Goal: Task Accomplishment & Management: Complete application form

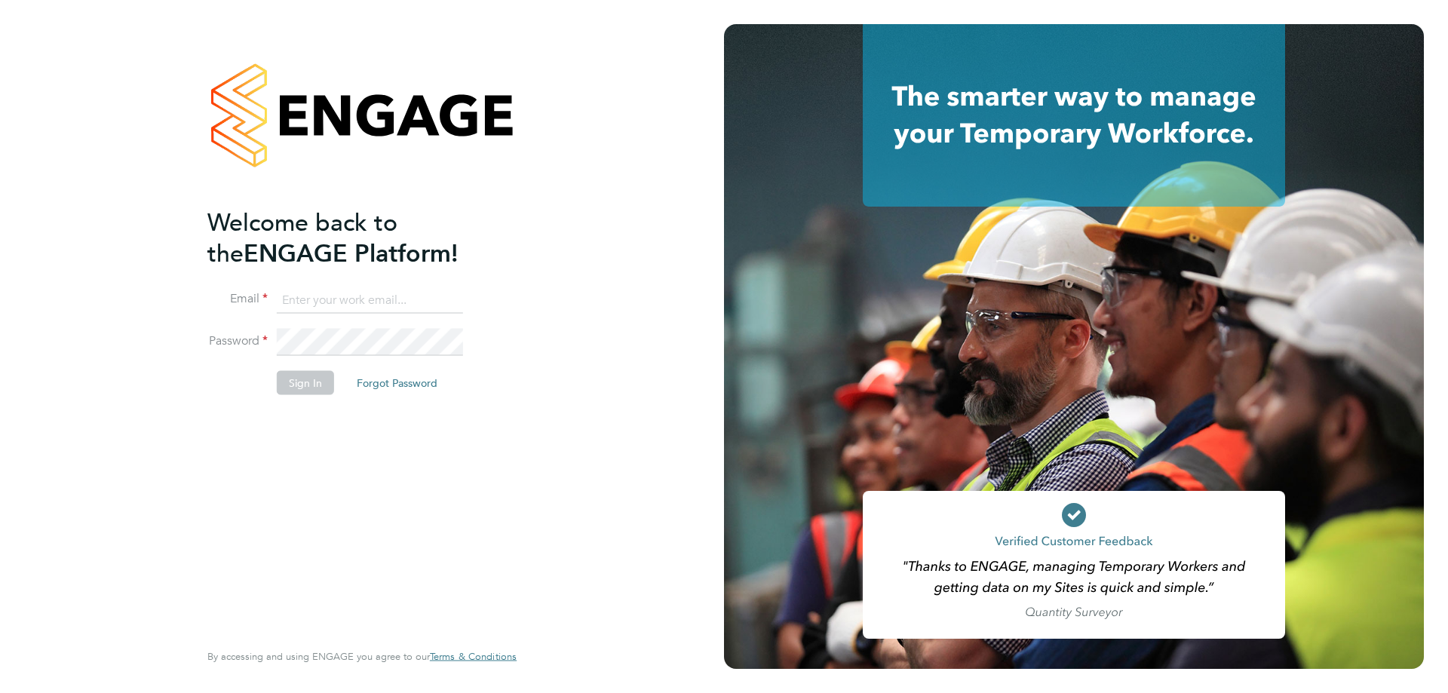
type input "[EMAIL_ADDRESS][PERSON_NAME][DOMAIN_NAME]"
click at [287, 384] on button "Sign In" at bounding box center [305, 383] width 57 height 24
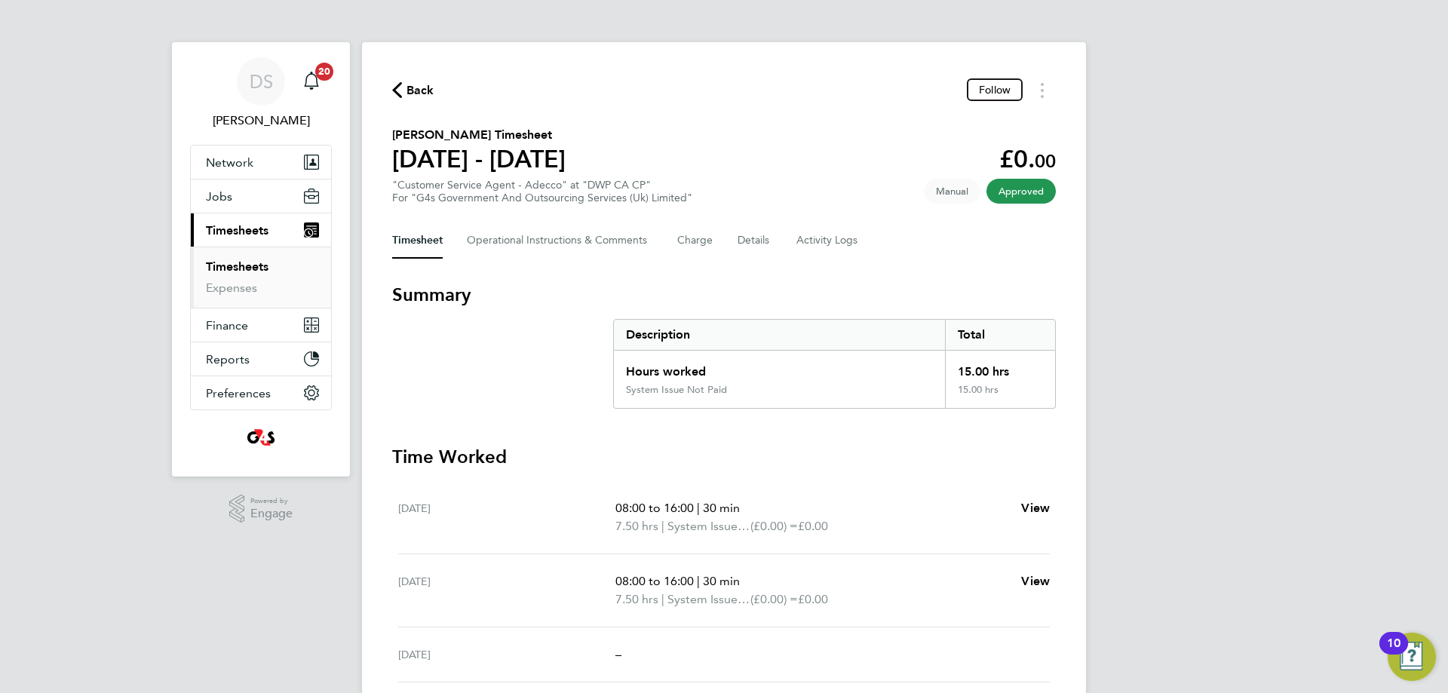
click at [262, 268] on link "Timesheets" at bounding box center [237, 266] width 63 height 14
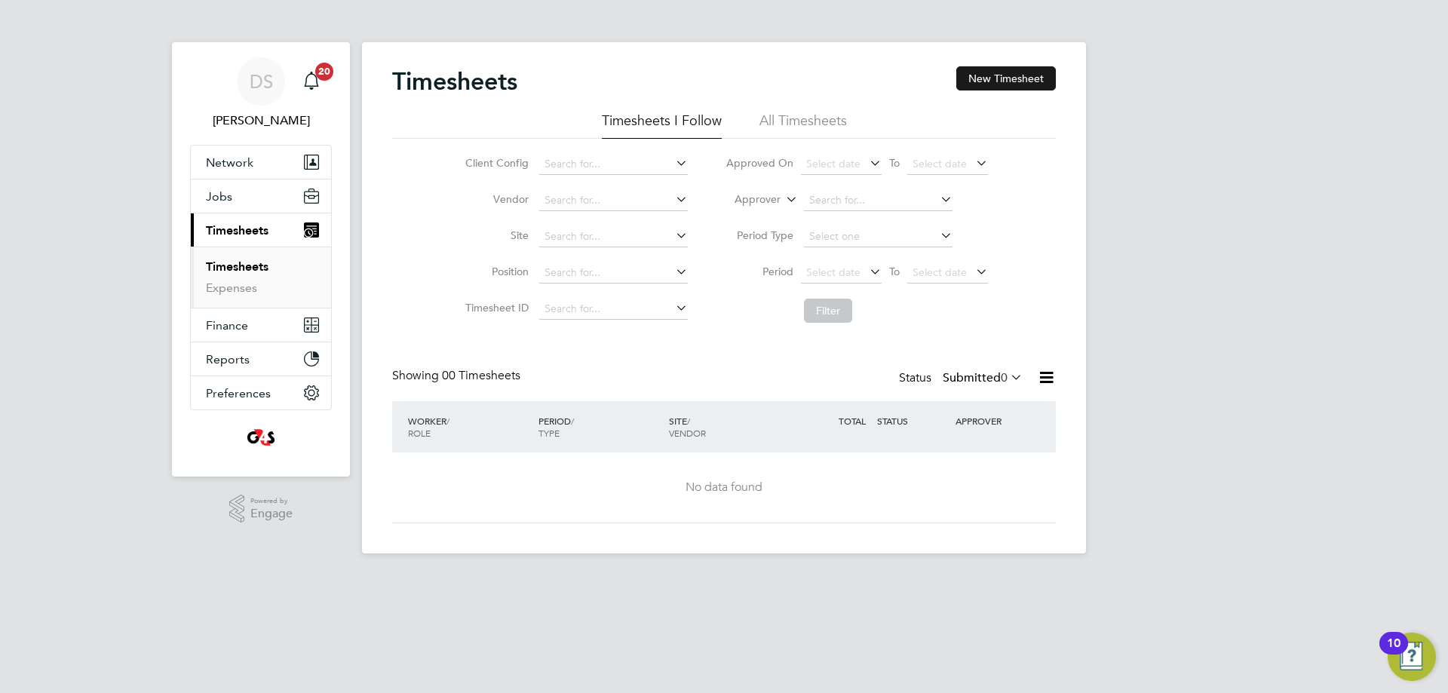
click at [1022, 75] on button "New Timesheet" at bounding box center [1006, 78] width 100 height 24
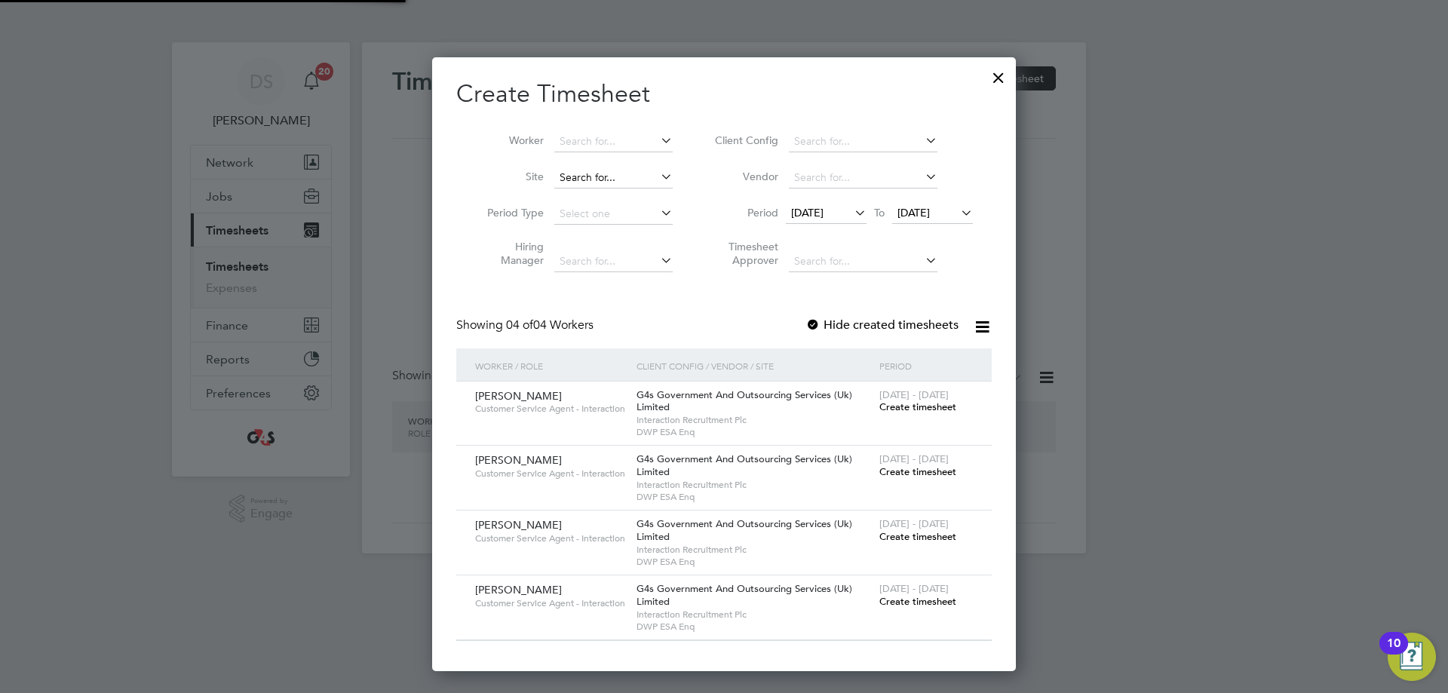
scroll to position [615, 584]
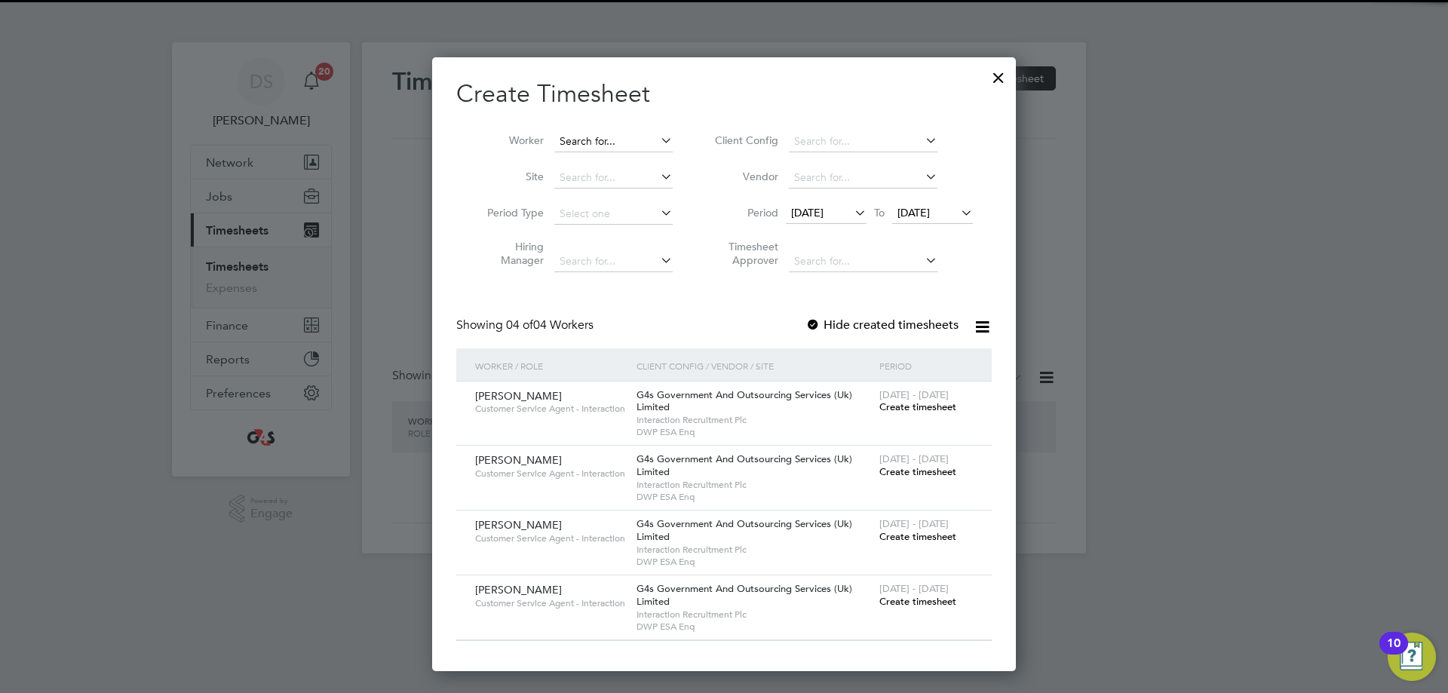
click at [599, 144] on input at bounding box center [613, 141] width 118 height 21
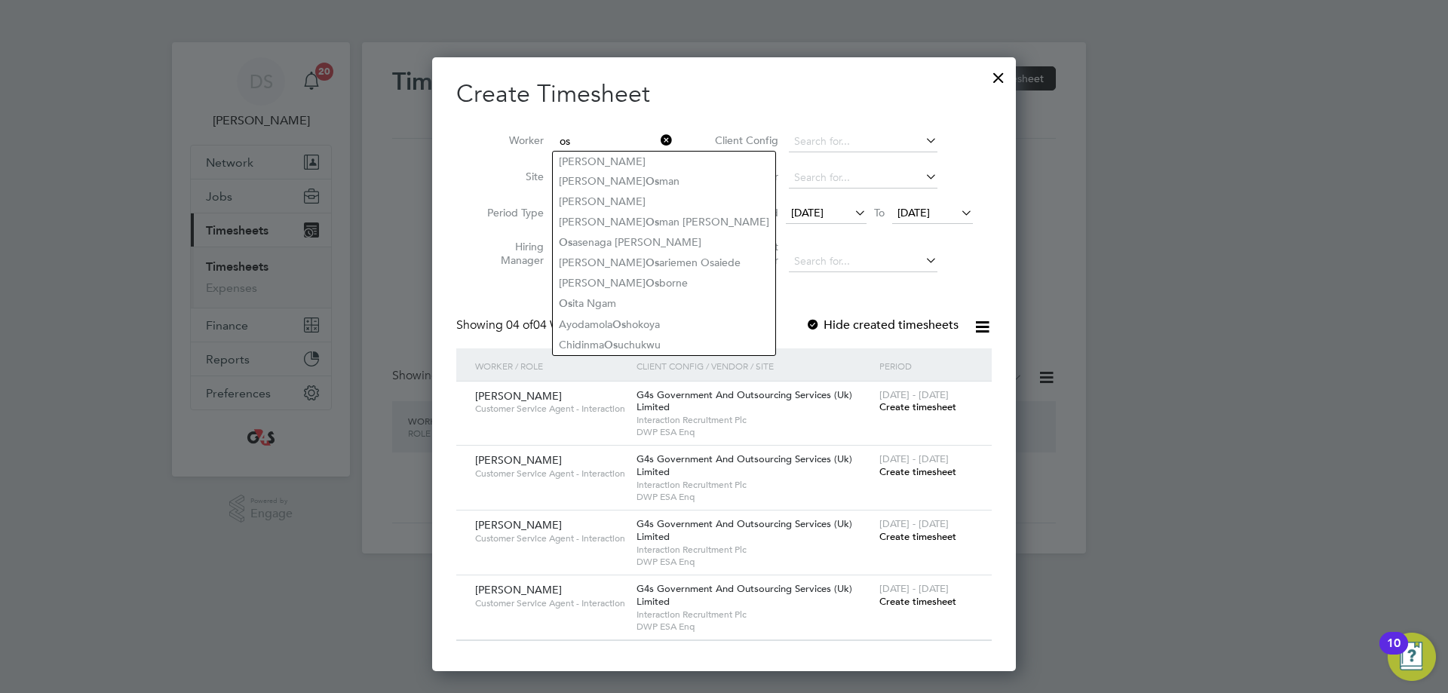
click at [605, 140] on input "os" at bounding box center [613, 141] width 118 height 21
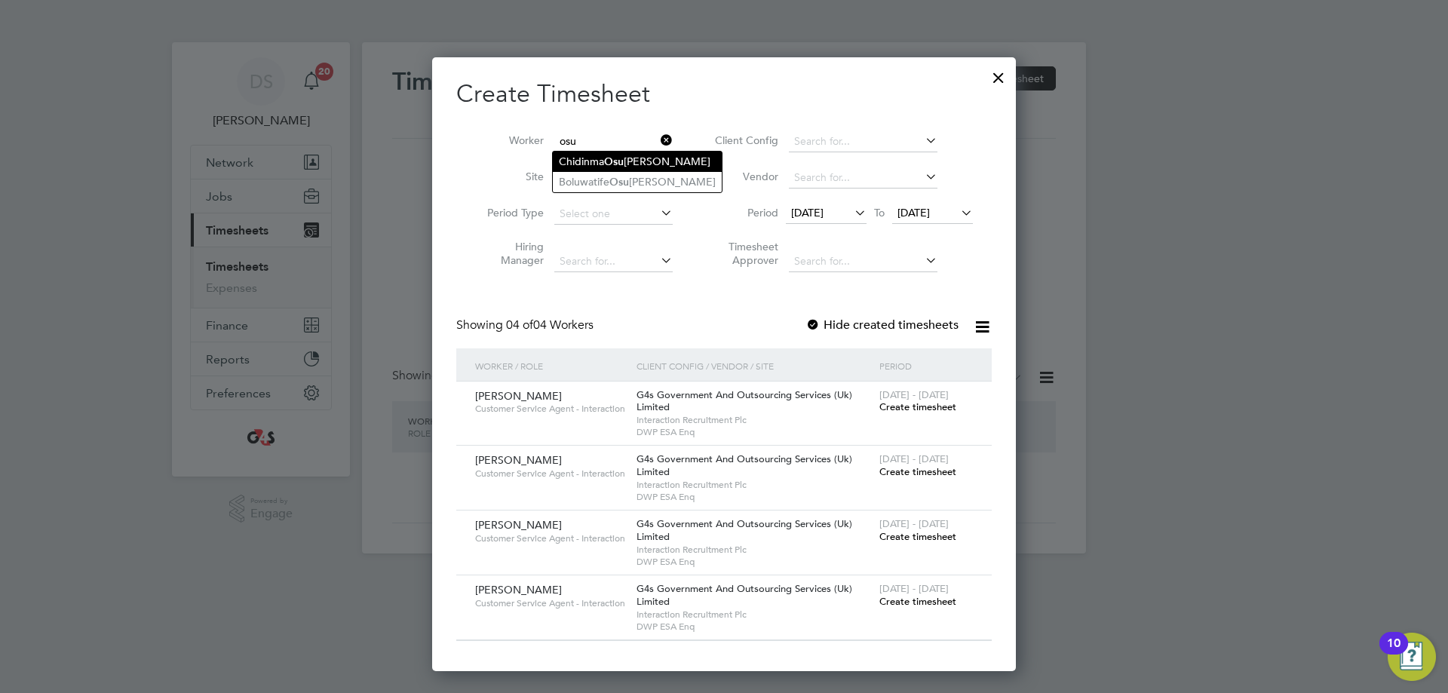
click at [623, 164] on b "Osu" at bounding box center [614, 161] width 20 height 13
type input "[PERSON_NAME]"
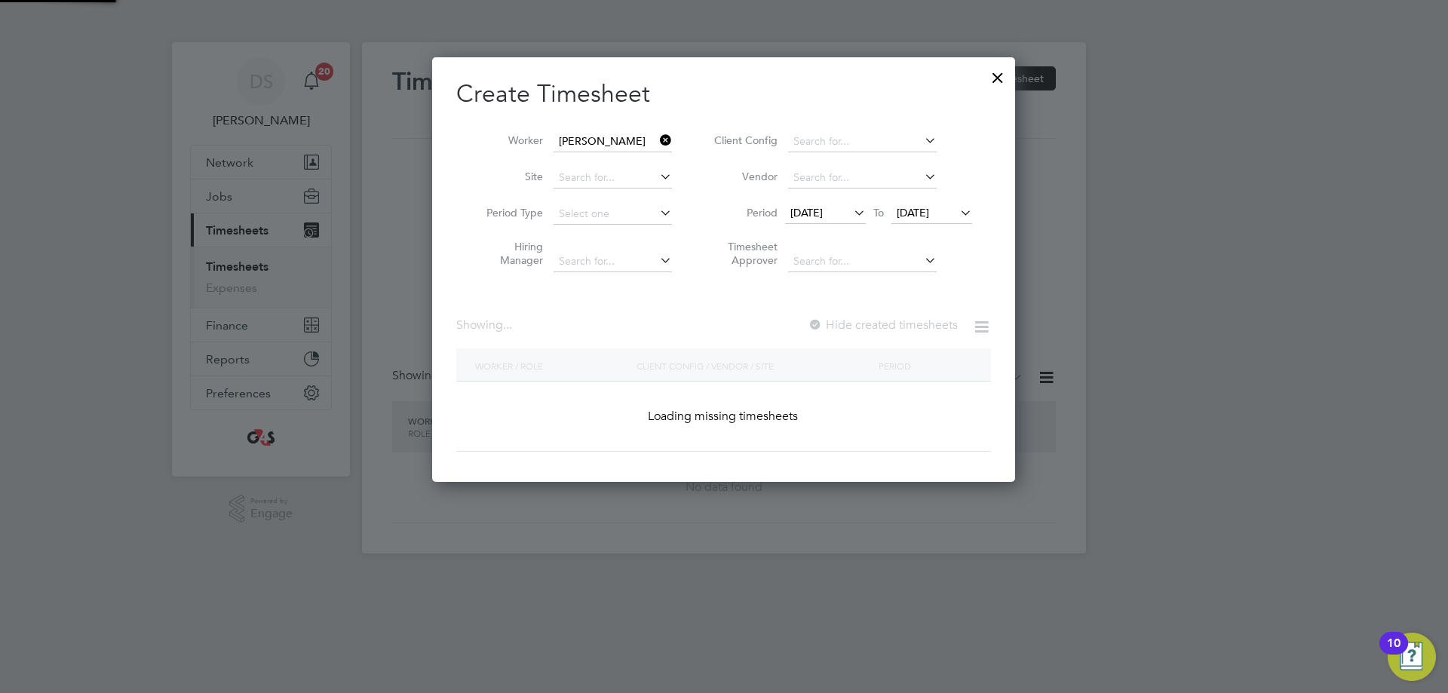
scroll to position [420, 584]
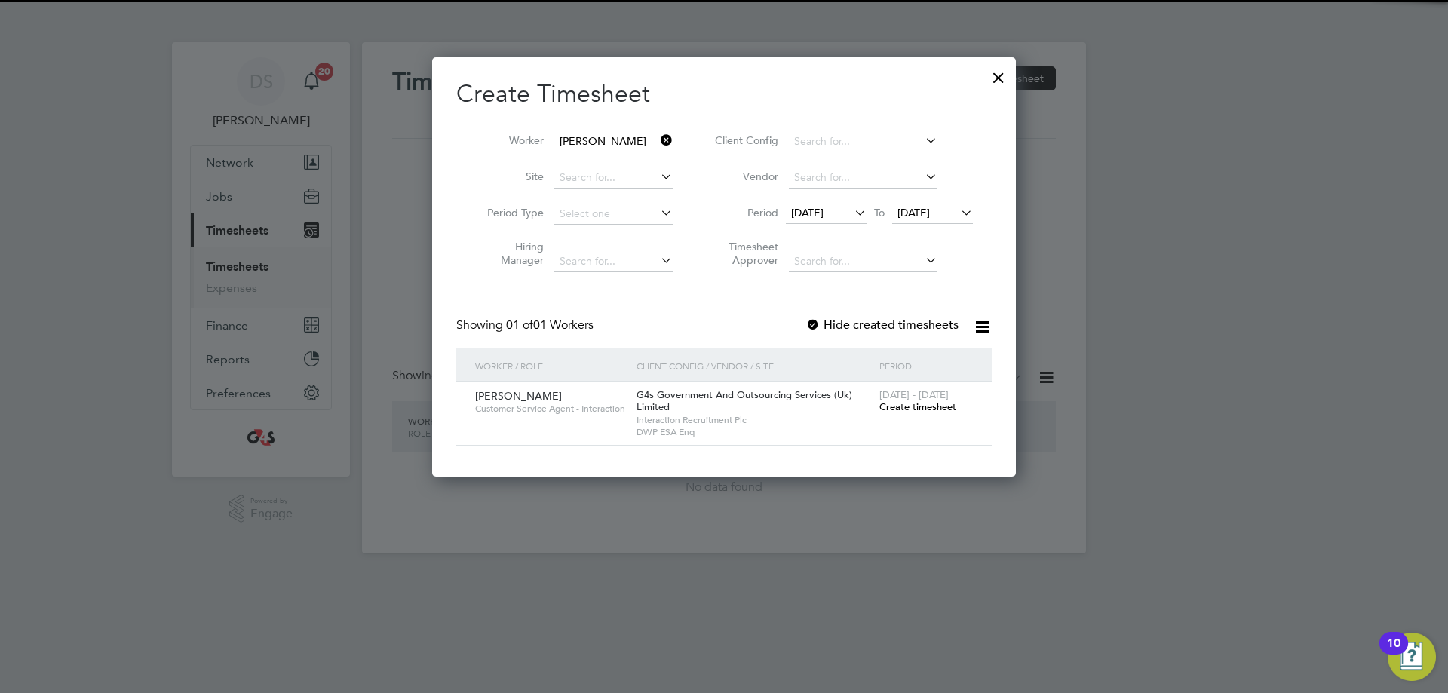
click at [817, 213] on span "[DATE]" at bounding box center [807, 213] width 32 height 14
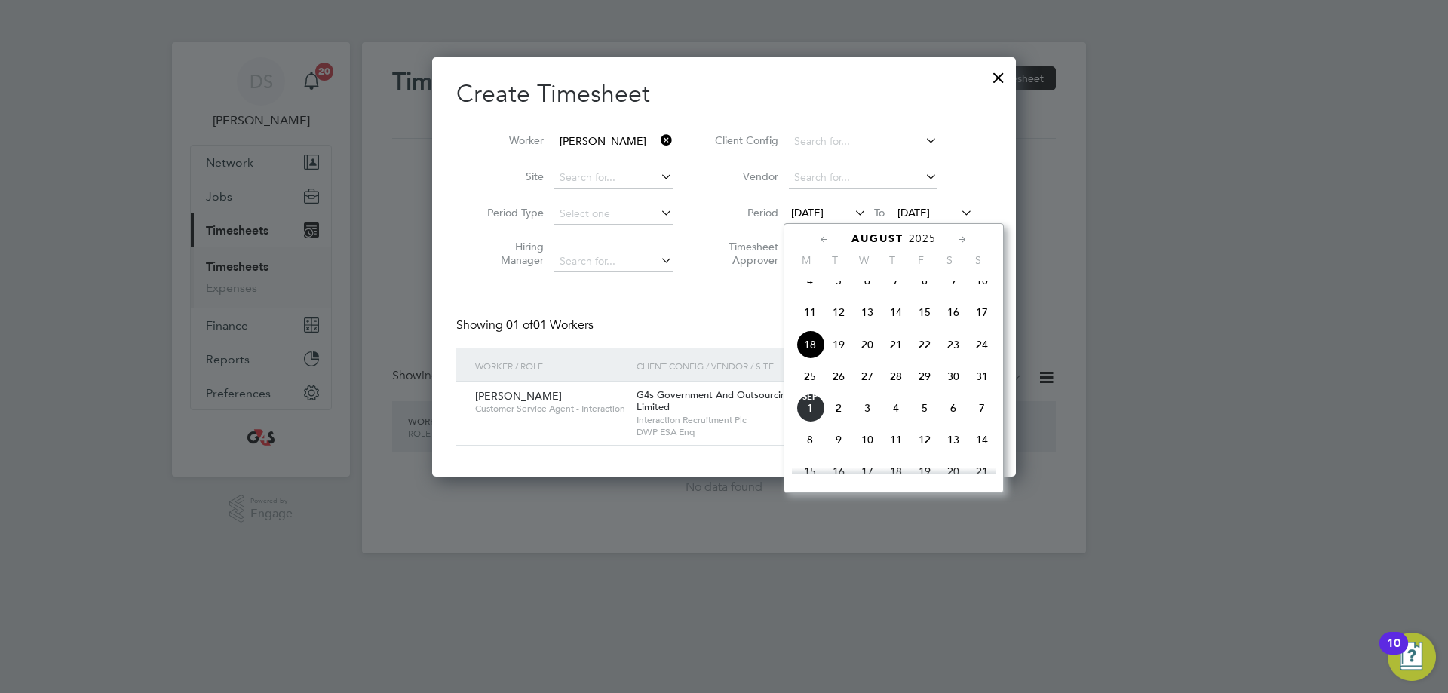
click at [812, 387] on span "25" at bounding box center [809, 376] width 29 height 29
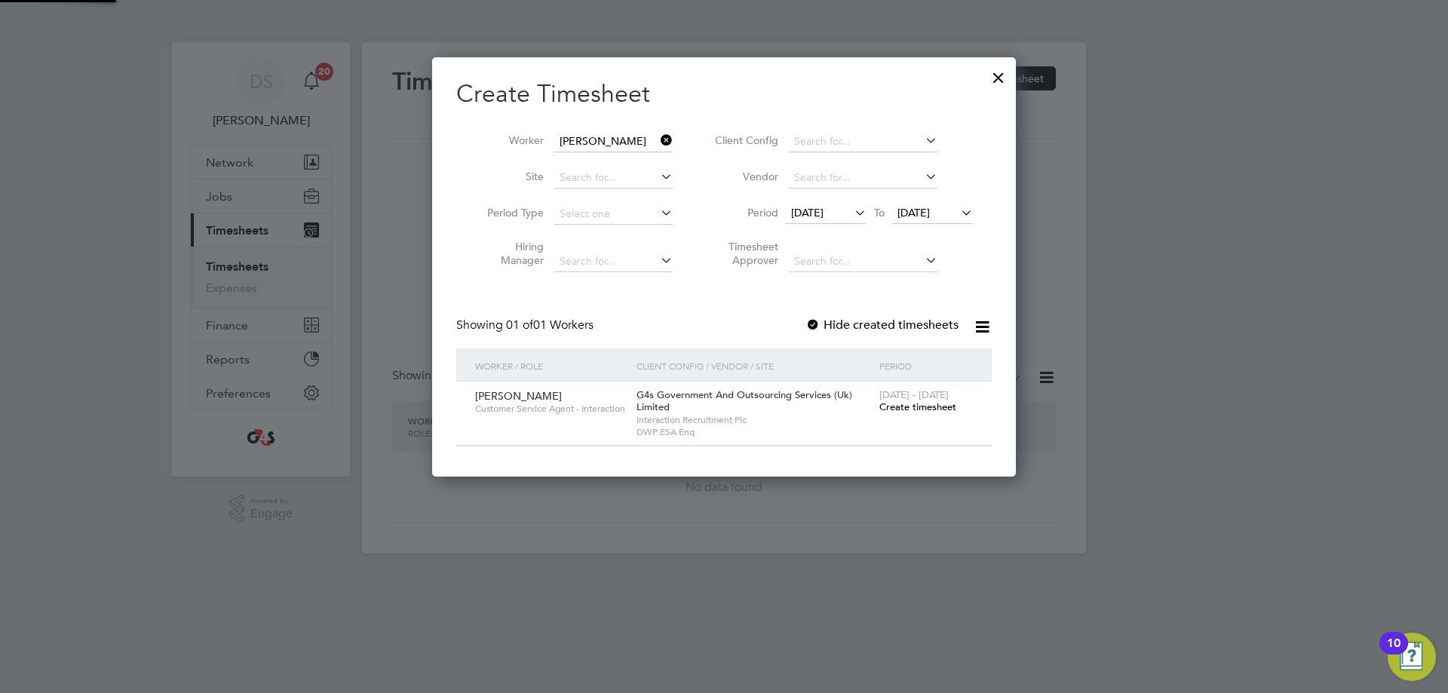
scroll to position [420, 584]
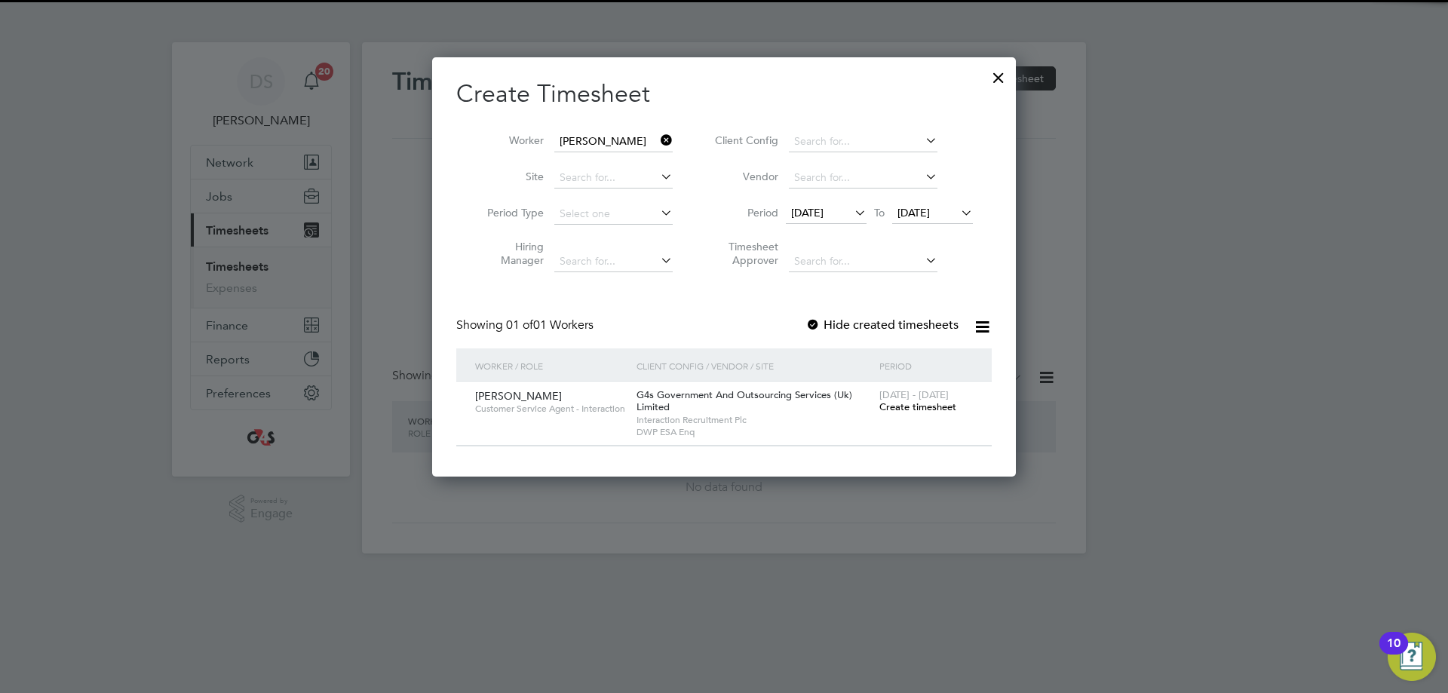
click at [870, 326] on label "Hide created timesheets" at bounding box center [881, 324] width 153 height 15
click at [904, 402] on span "Create timesheet" at bounding box center [917, 406] width 77 height 13
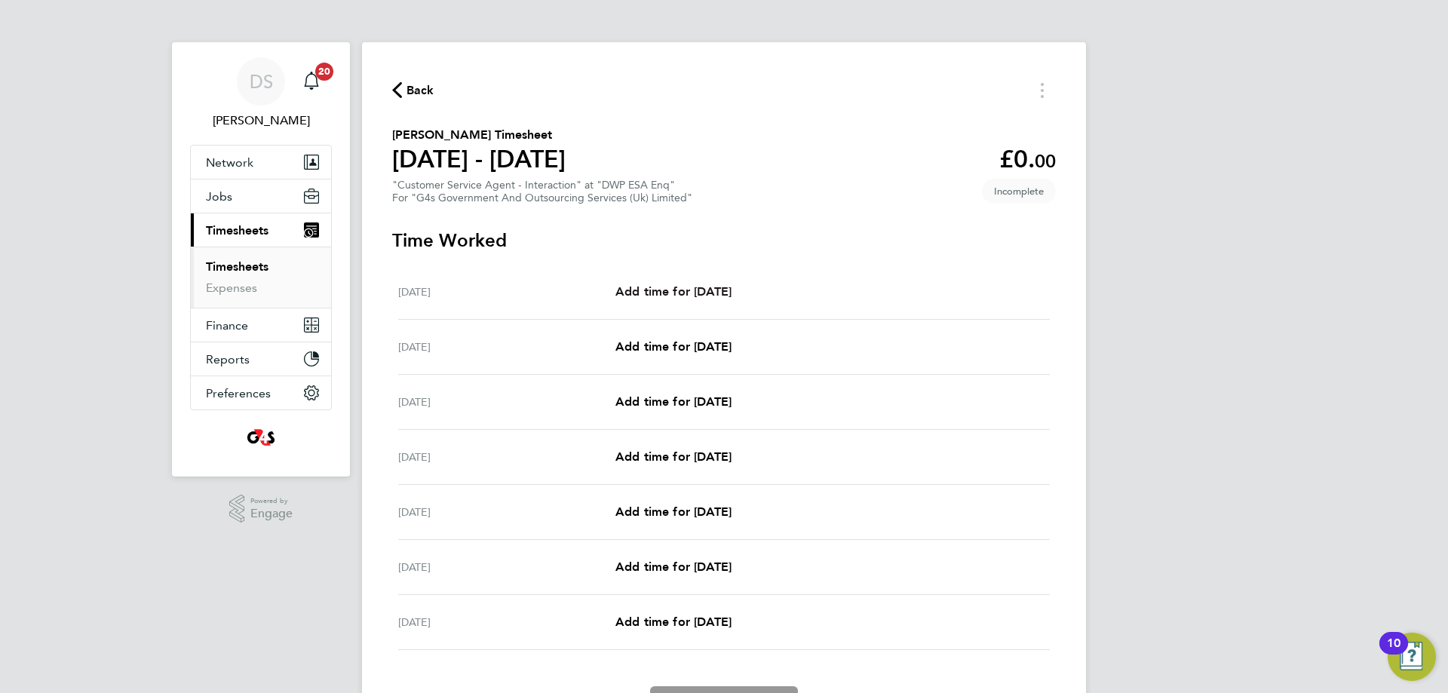
click at [702, 288] on span "Add time for [DATE]" at bounding box center [673, 291] width 116 height 14
select select "30"
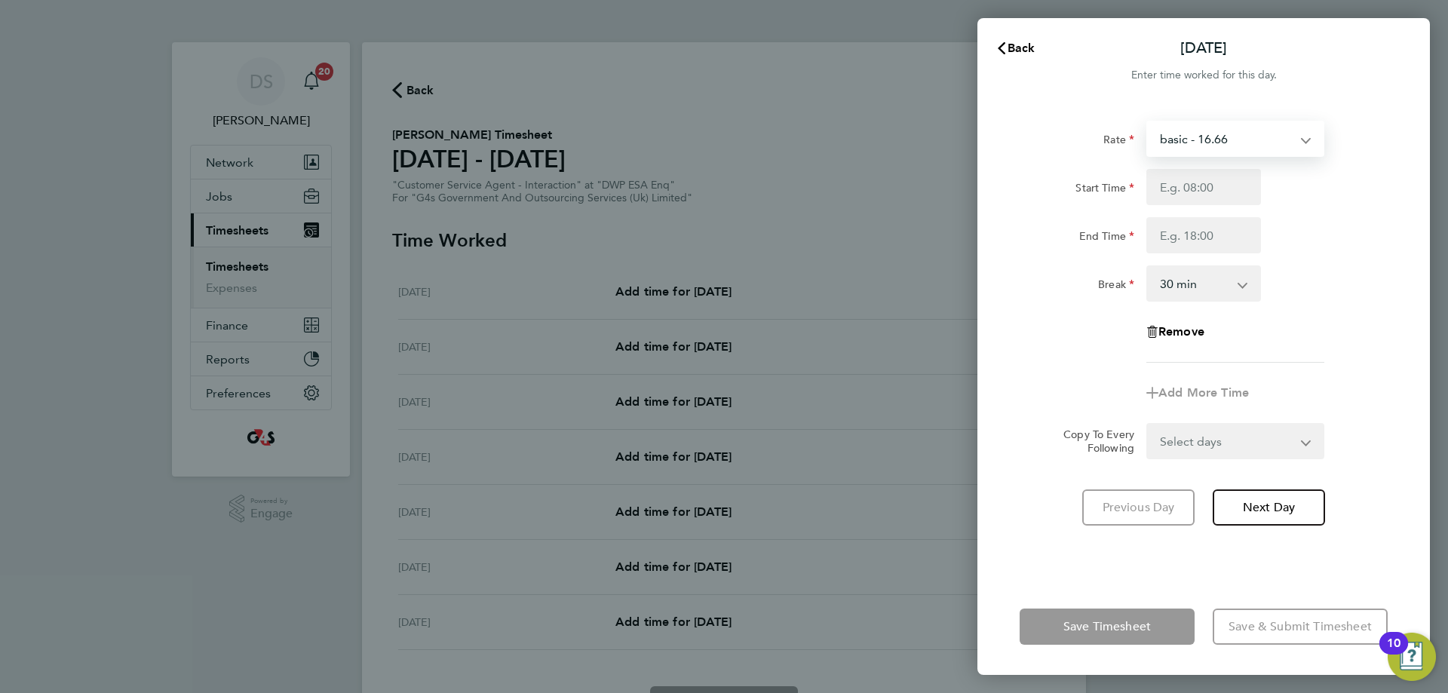
click at [1202, 143] on select "basic - 16.66 System Issue Not Paid Annual Leave System Issue Paid - 16.66 x2 -…" at bounding box center [1226, 138] width 157 height 33
drag, startPoint x: 1391, startPoint y: 191, endPoint x: 1353, endPoint y: 192, distance: 38.5
click at [1391, 191] on div "Start Time" at bounding box center [1203, 187] width 380 height 36
click at [1188, 195] on input "Start Time" at bounding box center [1203, 187] width 115 height 36
type input "09:00"
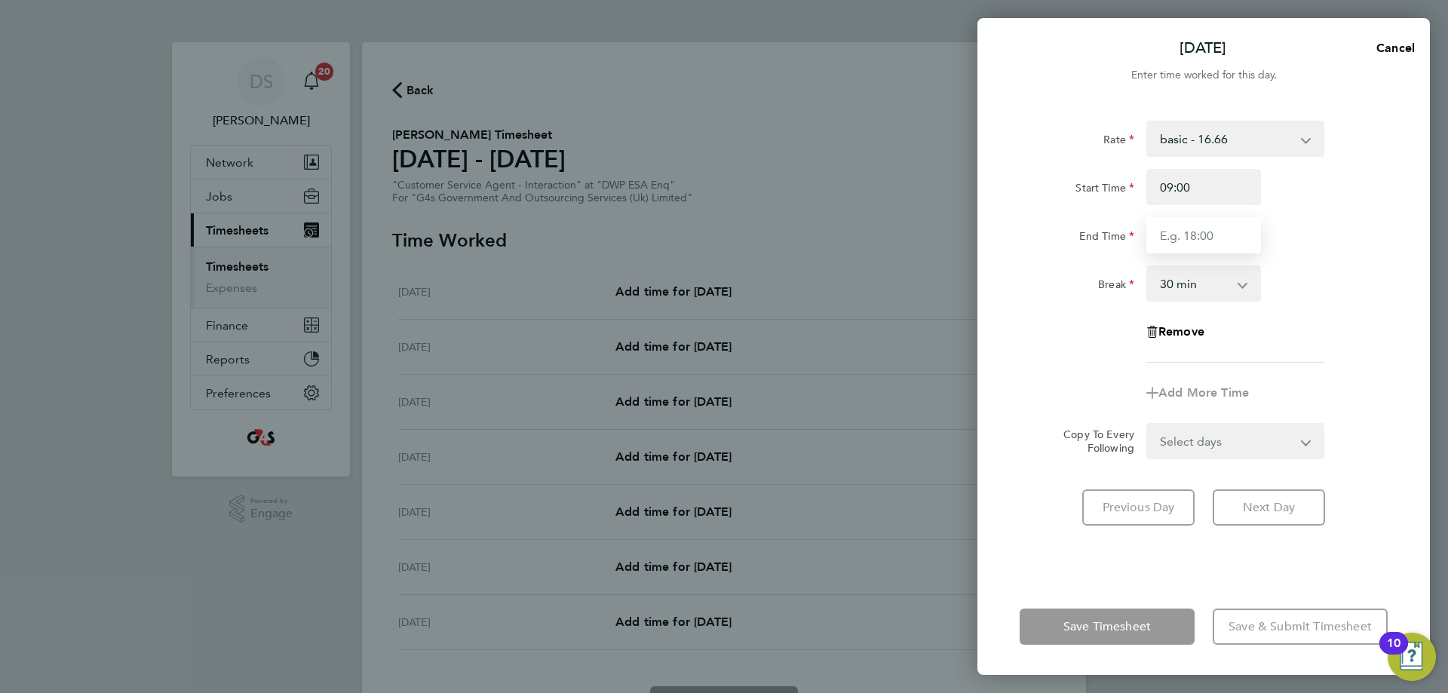
drag, startPoint x: 1148, startPoint y: 241, endPoint x: 1170, endPoint y: 257, distance: 27.4
click at [1148, 241] on input "End Time" at bounding box center [1203, 235] width 115 height 36
type input "17:00"
click at [1324, 285] on div "Break 0 min 15 min 30 min 45 min 60 min 75 min 90 min" at bounding box center [1203, 283] width 380 height 36
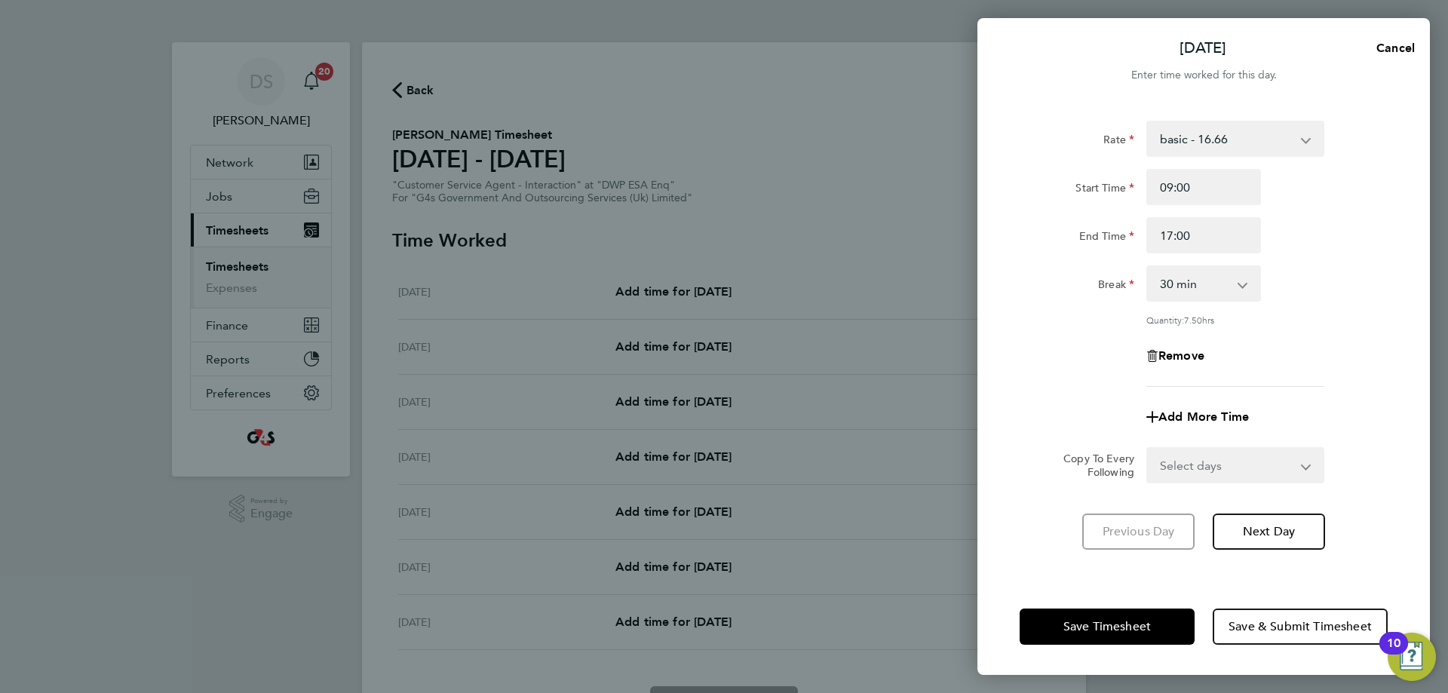
click at [1268, 455] on select "Select days Day Weekday (Mon-Fri) Weekend (Sat-Sun) [DATE] [DATE] [DATE] [DATE]…" at bounding box center [1227, 465] width 158 height 33
click at [1275, 458] on select "Select days Day Weekday (Mon-Fri) Weekend (Sat-Sun) [DATE] [DATE] [DATE] [DATE]…" at bounding box center [1227, 465] width 158 height 33
click at [1201, 447] on div "Select days Day Weekday (Mon-Fri) Weekend (Sat-Sun) [DATE] [DATE] [DATE] [DATE]…" at bounding box center [1235, 465] width 178 height 36
click at [1308, 467] on app-icon-cross-button at bounding box center [1315, 465] width 18 height 33
click at [1304, 459] on select "Select days Day Weekday (Mon-Fri) Weekend (Sat-Sun) [DATE] [DATE] [DATE] [DATE]…" at bounding box center [1227, 465] width 158 height 33
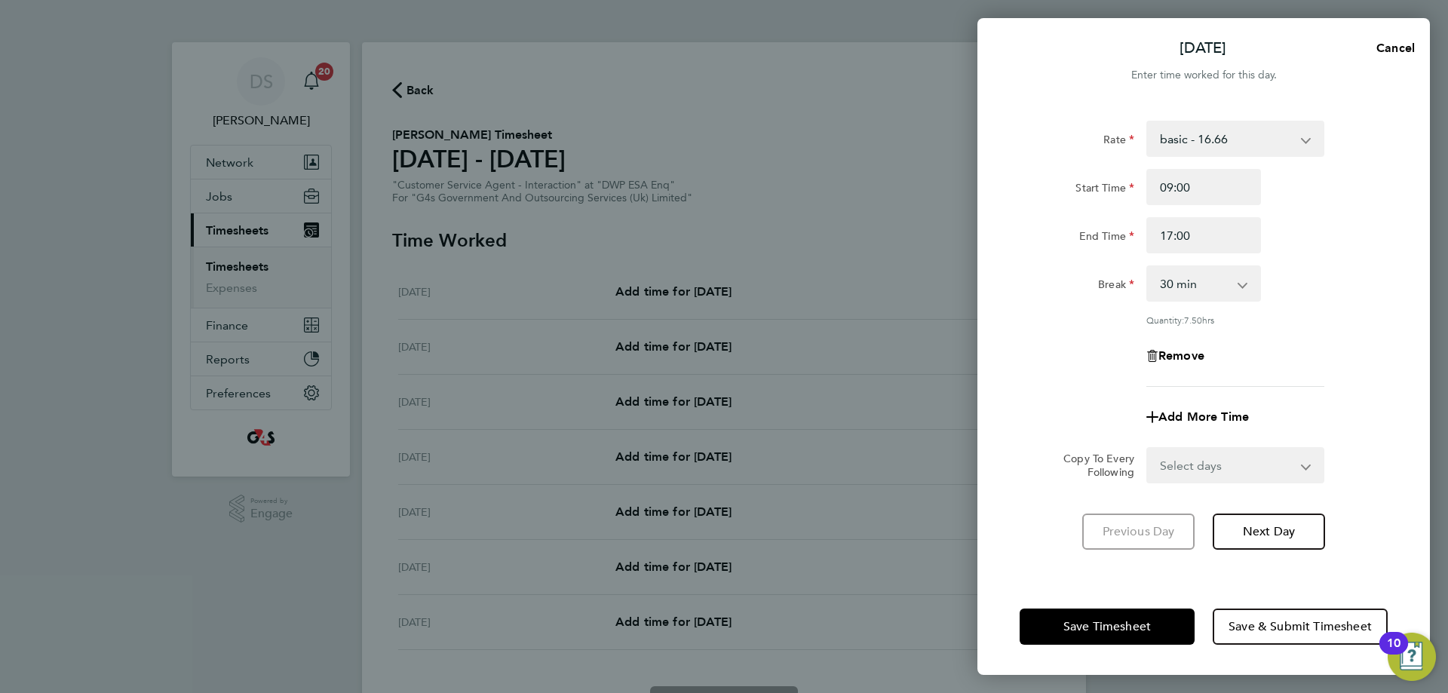
click at [1356, 501] on div "Rate basic - 16.66 System Issue Not Paid Annual Leave System Issue Paid - 16.66…" at bounding box center [1203, 341] width 452 height 476
click at [1305, 464] on select "Select days Day Weekday (Mon-Fri) Weekend (Sat-Sun) [DATE] [DATE] [DATE] [DATE]…" at bounding box center [1227, 465] width 158 height 33
select select "WEEKDAY"
click at [1148, 449] on select "Select days Day Weekday (Mon-Fri) Weekend (Sat-Sun) [DATE] [DATE] [DATE] [DATE]…" at bounding box center [1227, 465] width 158 height 33
select select "[DATE]"
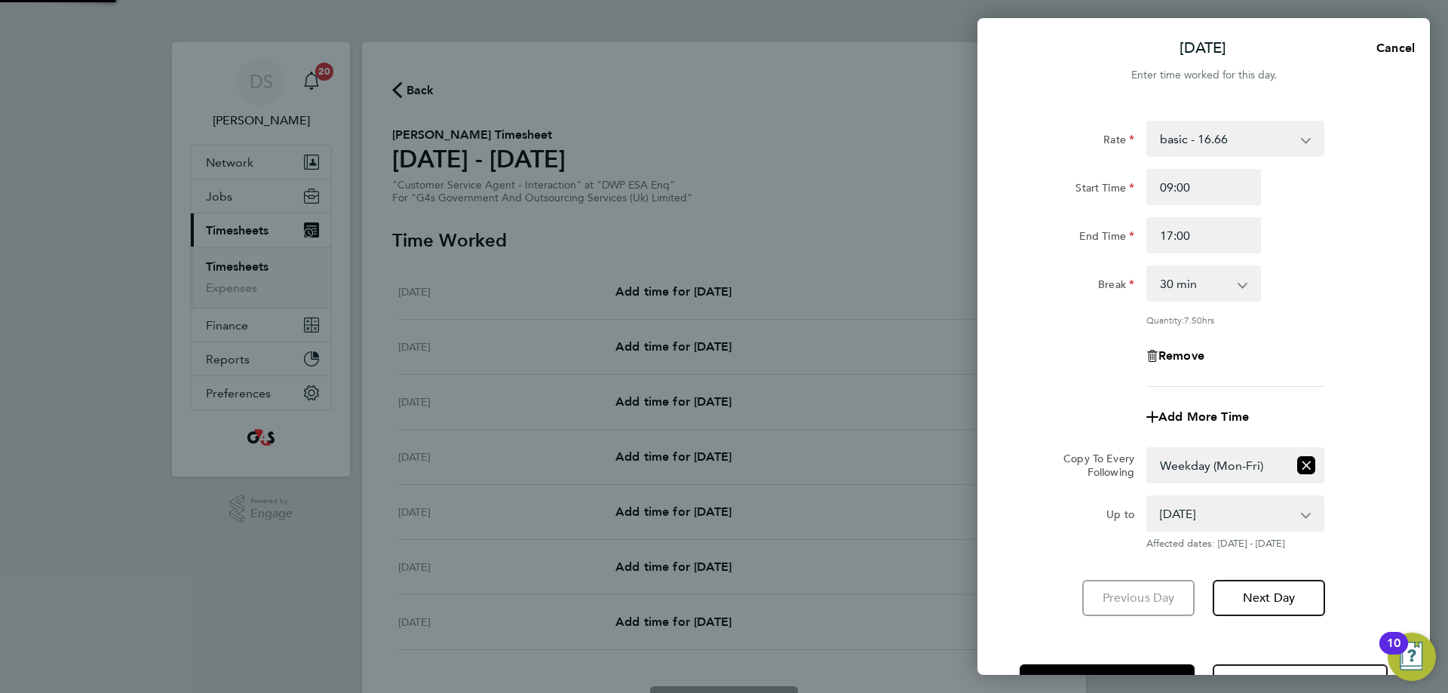
click at [1365, 489] on app-copy-timesheet-lines "Copy To Every Following Select days Day Weekday (Mon-Fri) Weekend (Sat-Sun) [DA…" at bounding box center [1203, 498] width 368 height 103
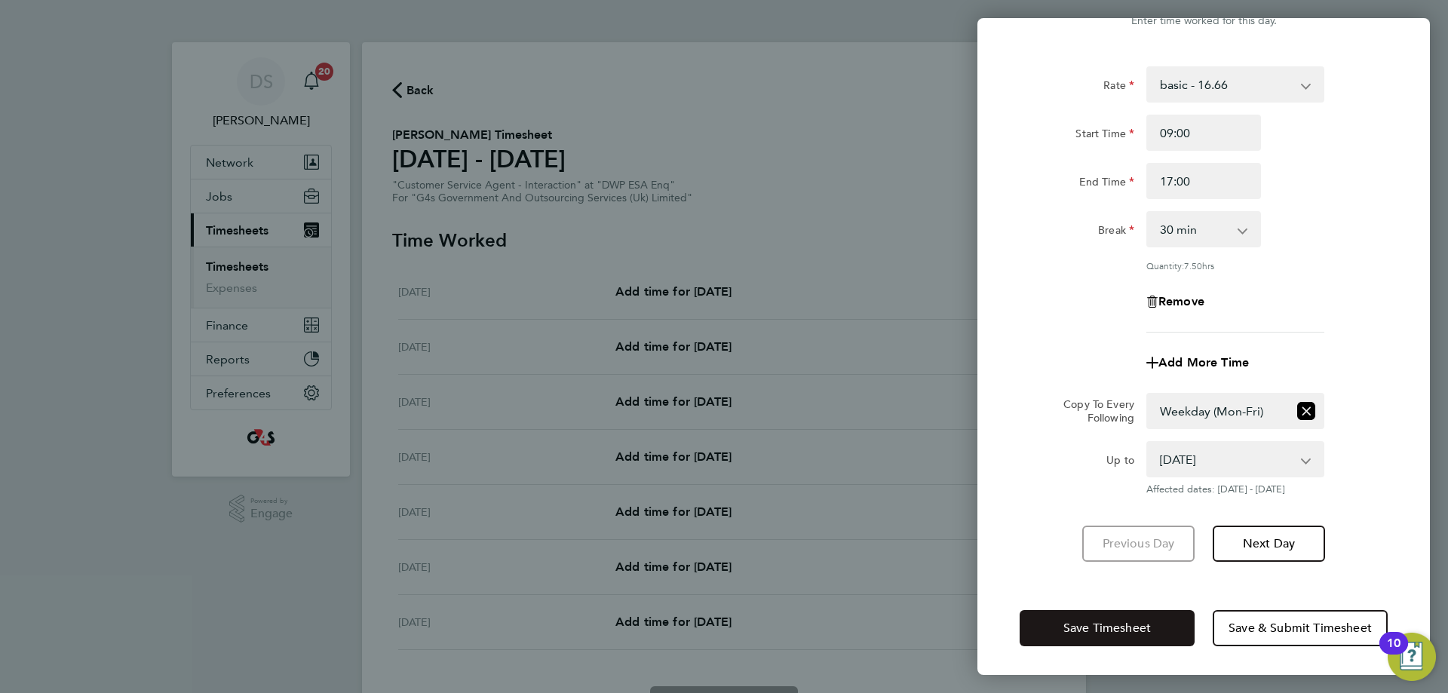
click at [1090, 627] on span "Save Timesheet" at bounding box center [1106, 628] width 87 height 15
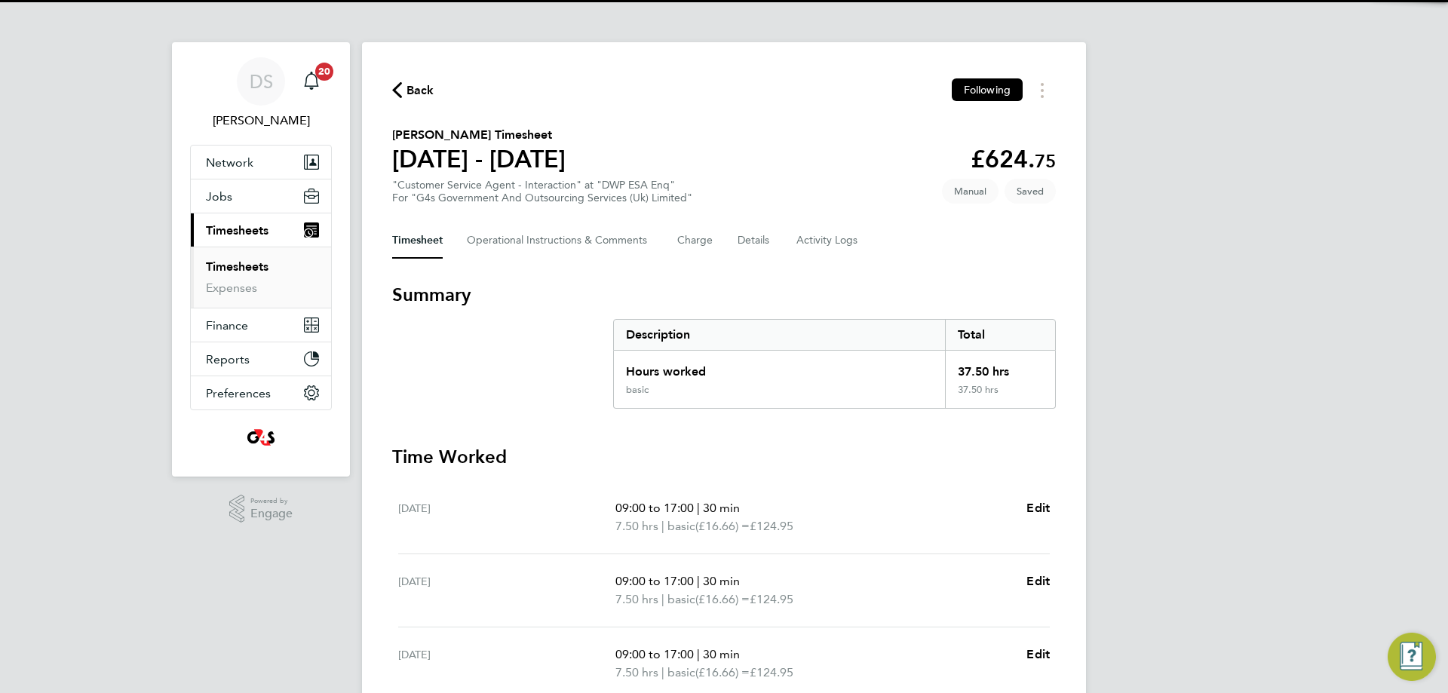
click at [795, 207] on div "Back Following [PERSON_NAME] Timesheet [DATE] - [DATE] £624. 75 "Customer Servi…" at bounding box center [724, 553] width 724 height 1023
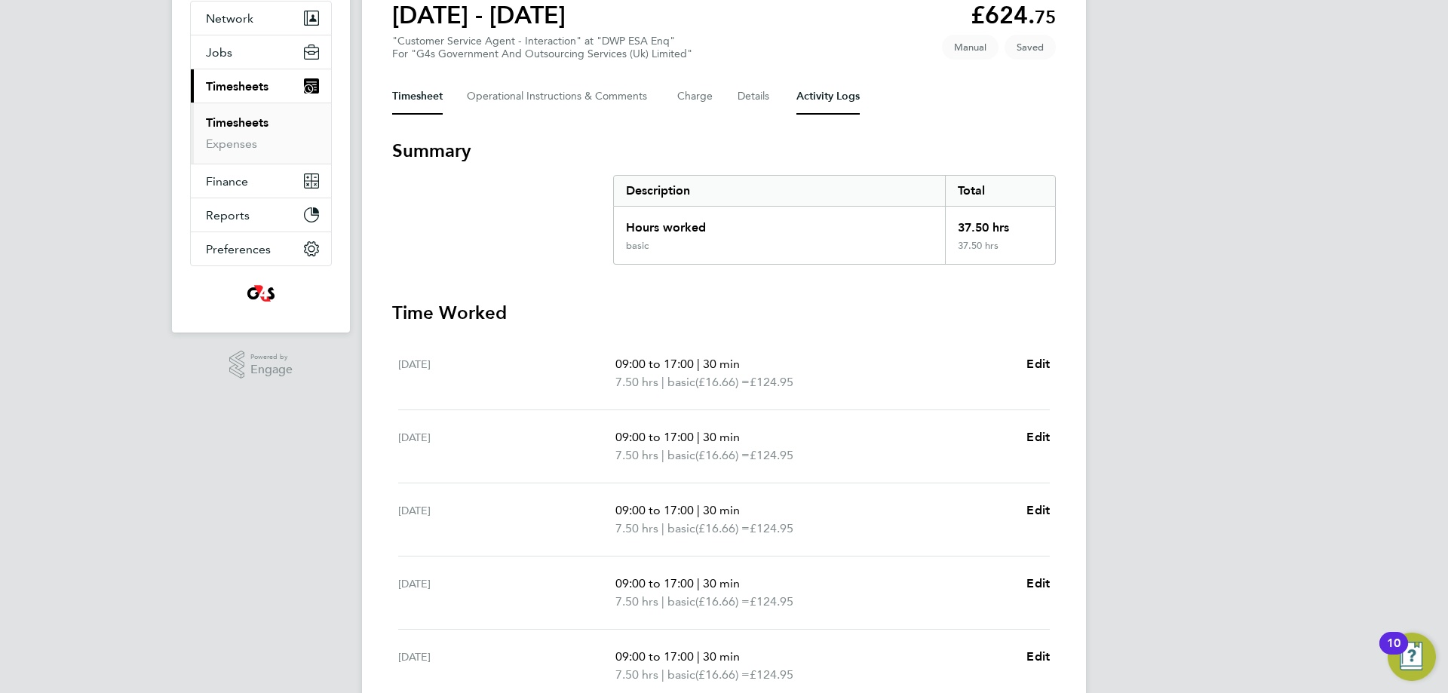
scroll to position [226, 0]
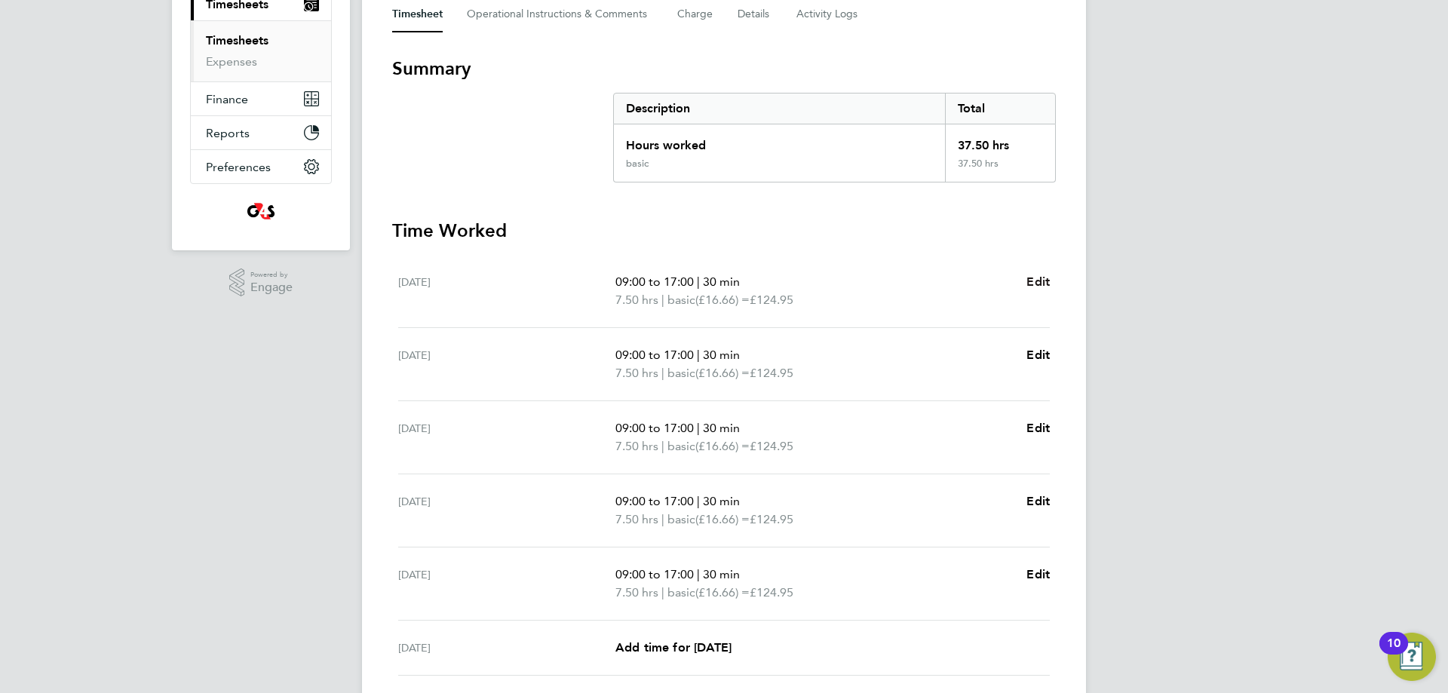
click at [1049, 277] on span "Edit" at bounding box center [1037, 281] width 23 height 14
select select "30"
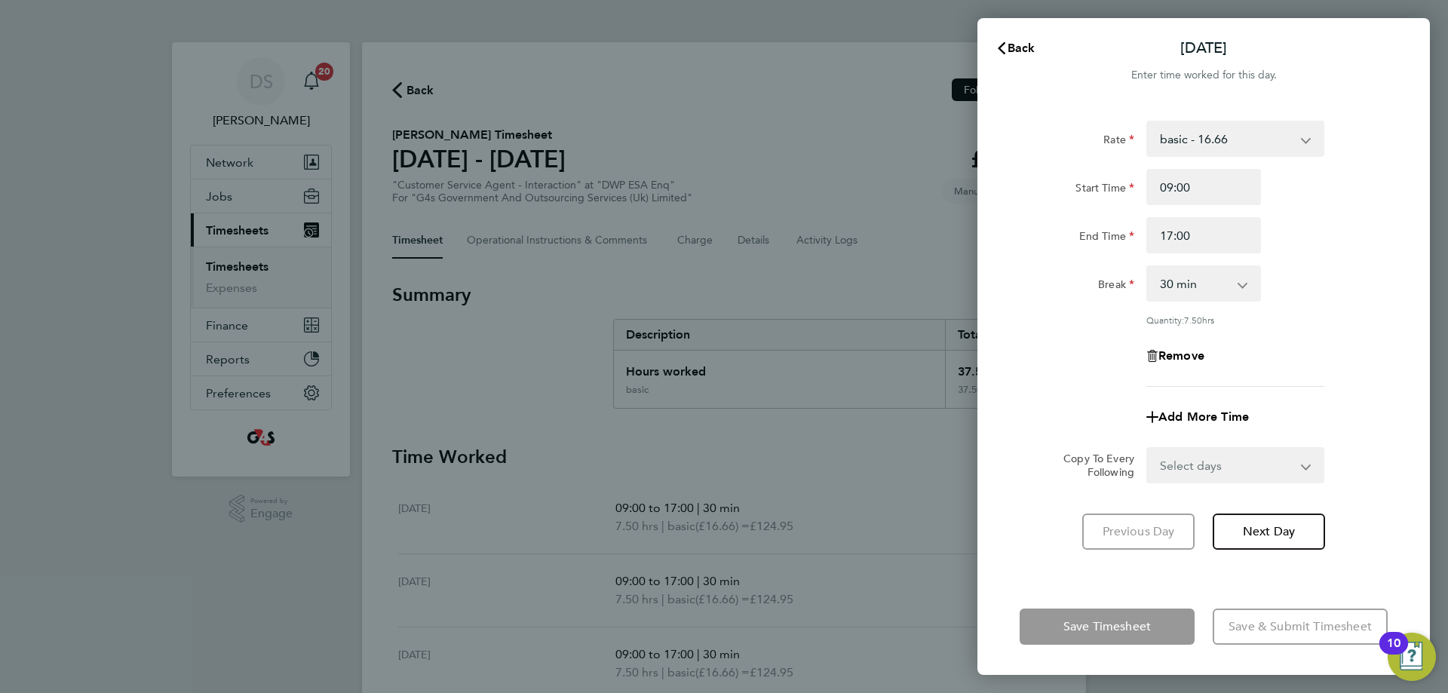
click at [1229, 135] on select "basic - 16.66 System Issue Not Paid Annual Leave System Issue Paid - 16.66 x2 -…" at bounding box center [1226, 138] width 157 height 33
select select "30"
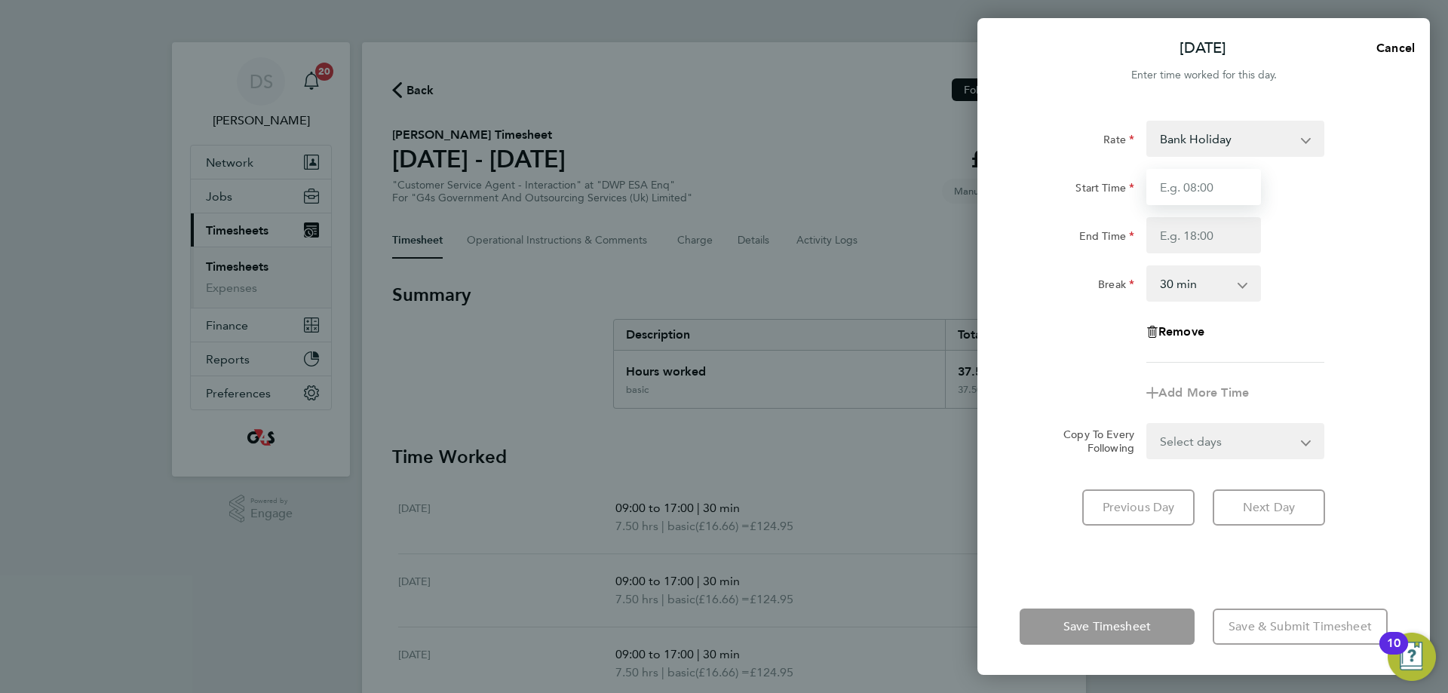
click at [1205, 199] on input "Start Time" at bounding box center [1203, 187] width 115 height 36
type input "09:00"
click at [1202, 246] on input "End Time" at bounding box center [1203, 235] width 115 height 36
type input "17:00"
click at [1354, 283] on div "Break 0 min 15 min 30 min 45 min 60 min 75 min 90 min" at bounding box center [1203, 283] width 380 height 36
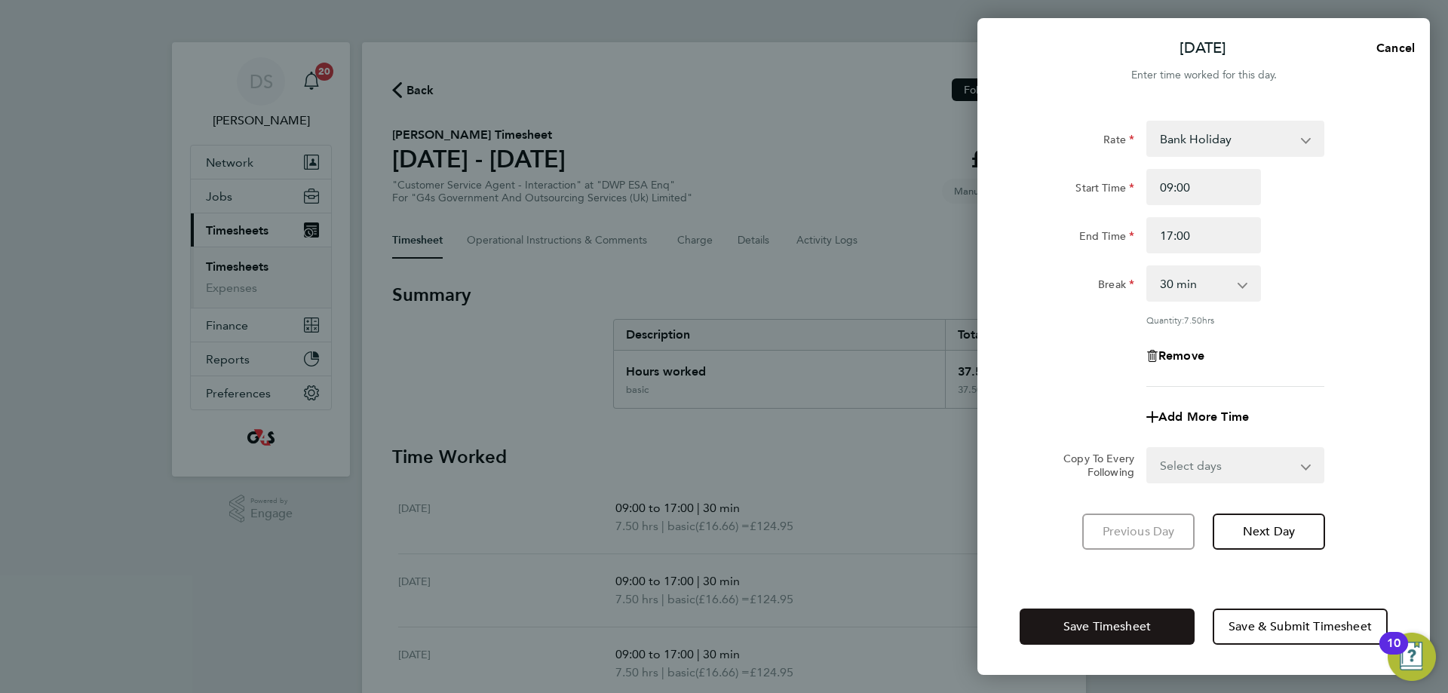
click at [1102, 618] on button "Save Timesheet" at bounding box center [1106, 626] width 175 height 36
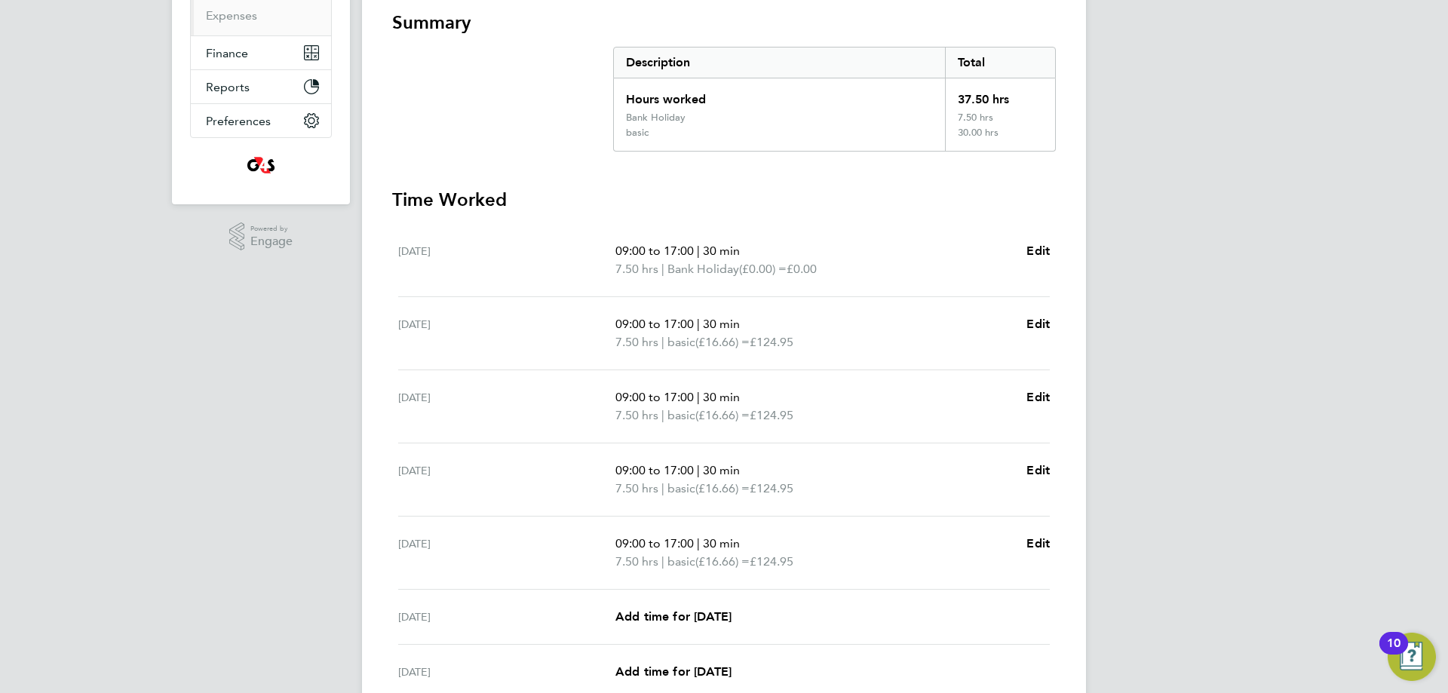
scroll to position [412, 0]
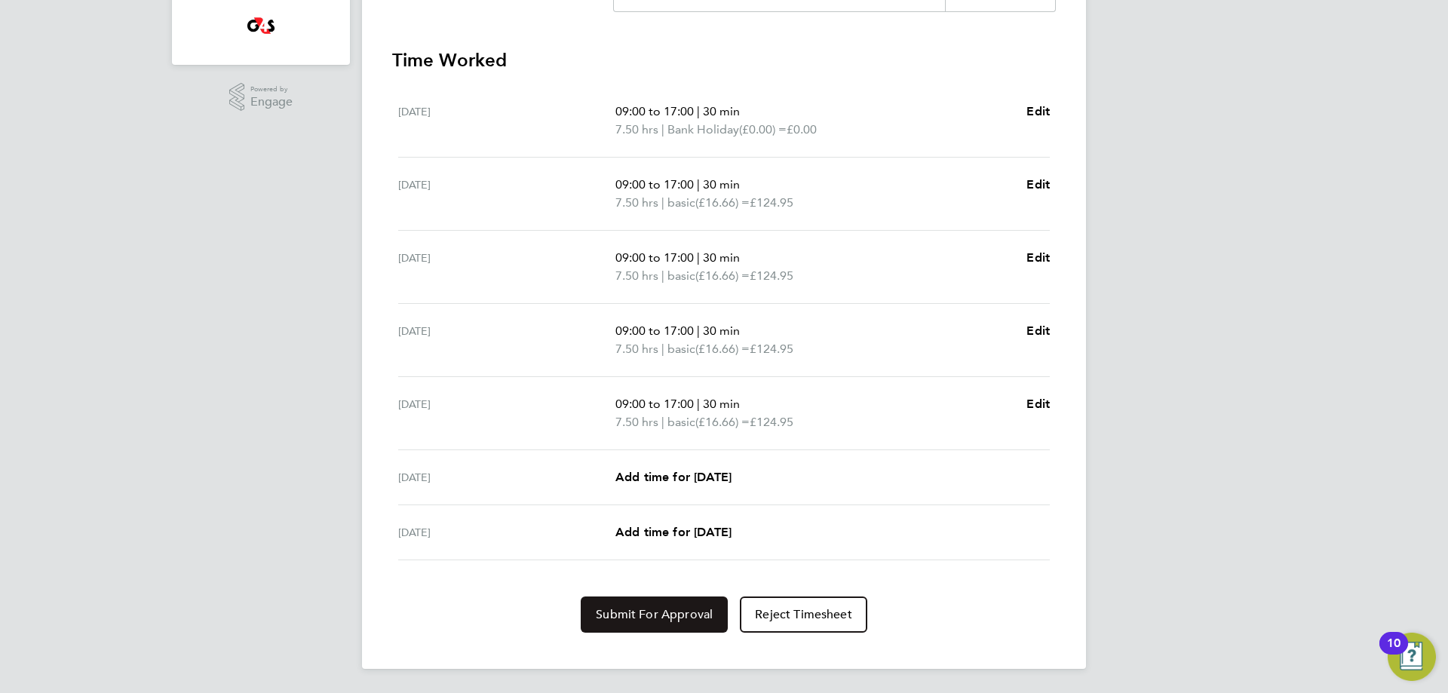
click at [666, 607] on span "Submit For Approval" at bounding box center [654, 614] width 117 height 15
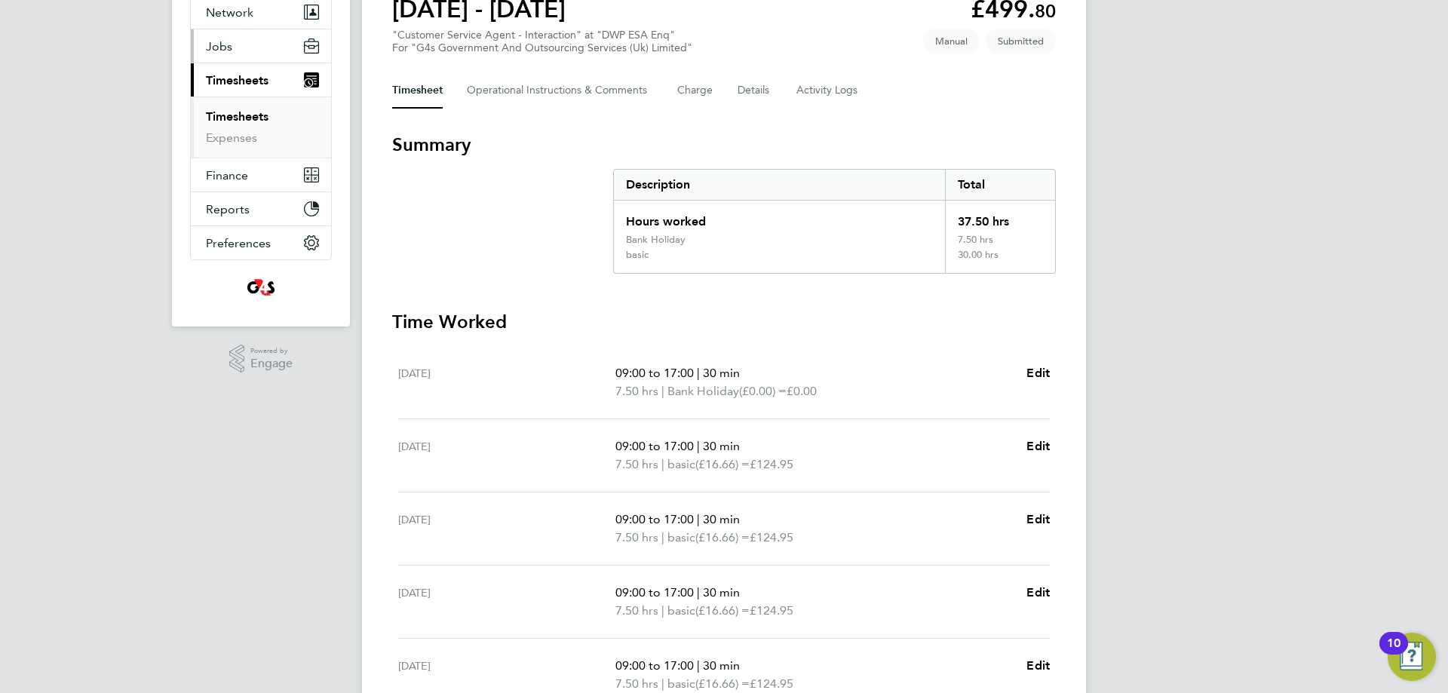
scroll to position [0, 0]
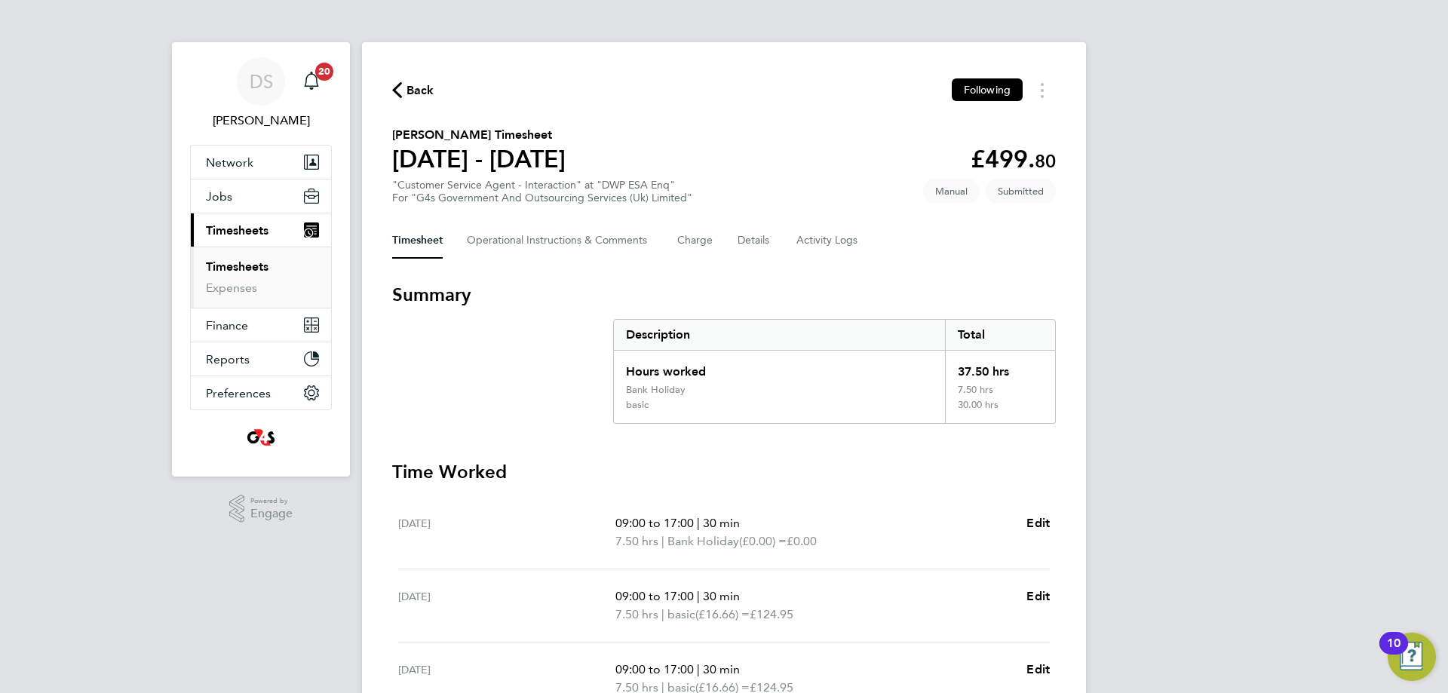
click at [250, 265] on link "Timesheets" at bounding box center [237, 266] width 63 height 14
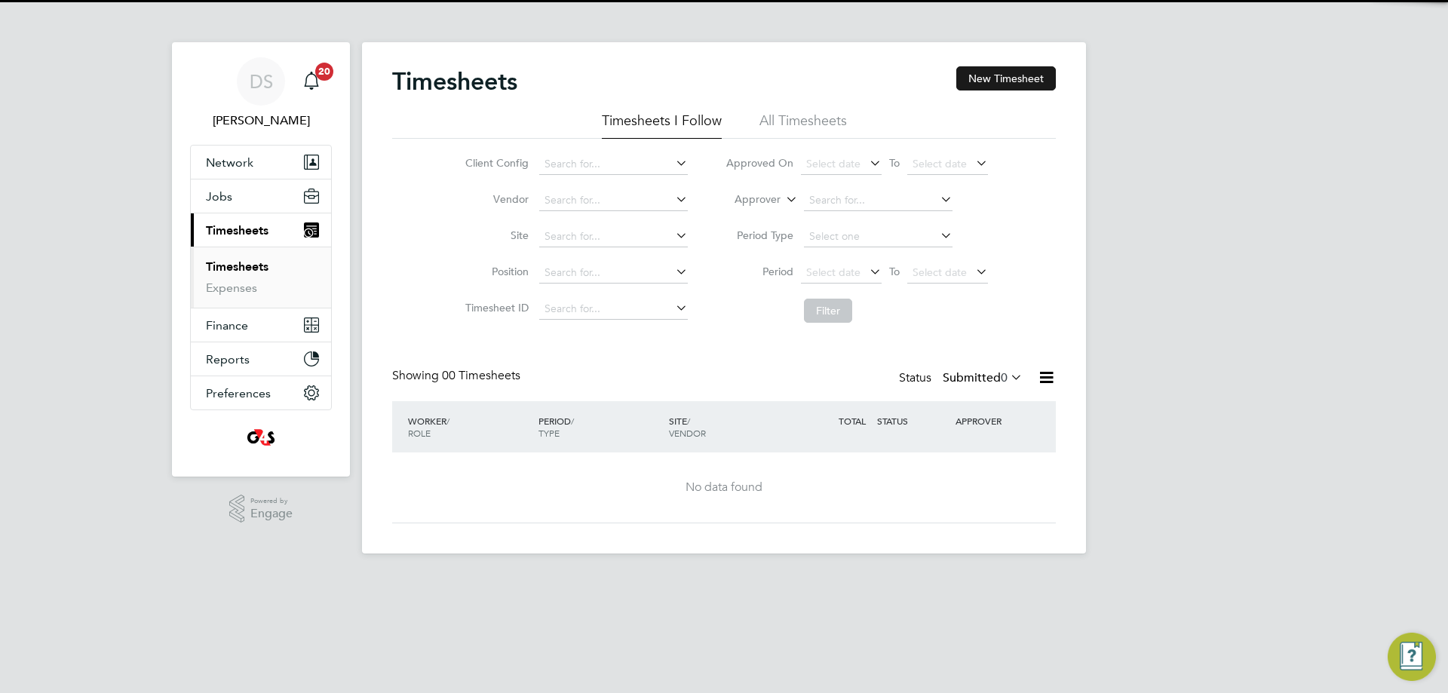
click at [1035, 86] on button "New Timesheet" at bounding box center [1006, 78] width 100 height 24
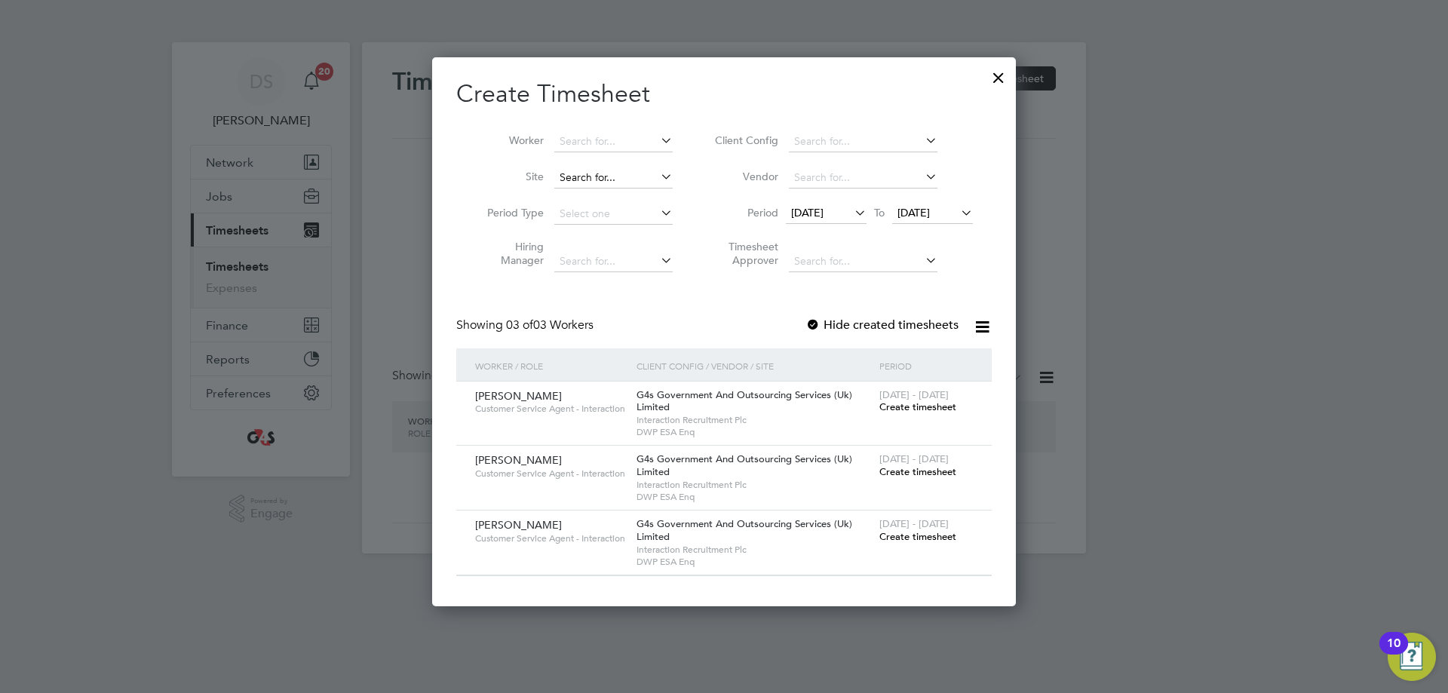
scroll to position [550, 584]
click at [610, 147] on input at bounding box center [613, 141] width 118 height 21
click at [605, 162] on li "[PERSON_NAME]" at bounding box center [613, 162] width 121 height 20
type input "[PERSON_NAME]"
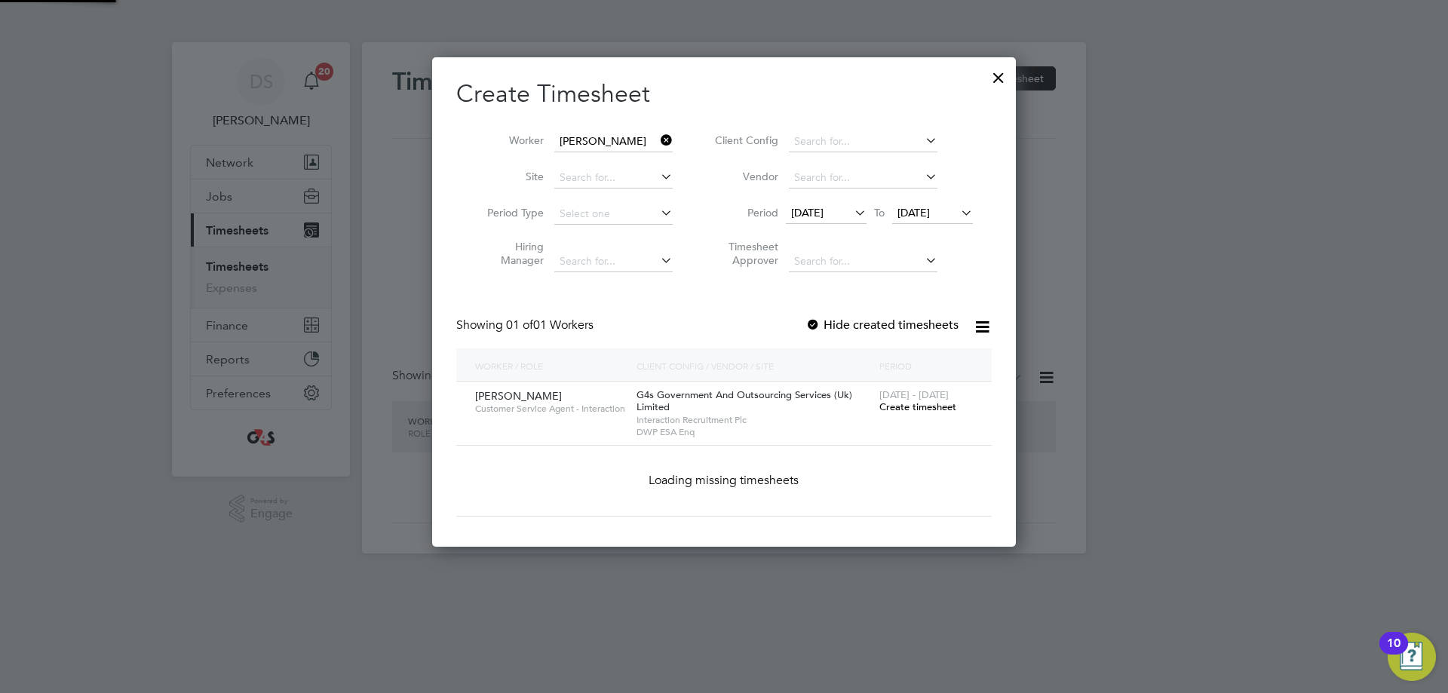
scroll to position [420, 584]
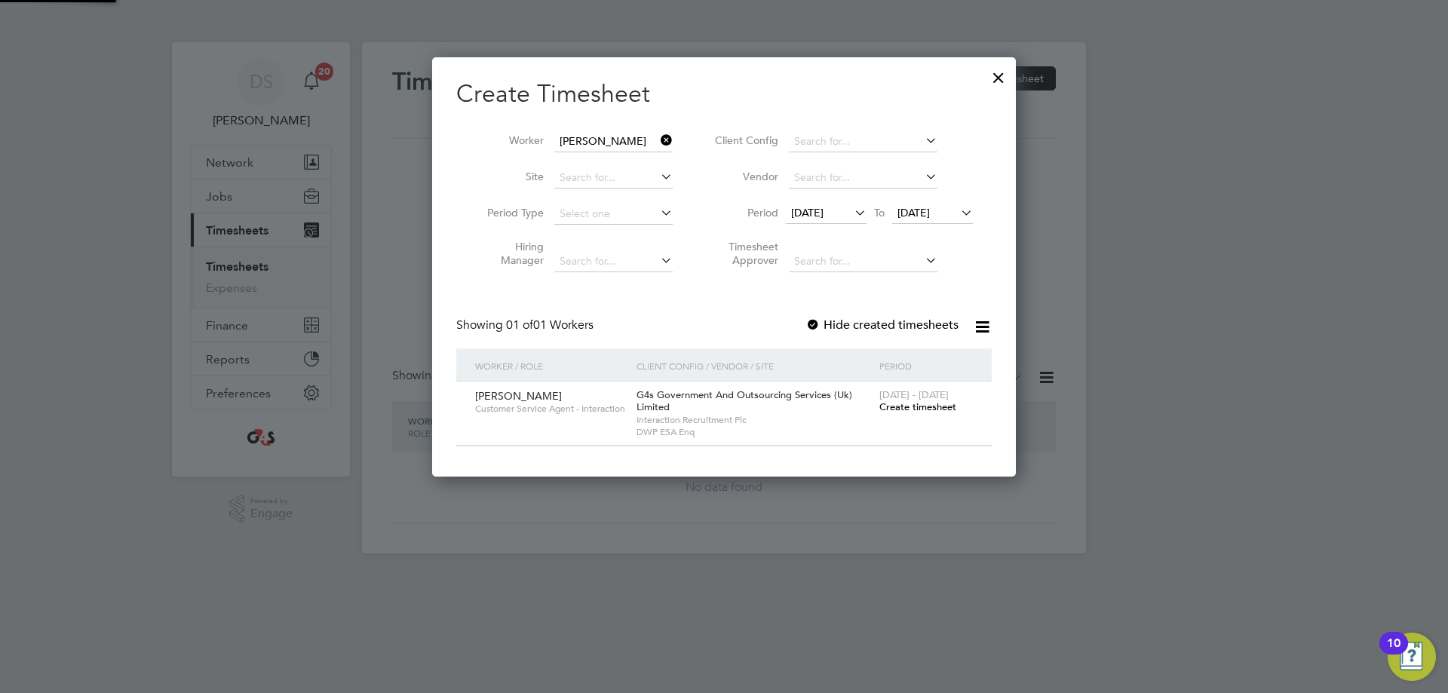
click at [802, 208] on span "[DATE]" at bounding box center [807, 213] width 32 height 14
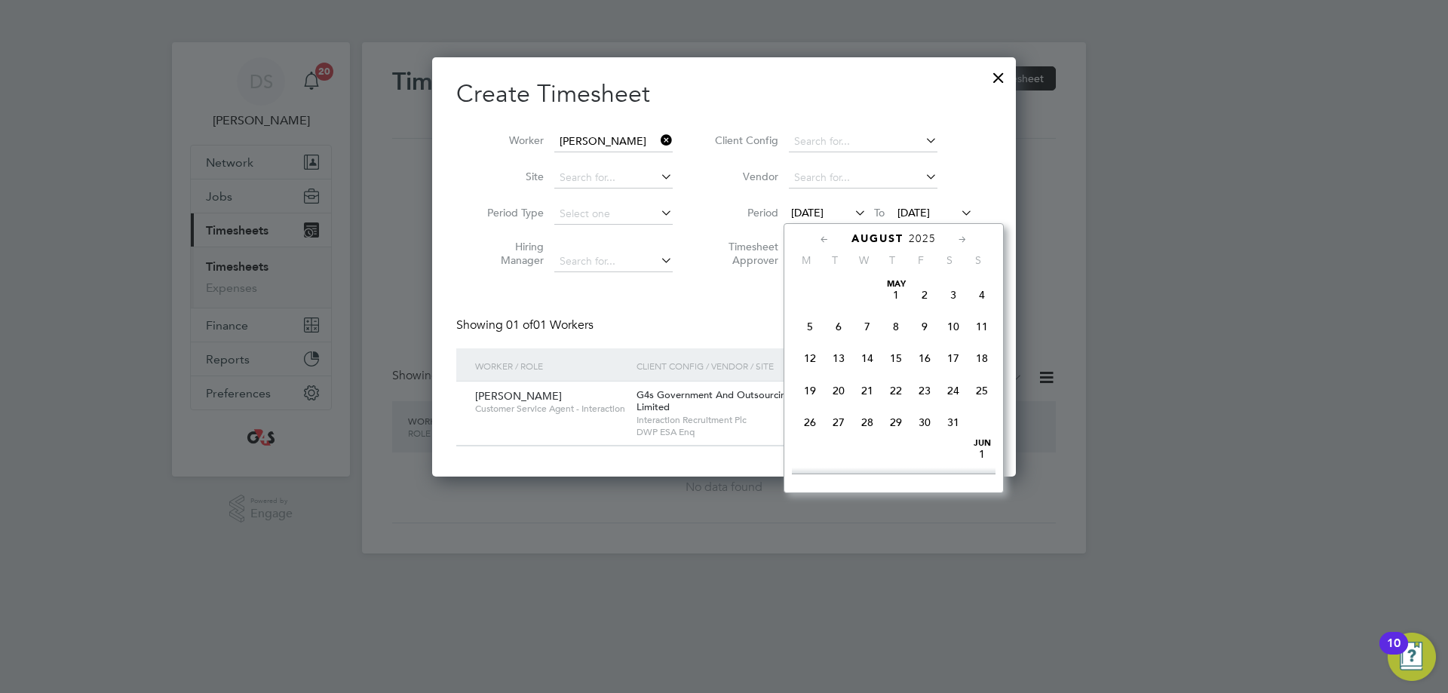
scroll to position [555, 0]
click at [815, 385] on span "25" at bounding box center [809, 376] width 29 height 29
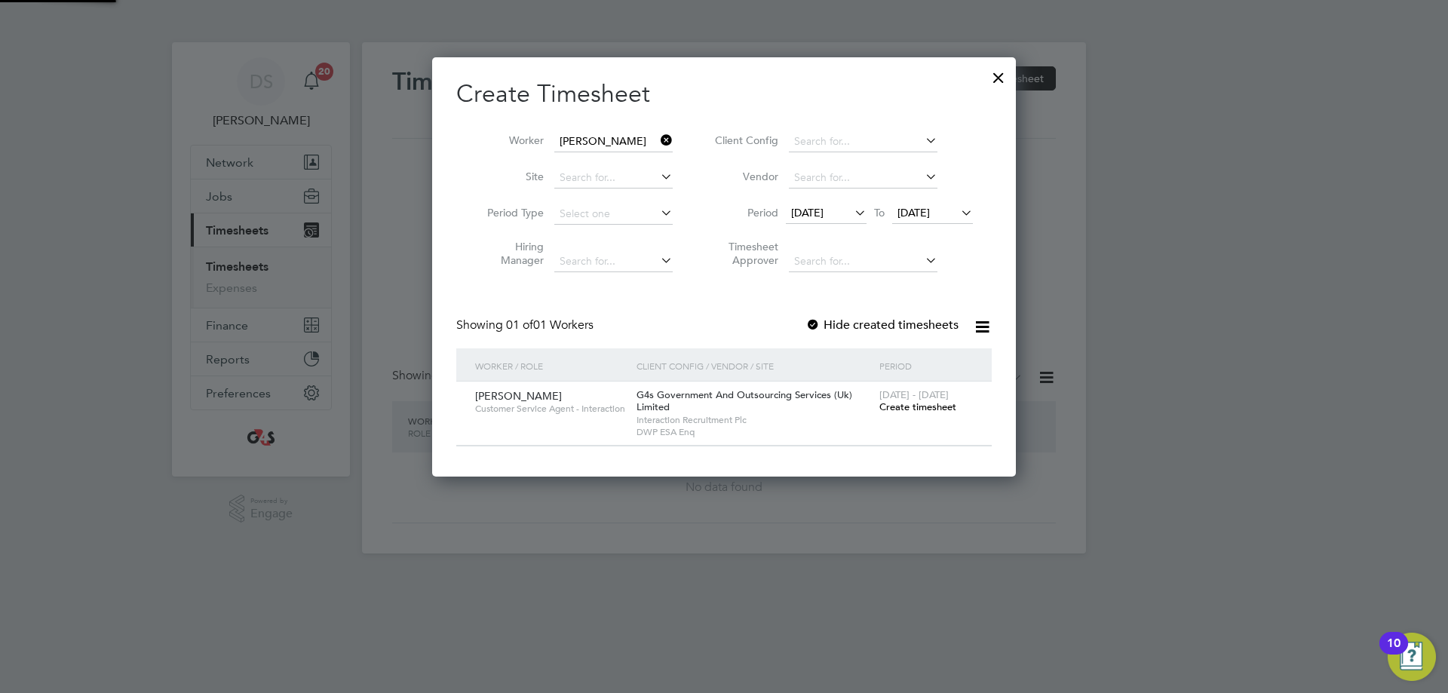
scroll to position [420, 584]
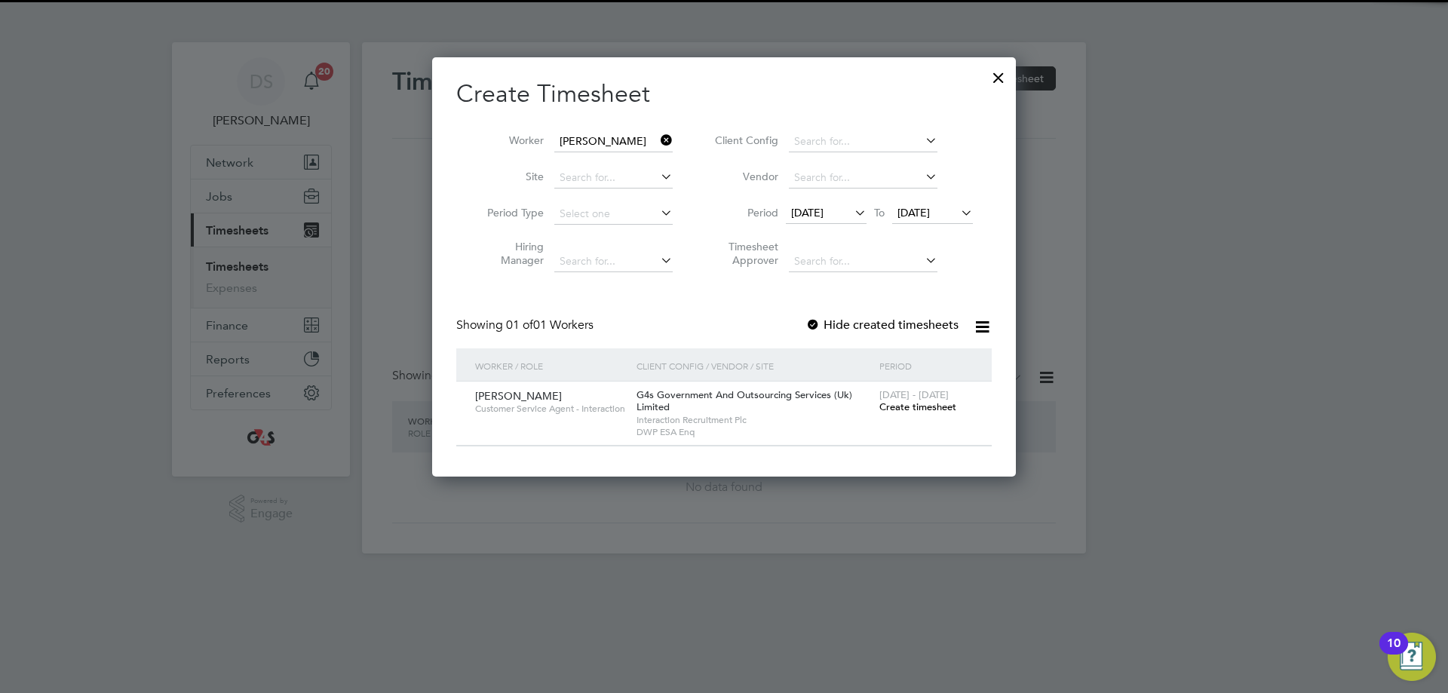
click at [879, 323] on label "Hide created timesheets" at bounding box center [881, 324] width 153 height 15
click at [921, 404] on span "Create timesheet" at bounding box center [917, 406] width 77 height 13
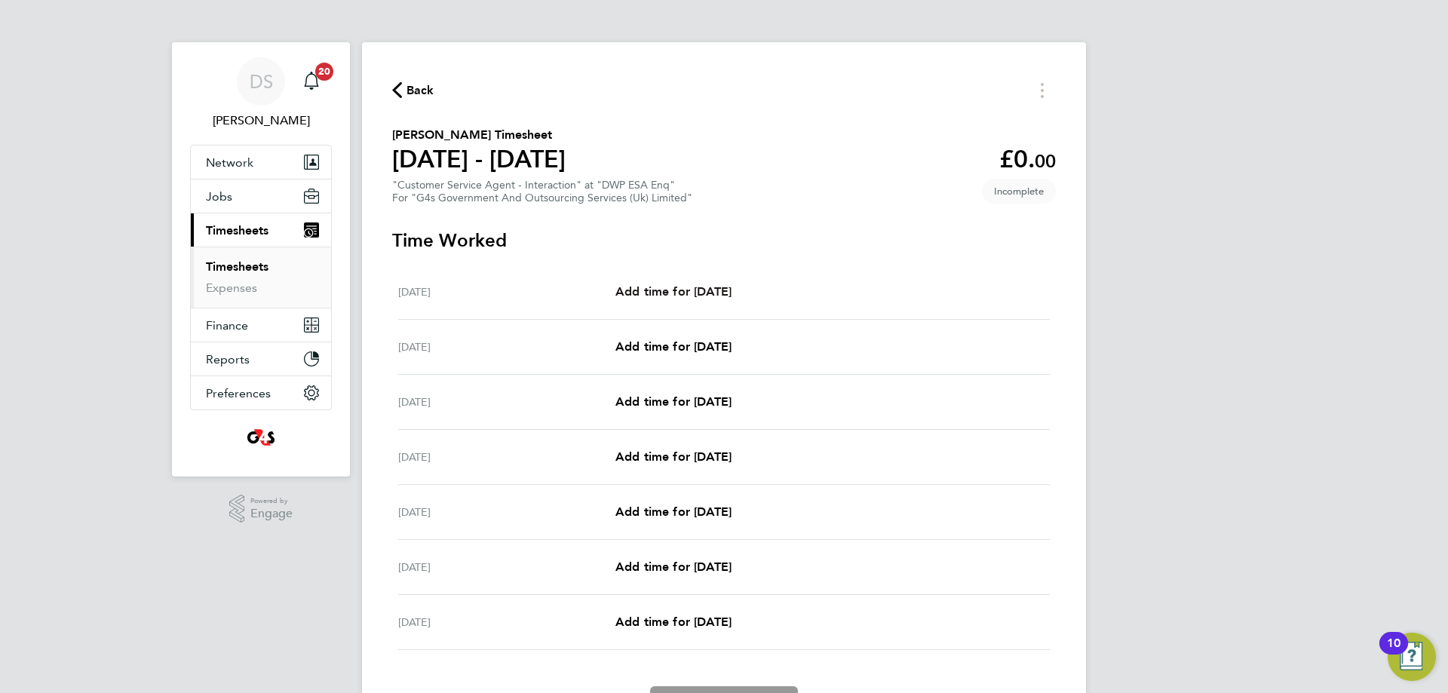
click at [716, 293] on span "Add time for [DATE]" at bounding box center [673, 291] width 116 height 14
select select "30"
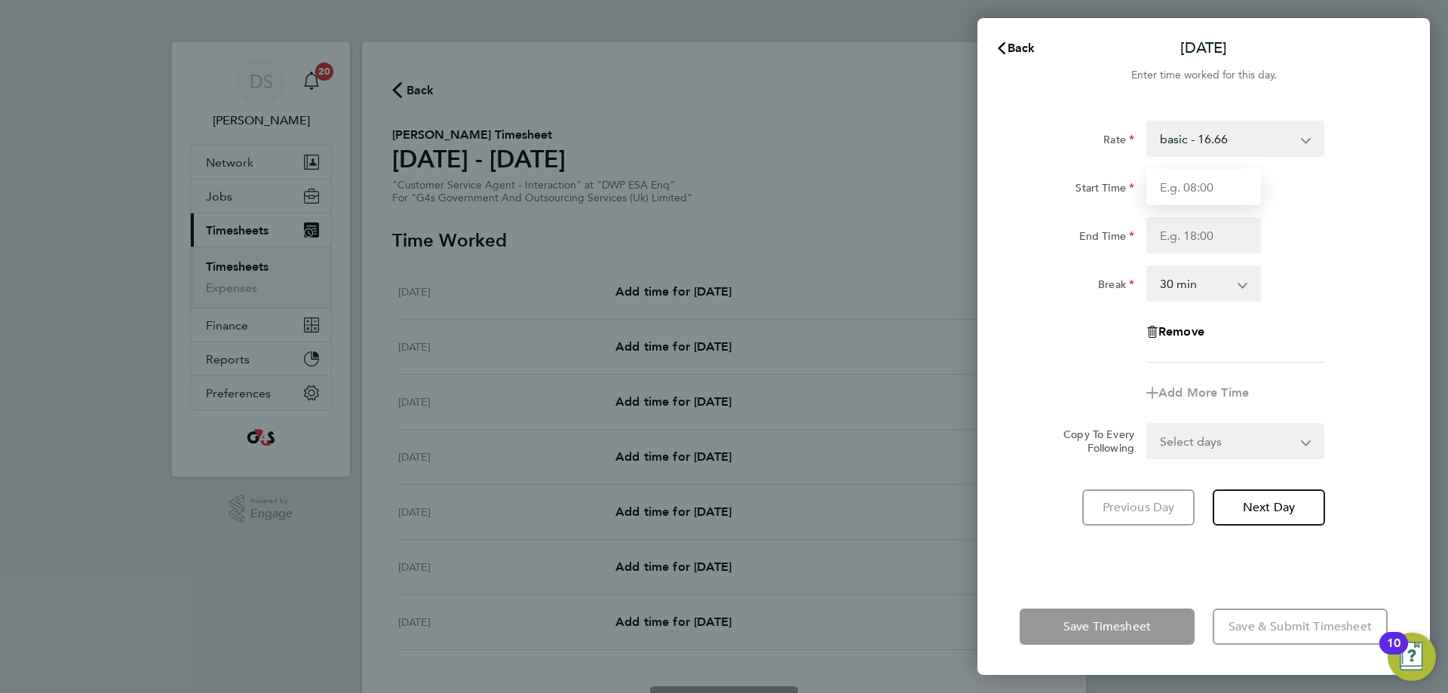
click at [1220, 180] on input "Start Time" at bounding box center [1203, 187] width 115 height 36
type input "09:00"
click at [1225, 234] on input "End Time" at bounding box center [1203, 235] width 115 height 36
type input "17:00"
click at [1305, 337] on div "Remove" at bounding box center [1203, 332] width 380 height 36
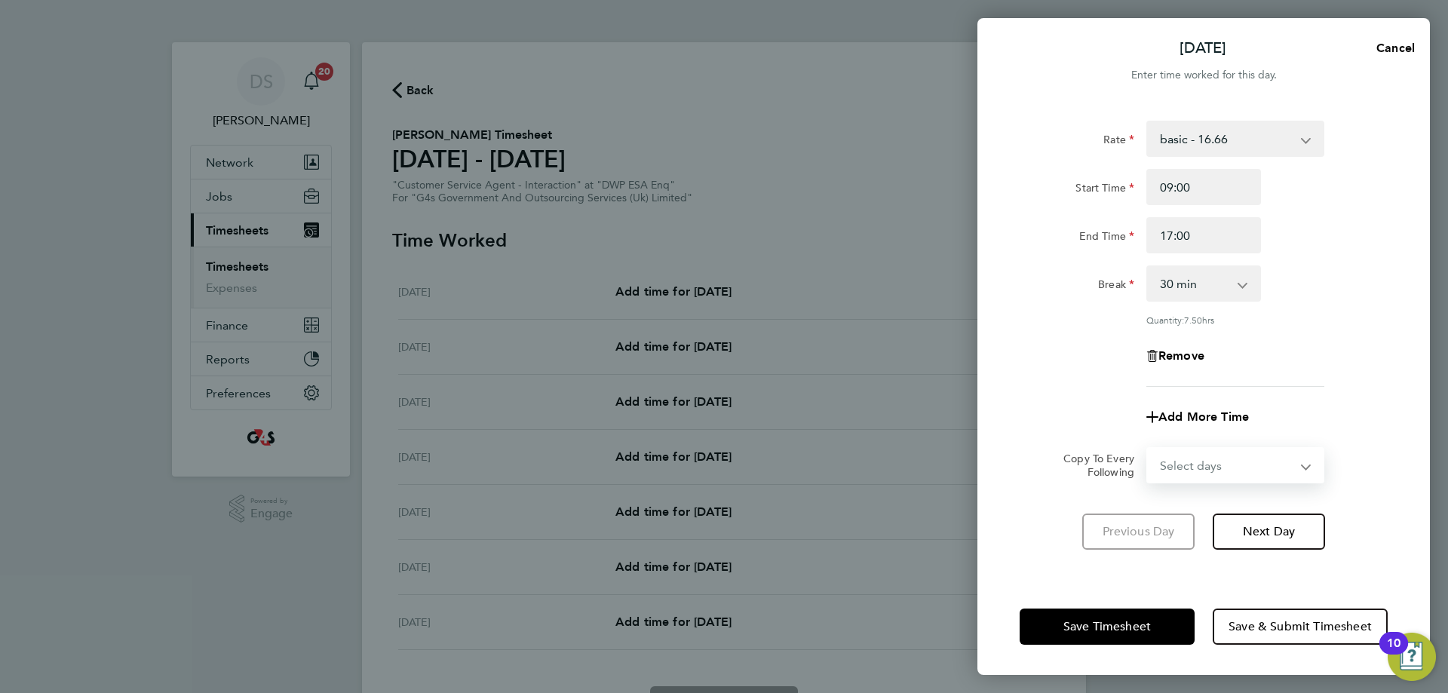
click at [1241, 467] on select "Select days Day Weekday (Mon-Fri) Weekend (Sat-Sun) [DATE] [DATE] [DATE] [DATE]…" at bounding box center [1227, 465] width 158 height 33
select select "WEEKDAY"
click at [1148, 449] on select "Select days Day Weekday (Mon-Fri) Weekend (Sat-Sun) [DATE] [DATE] [DATE] [DATE]…" at bounding box center [1227, 465] width 158 height 33
select select "[DATE]"
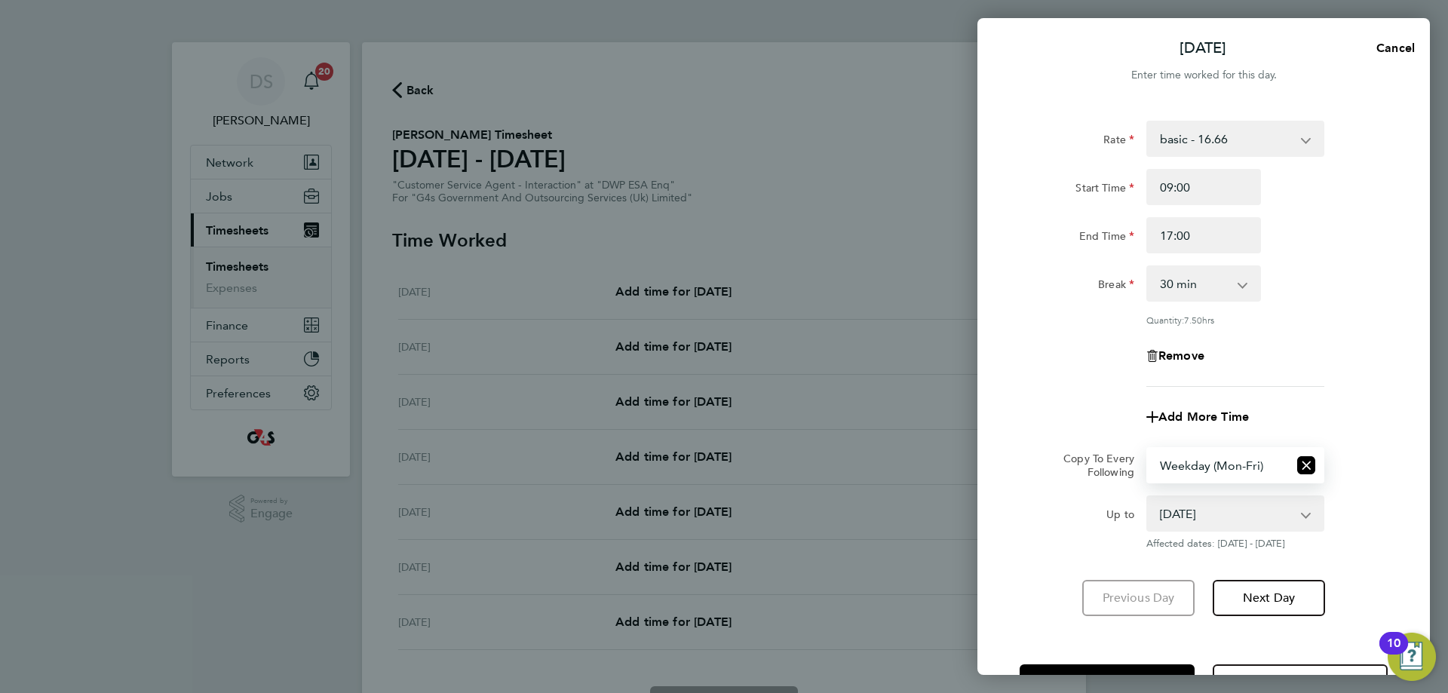
click at [1028, 634] on div "Save Timesheet Save & Submit Timesheet" at bounding box center [1203, 682] width 452 height 97
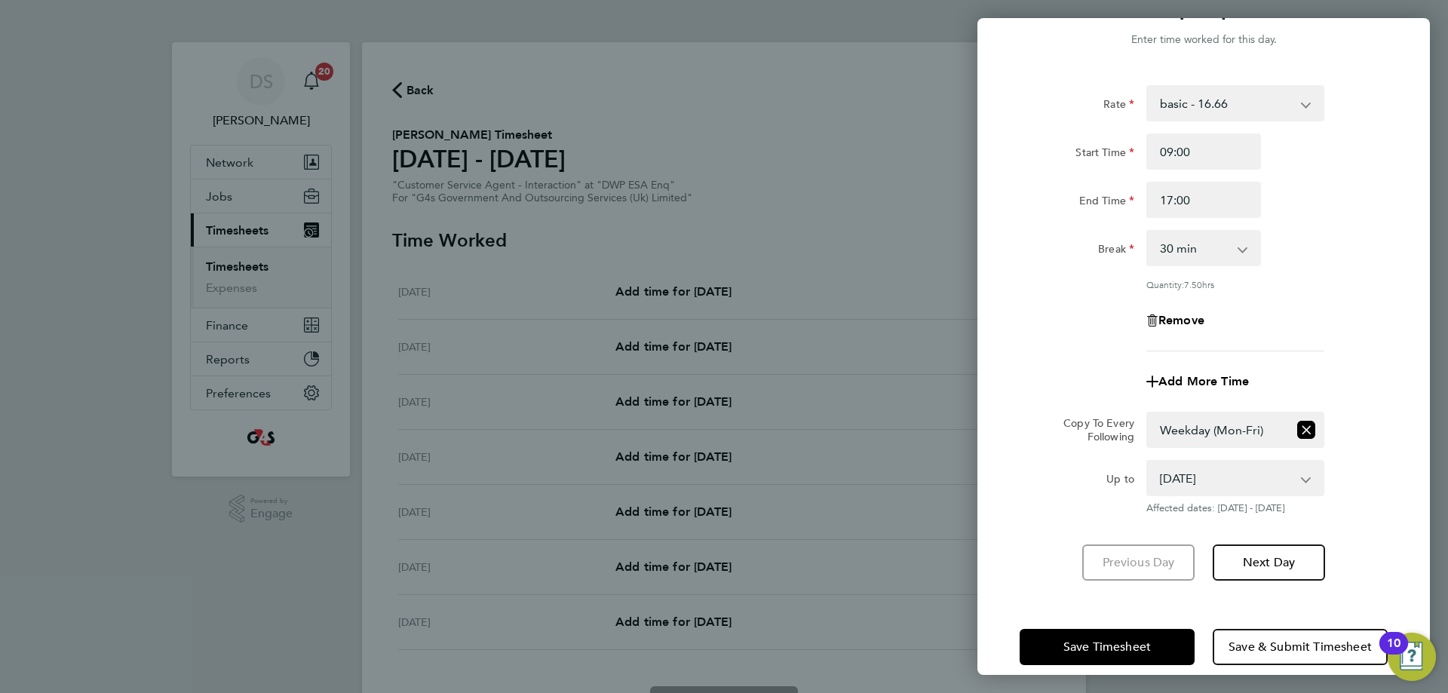
scroll to position [54, 0]
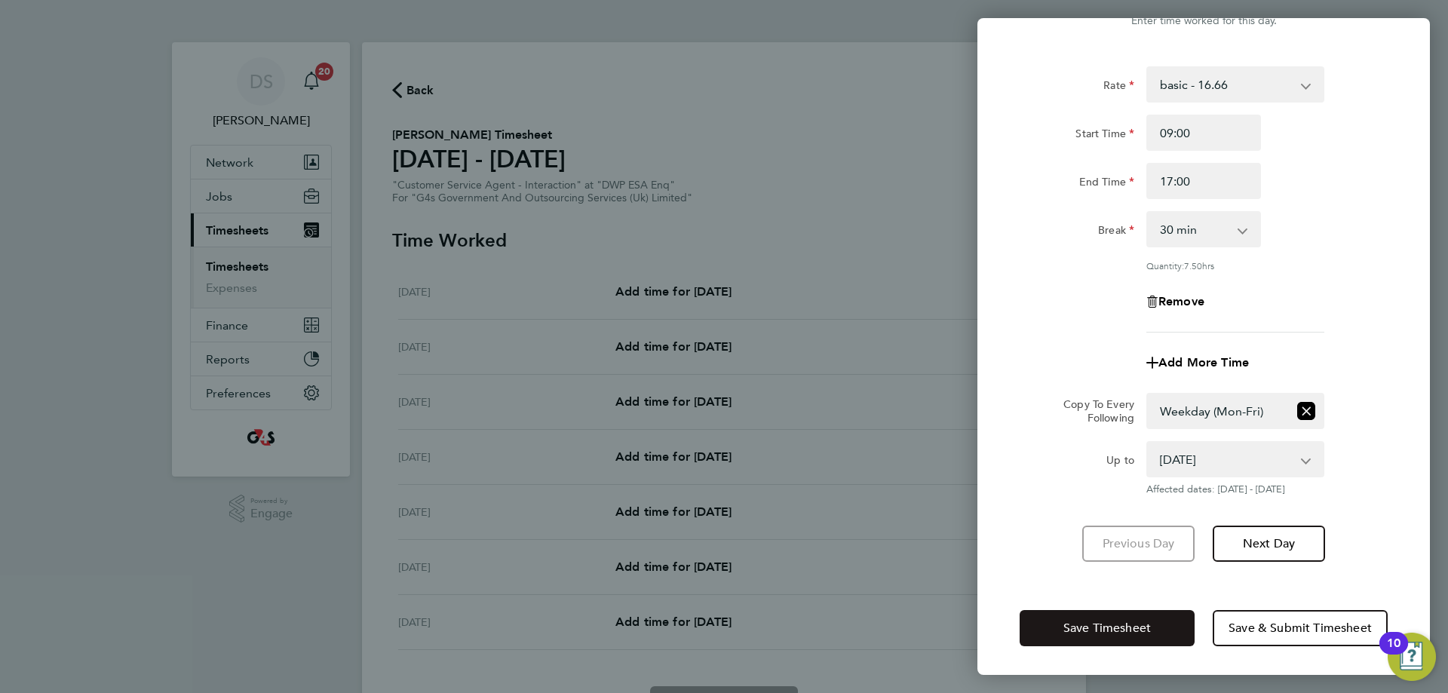
click at [1100, 624] on span "Save Timesheet" at bounding box center [1106, 628] width 87 height 15
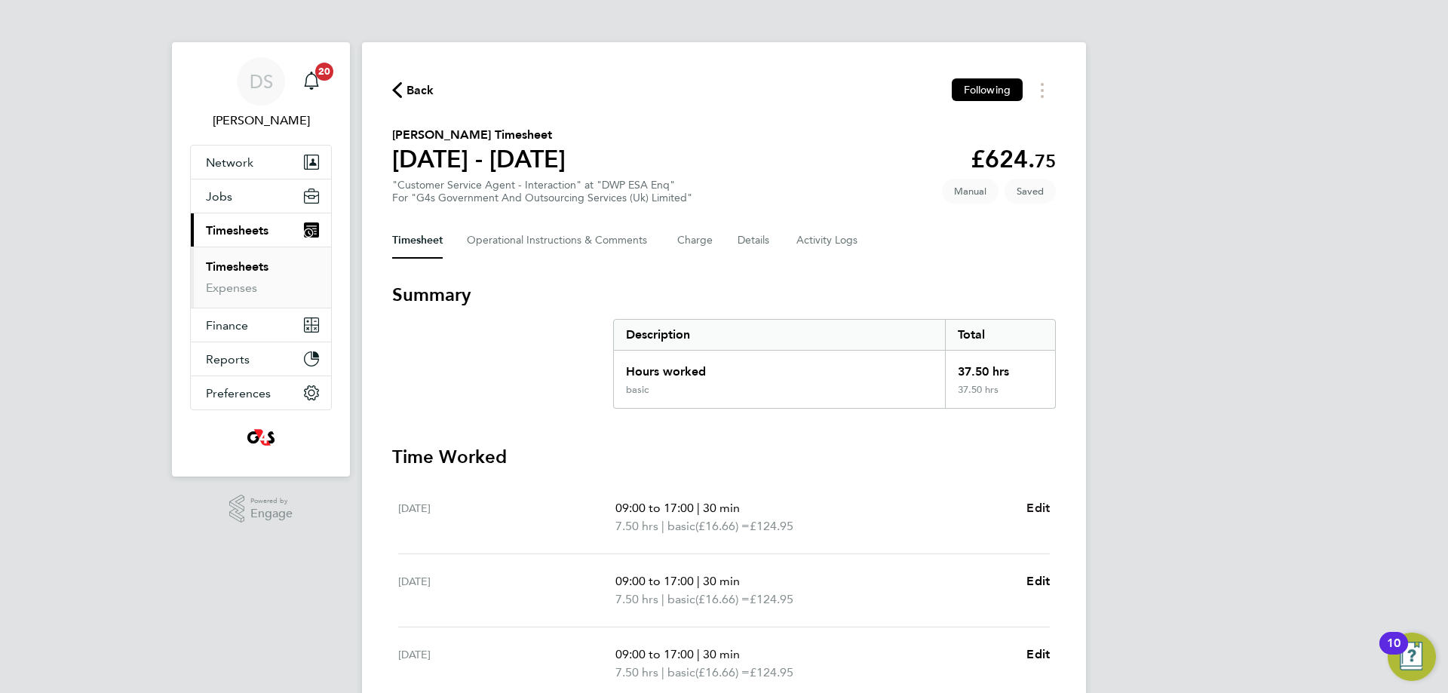
click at [1029, 505] on span "Edit" at bounding box center [1037, 508] width 23 height 14
select select "30"
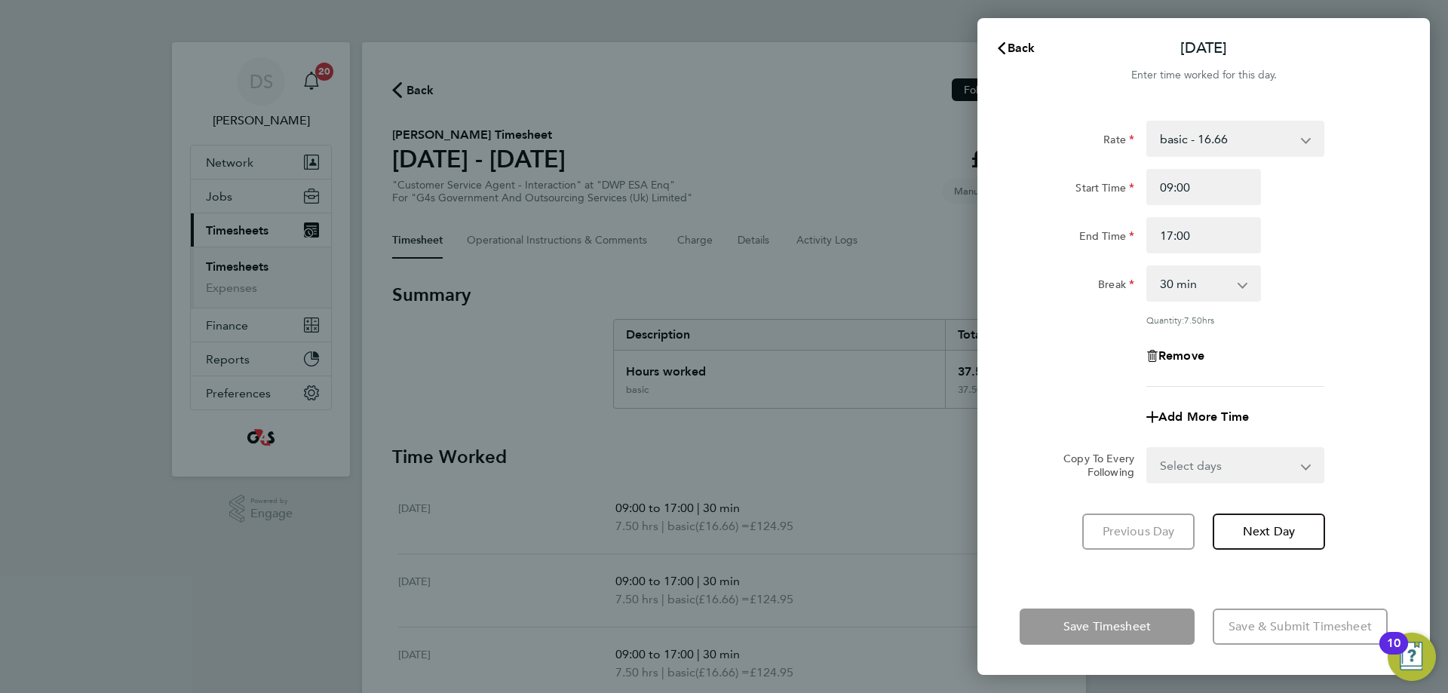
drag, startPoint x: 1205, startPoint y: 137, endPoint x: 1203, endPoint y: 148, distance: 10.8
click at [1205, 137] on select "basic - 16.66 System Issue Not Paid x1.5 - 24.73 Sick System Issue Paid - 16.66…" at bounding box center [1226, 138] width 157 height 33
select select "30"
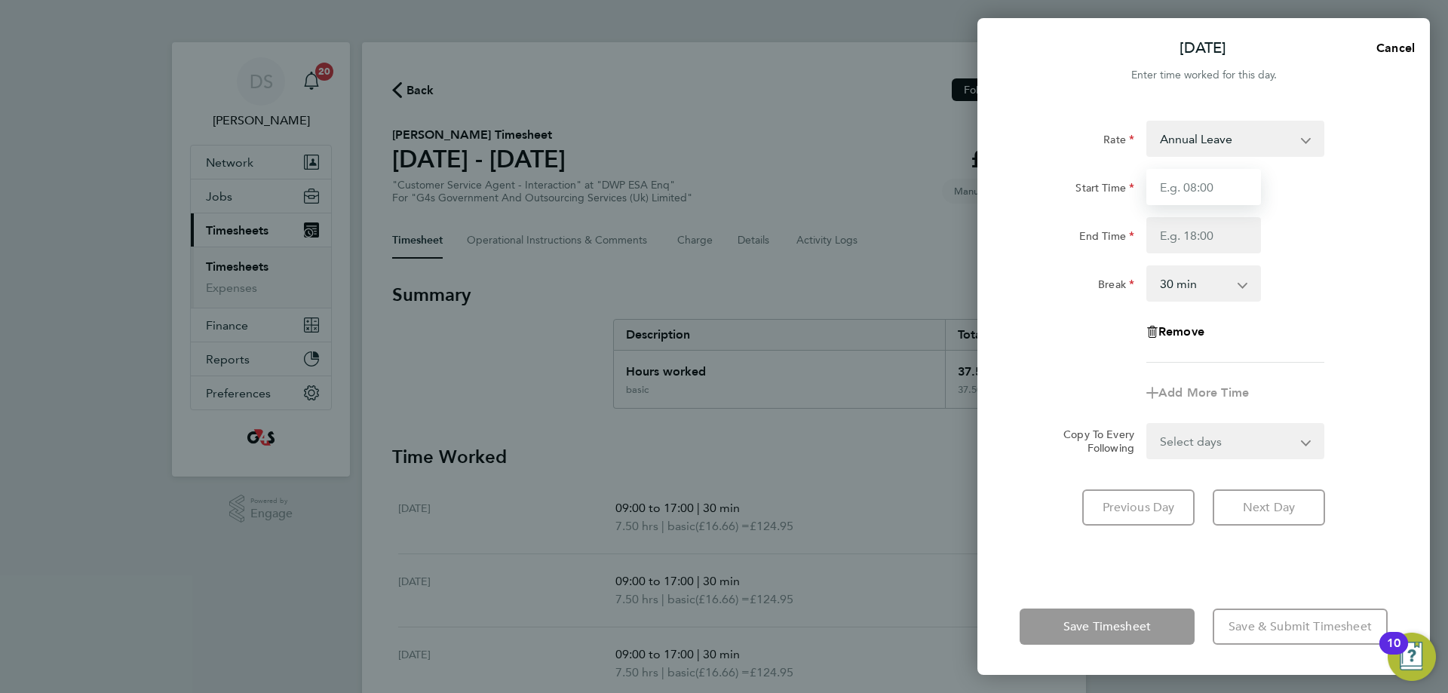
click at [1197, 189] on input "Start Time" at bounding box center [1203, 187] width 115 height 36
click at [1199, 186] on input "08:00" at bounding box center [1203, 187] width 115 height 36
drag, startPoint x: 1227, startPoint y: 190, endPoint x: 1065, endPoint y: 195, distance: 162.2
click at [1065, 195] on div "Start Time 08:00" at bounding box center [1203, 187] width 380 height 36
type input "09:00"
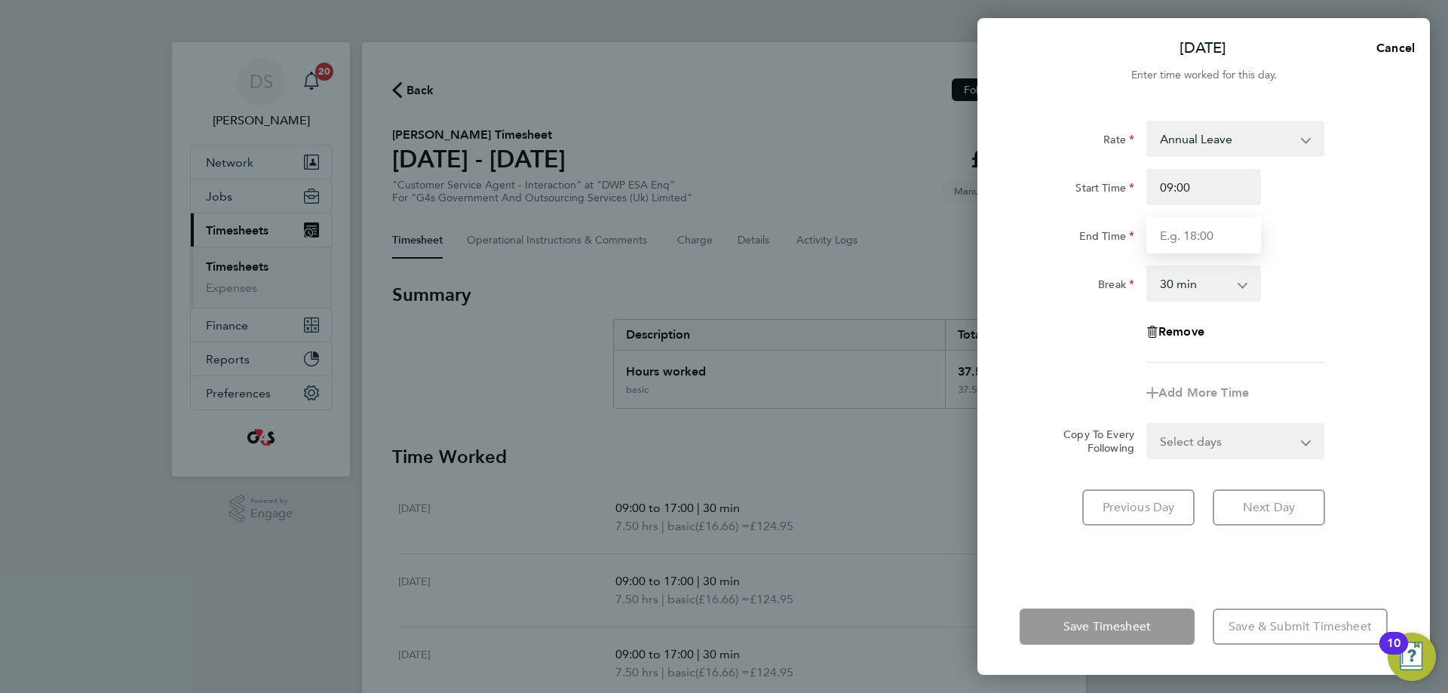
click at [1184, 239] on input "End Time" at bounding box center [1203, 235] width 115 height 36
type input "17:00"
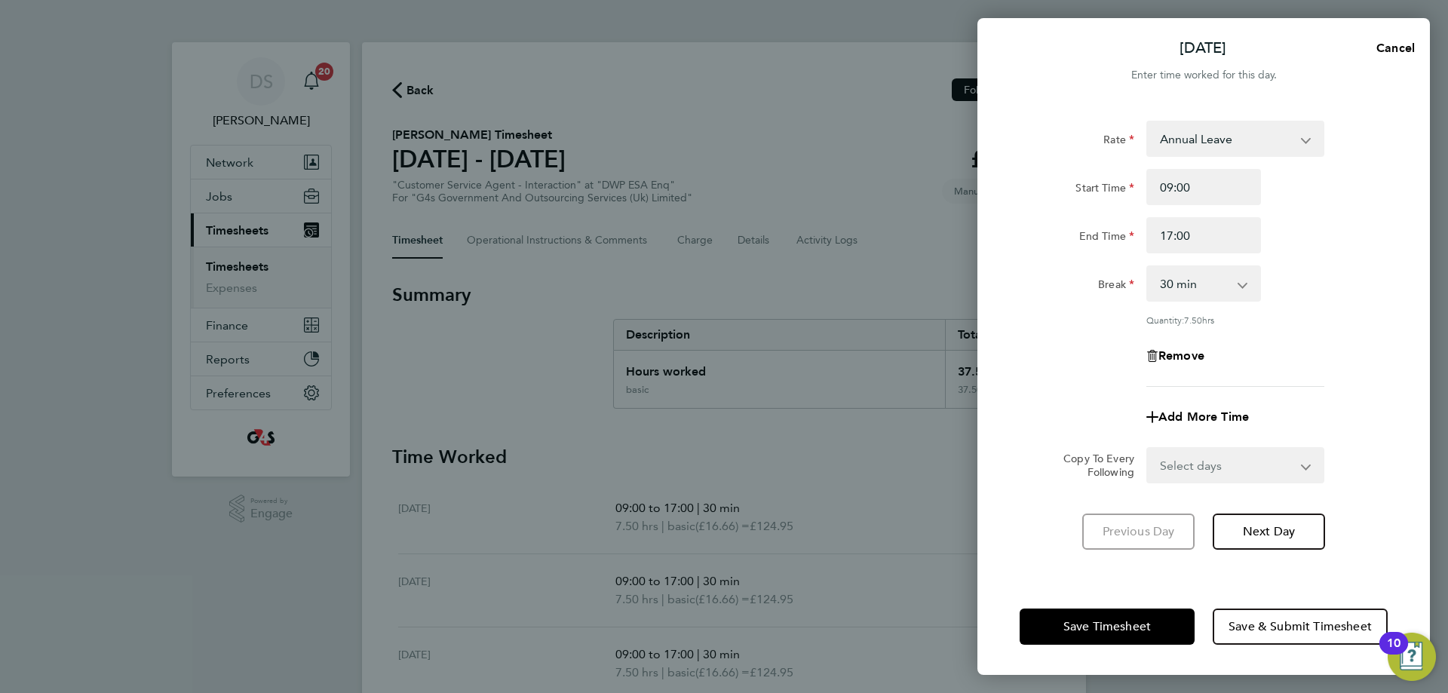
click at [1303, 289] on div "Break 0 min 15 min 30 min 45 min 60 min 75 min 90 min" at bounding box center [1203, 283] width 380 height 36
click at [1251, 133] on select "Annual Leave System Issue Not Paid basic - 16.66 x1.5 - 24.73 Sick System Issue…" at bounding box center [1226, 138] width 157 height 33
select select "30"
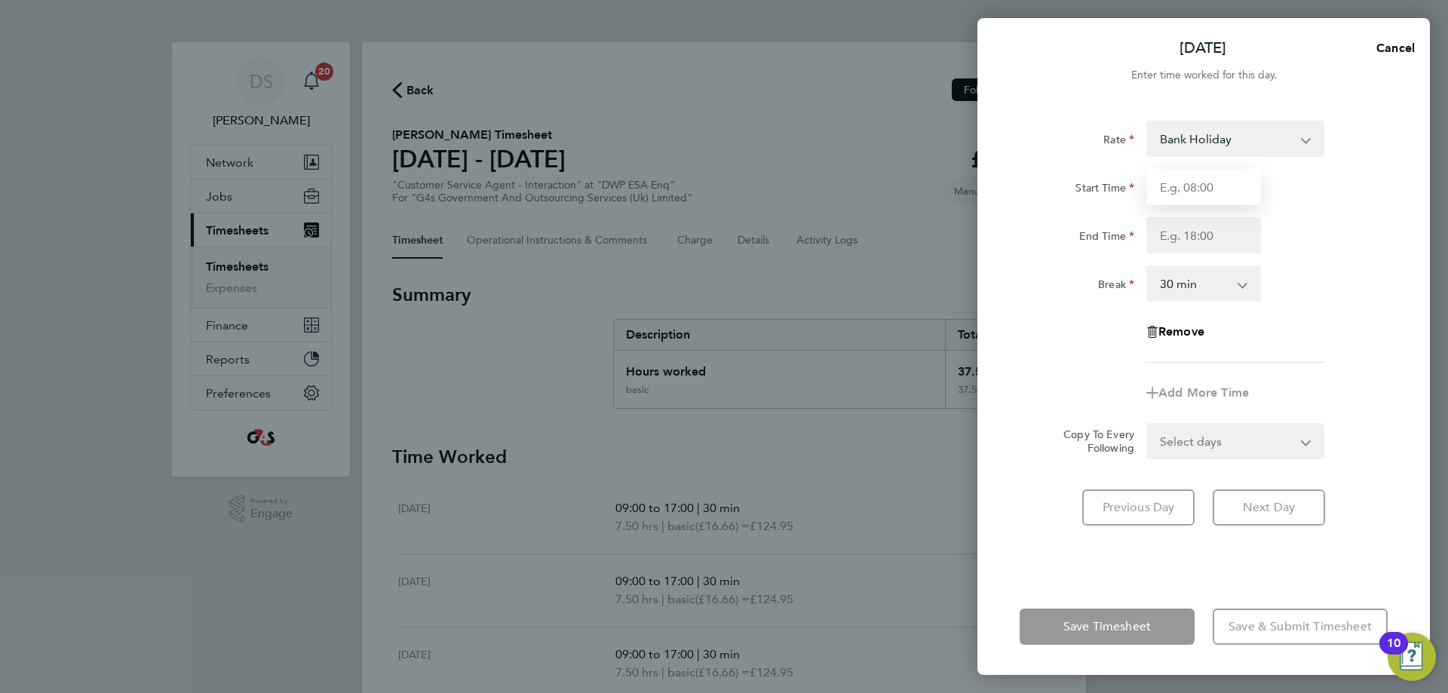
click at [1225, 179] on input "Start Time" at bounding box center [1203, 187] width 115 height 36
type input "09:00"
click at [1190, 243] on input "End Time" at bounding box center [1203, 235] width 115 height 36
type input "17:00"
click at [1320, 291] on div "Break 0 min 15 min 30 min 45 min 60 min 75 min 90 min" at bounding box center [1203, 283] width 380 height 36
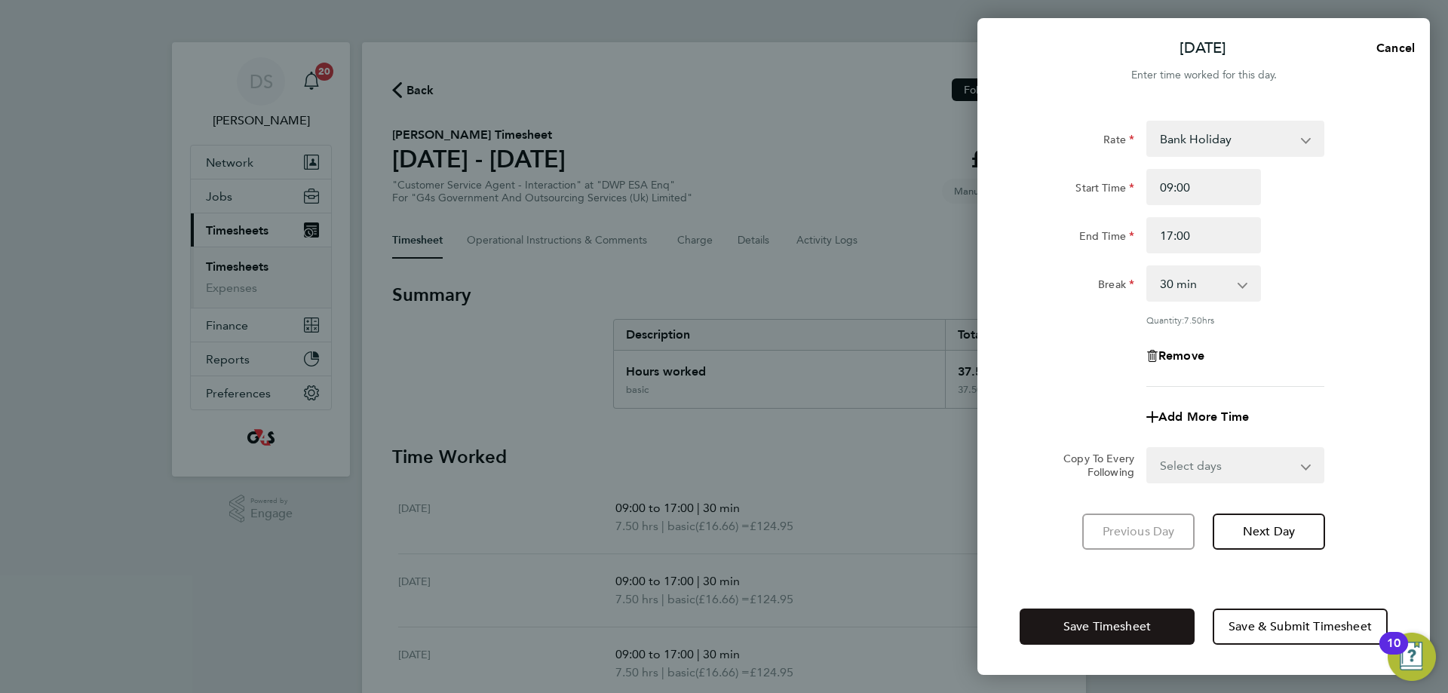
click at [1113, 627] on span "Save Timesheet" at bounding box center [1106, 626] width 87 height 15
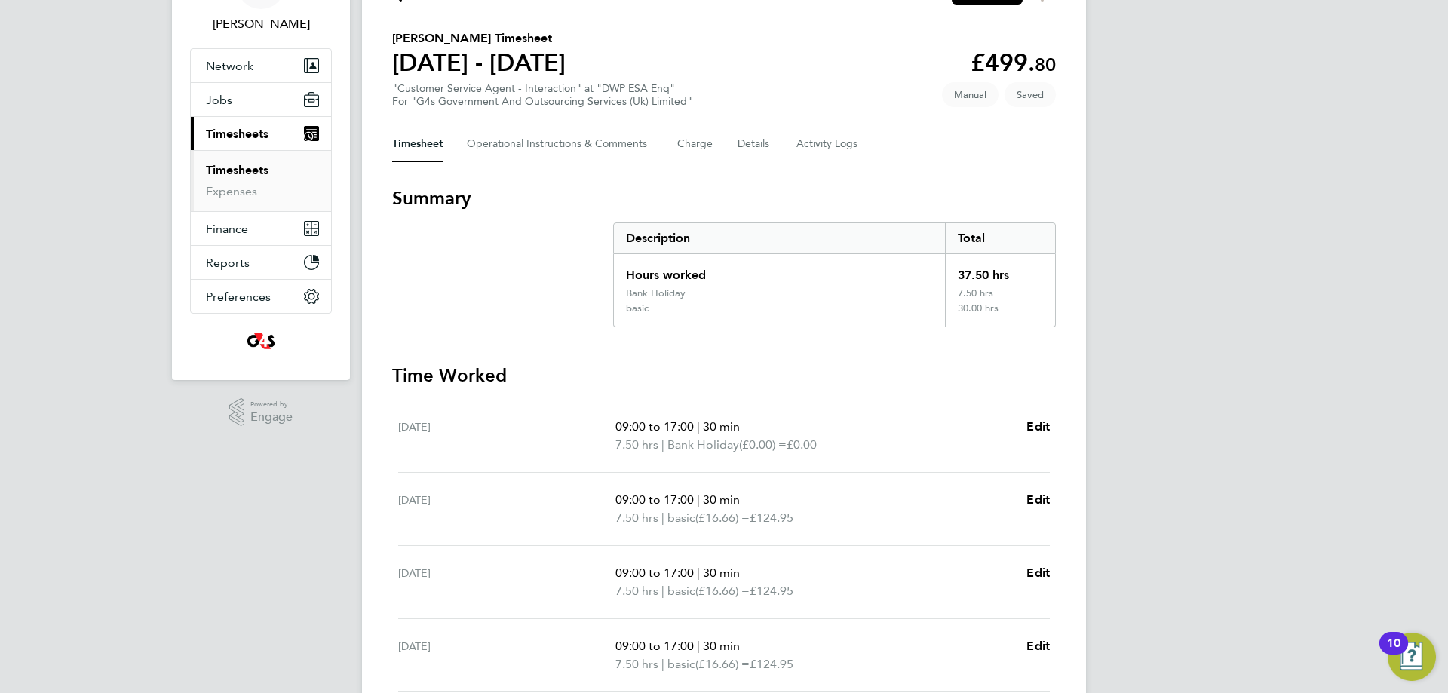
scroll to position [412, 0]
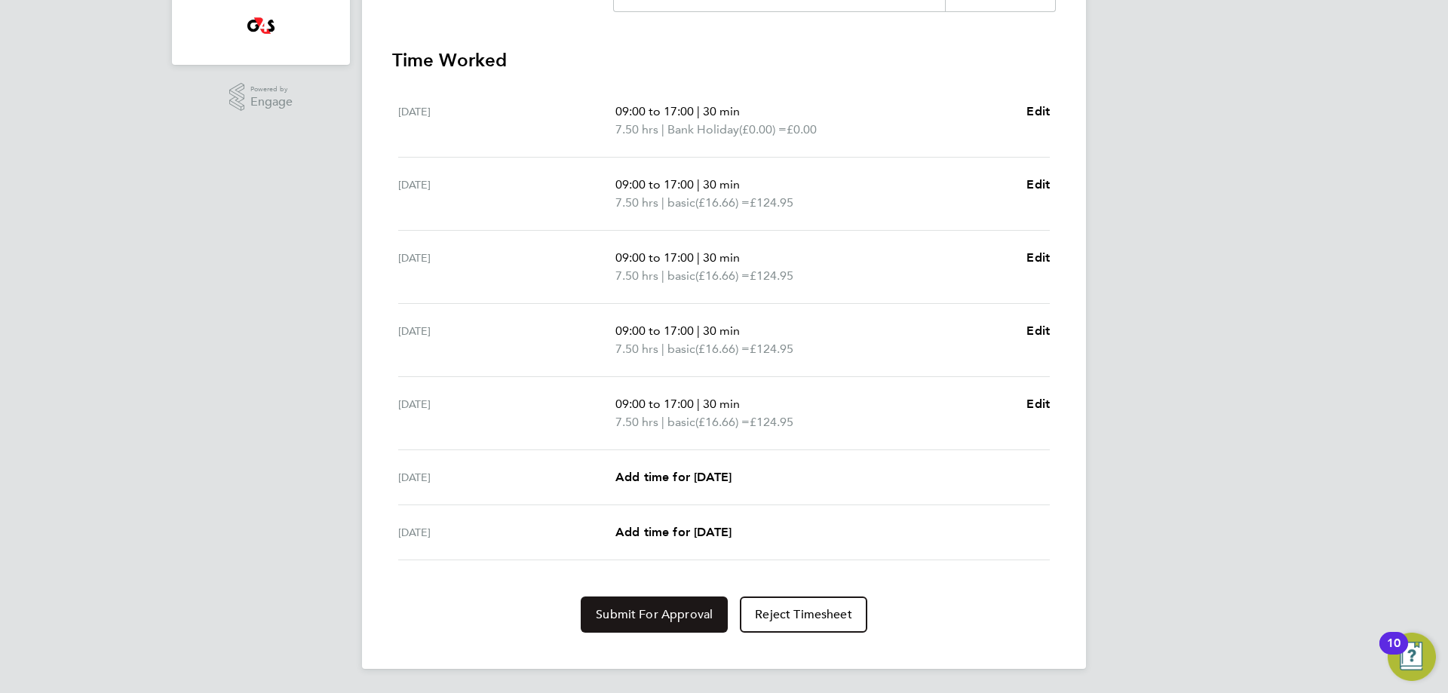
click at [670, 620] on span "Submit For Approval" at bounding box center [654, 614] width 117 height 15
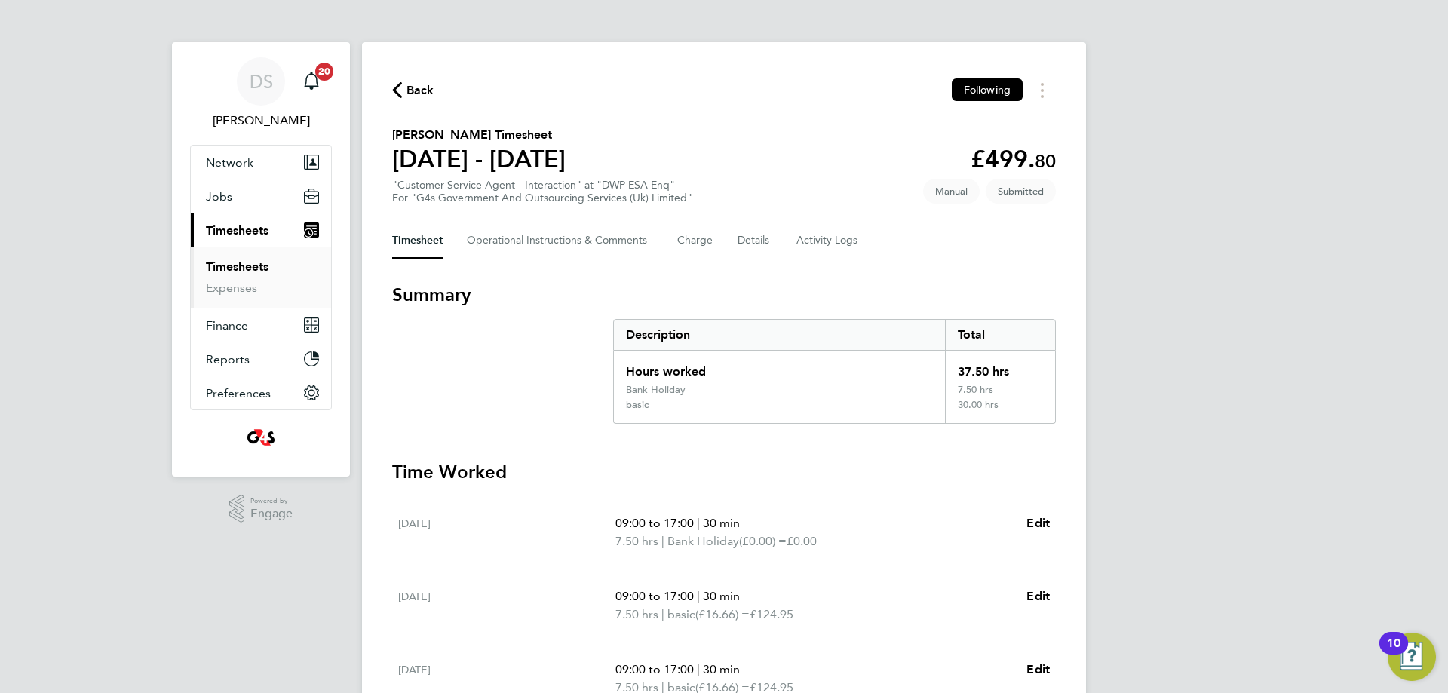
click at [265, 263] on link "Timesheets" at bounding box center [237, 266] width 63 height 14
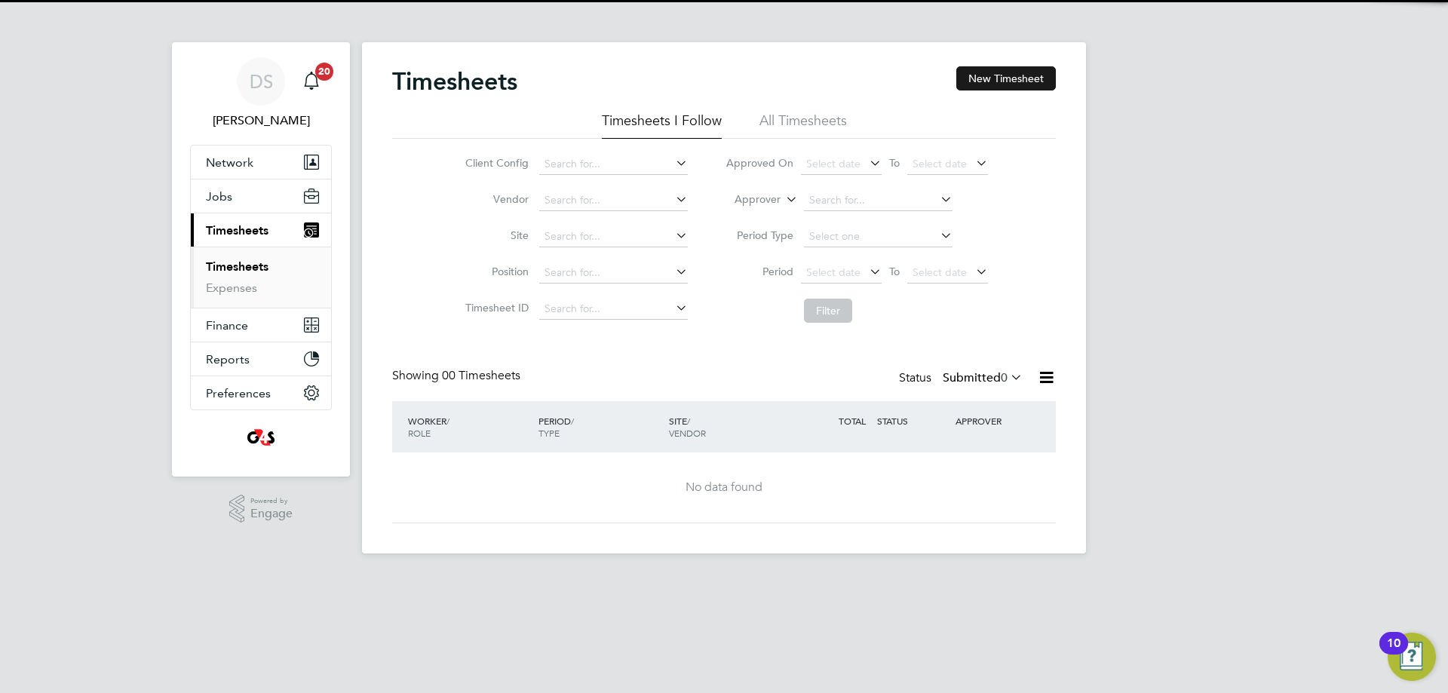
click at [1012, 75] on button "New Timesheet" at bounding box center [1006, 78] width 100 height 24
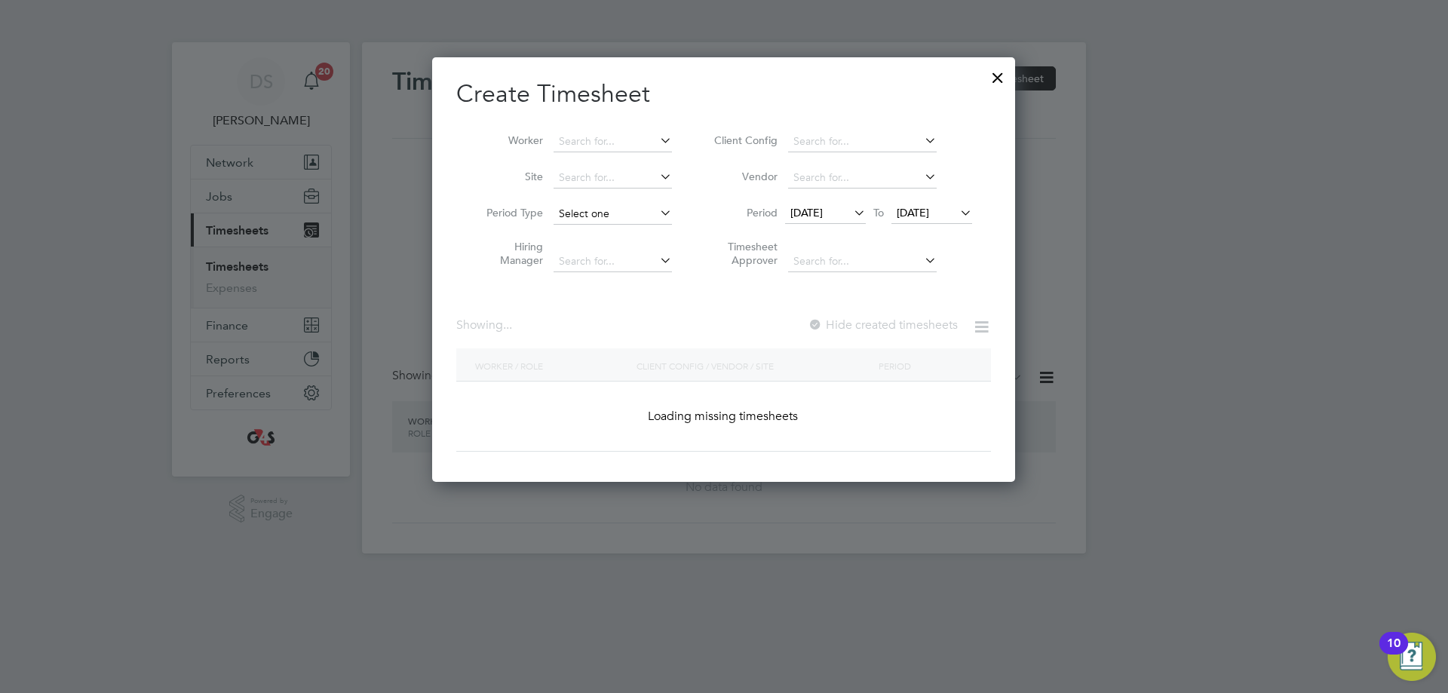
scroll to position [8, 8]
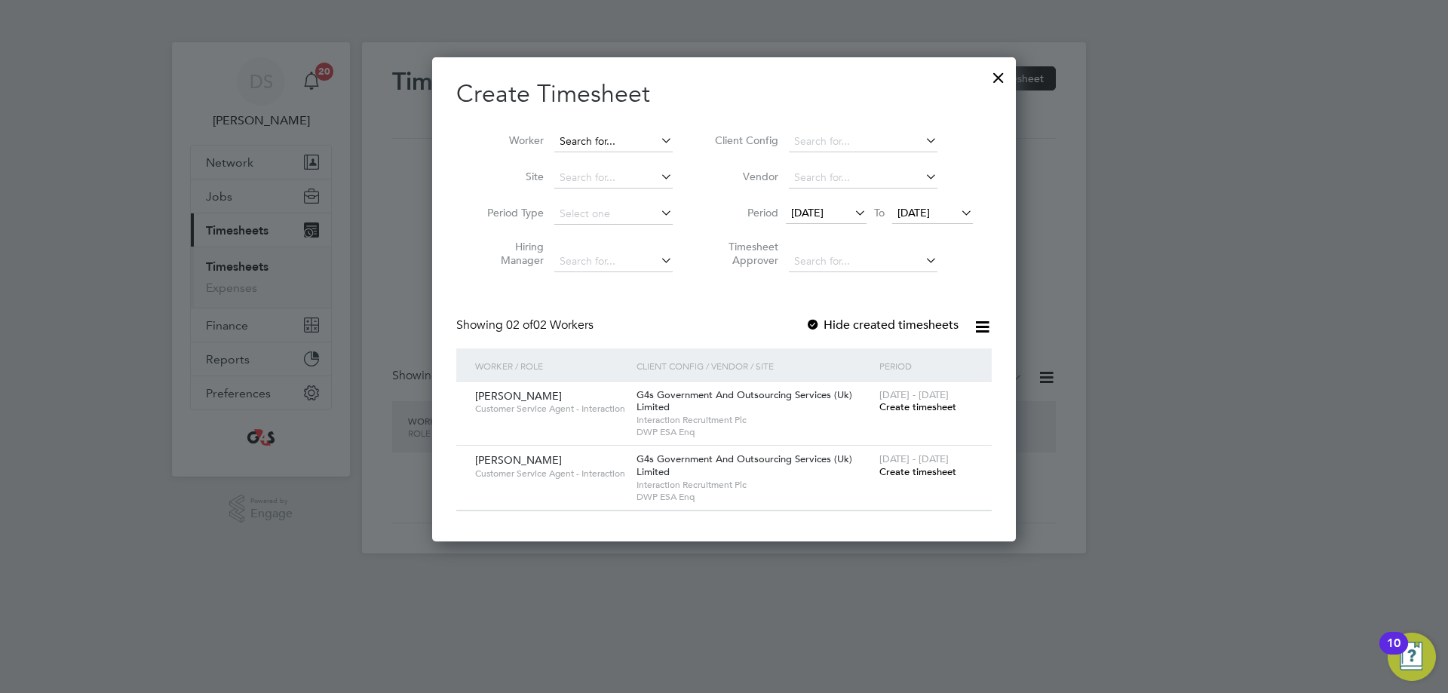
click at [588, 137] on input at bounding box center [613, 141] width 118 height 21
click at [591, 152] on li "[PERSON_NAME]" at bounding box center [613, 162] width 121 height 20
type input "[PERSON_NAME]"
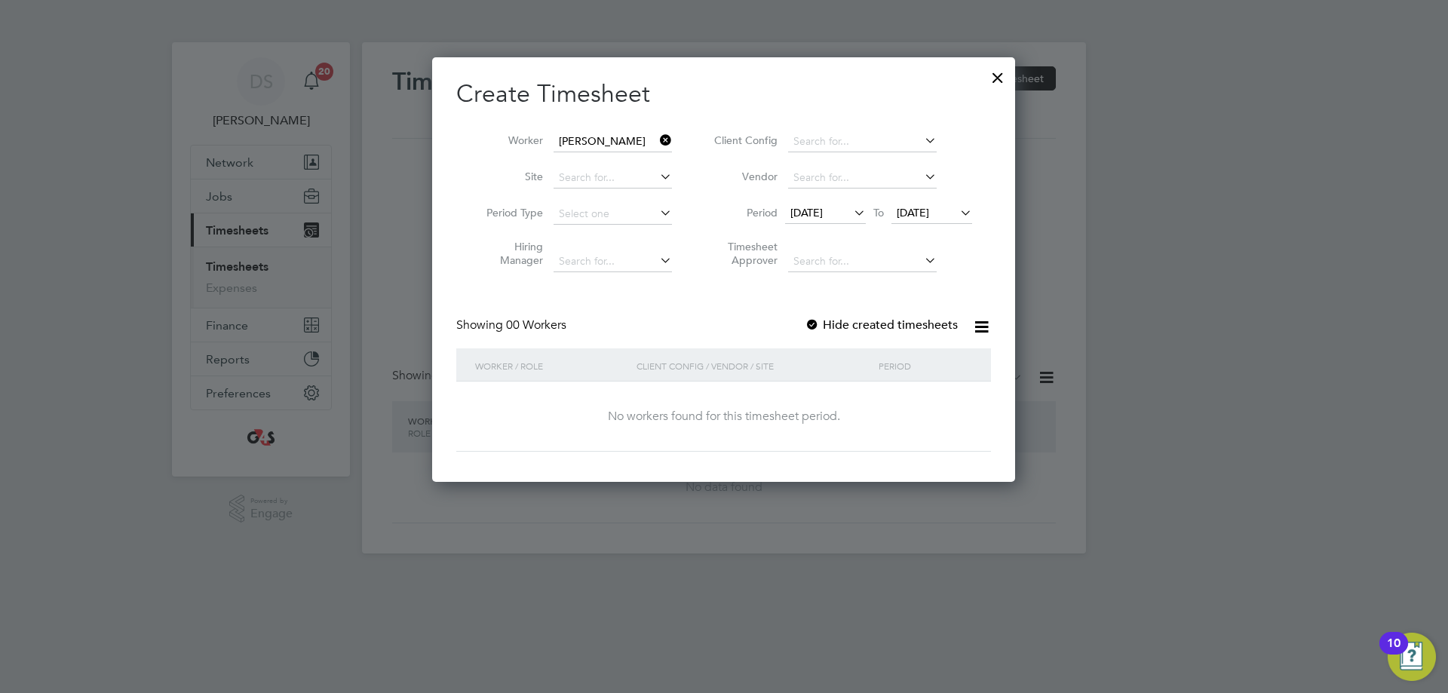
click at [808, 210] on span "[DATE]" at bounding box center [806, 213] width 32 height 14
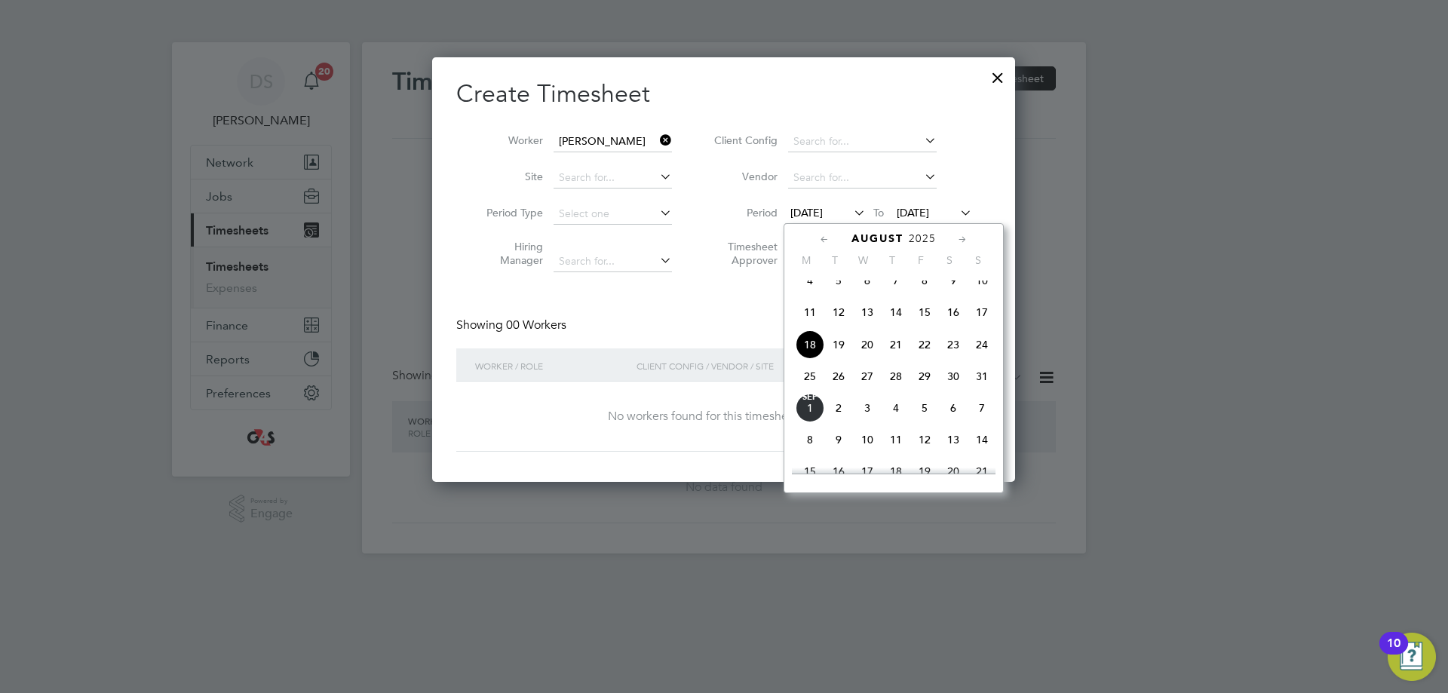
click at [812, 390] on span "25" at bounding box center [809, 376] width 29 height 29
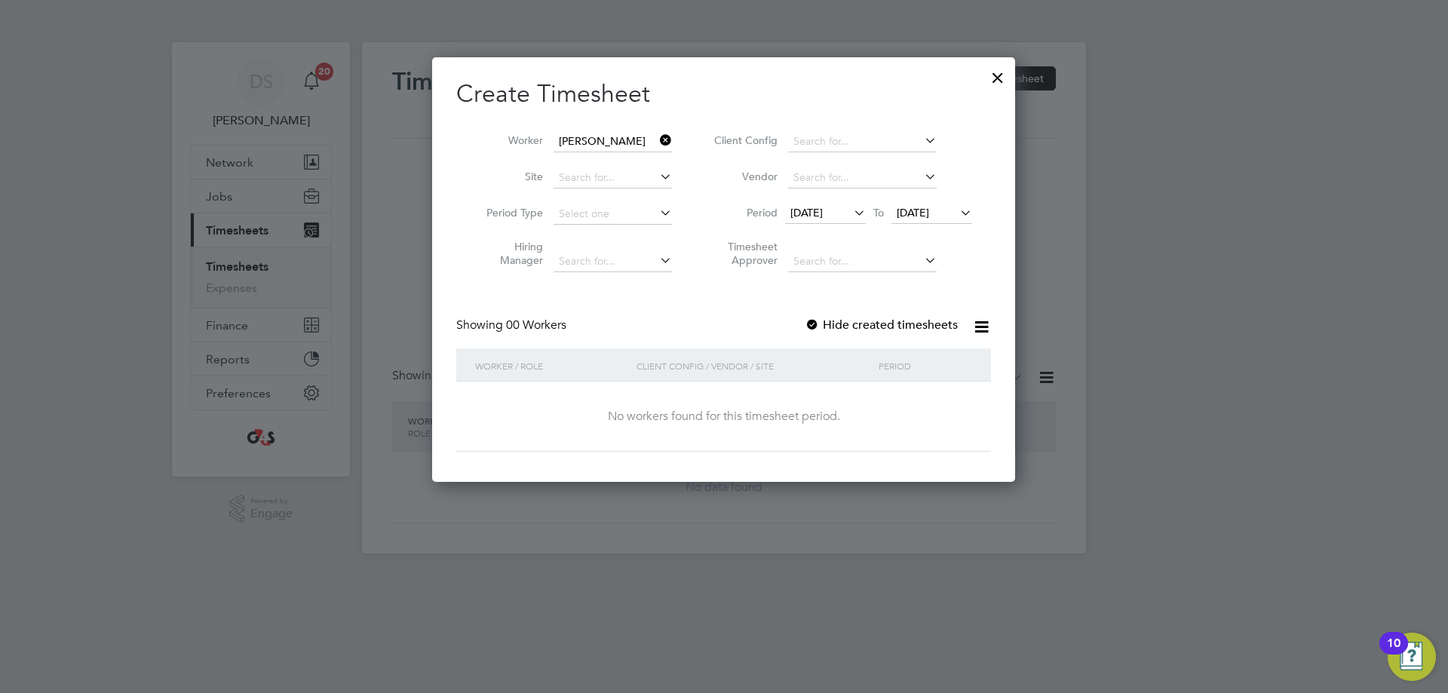
click at [860, 329] on label "Hide created timesheets" at bounding box center [881, 324] width 153 height 15
click at [867, 326] on label "Hide created timesheets" at bounding box center [881, 324] width 153 height 15
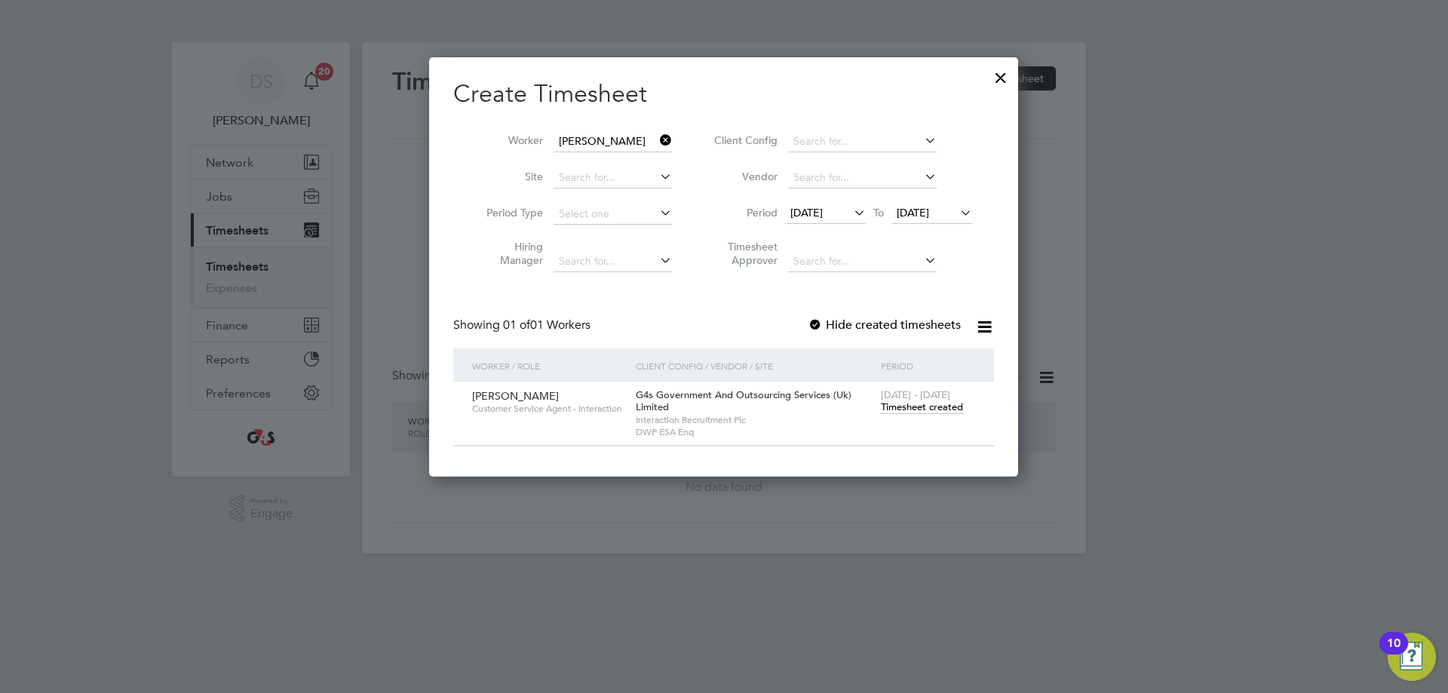
click at [910, 401] on span "Timesheet created" at bounding box center [922, 407] width 82 height 14
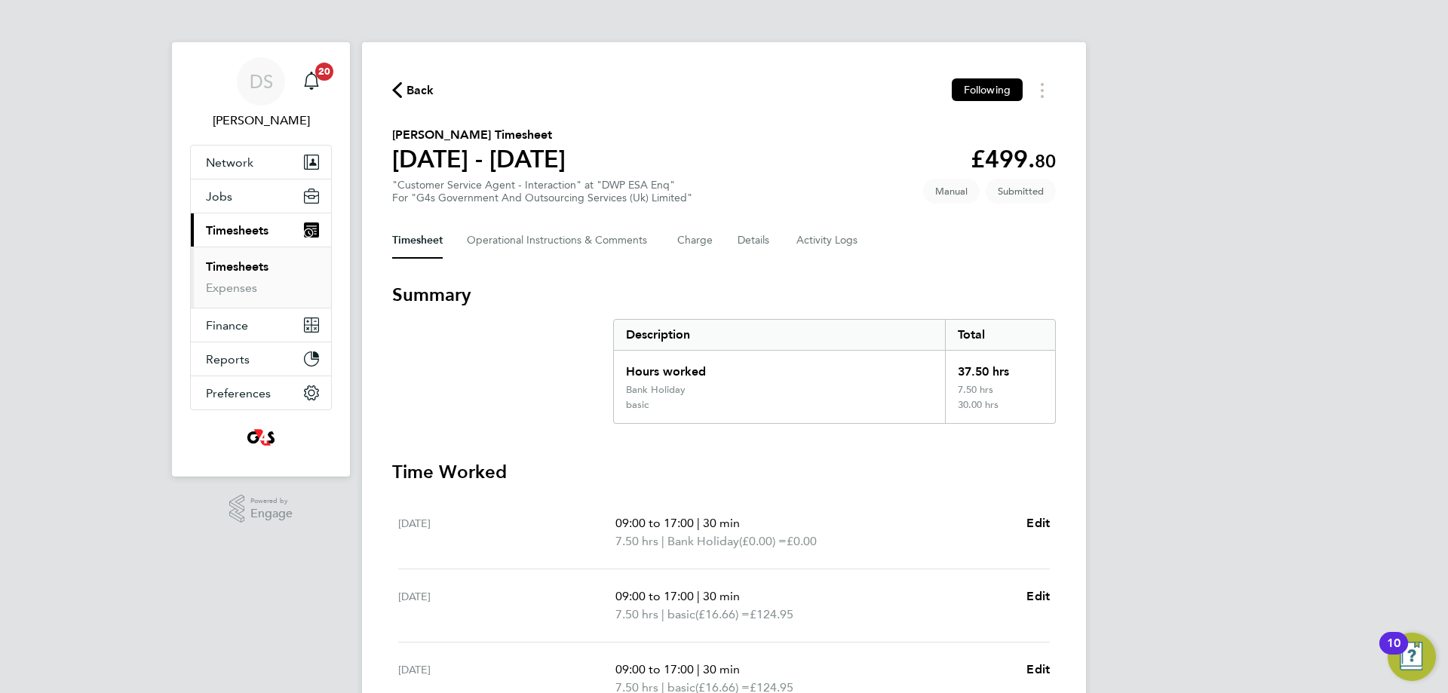
click at [427, 90] on div "Back Following" at bounding box center [724, 89] width 664 height 23
click at [426, 90] on span "Back" at bounding box center [420, 90] width 28 height 18
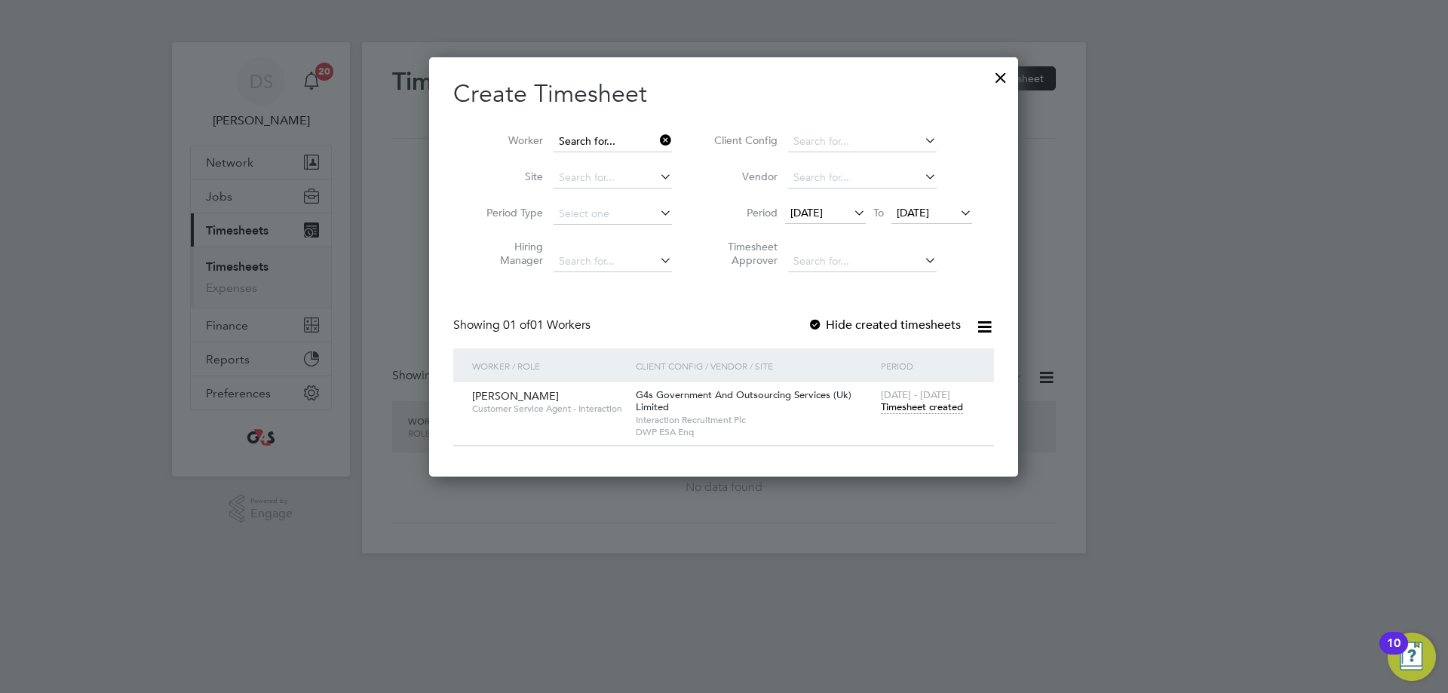
click at [622, 132] on input at bounding box center [612, 141] width 118 height 21
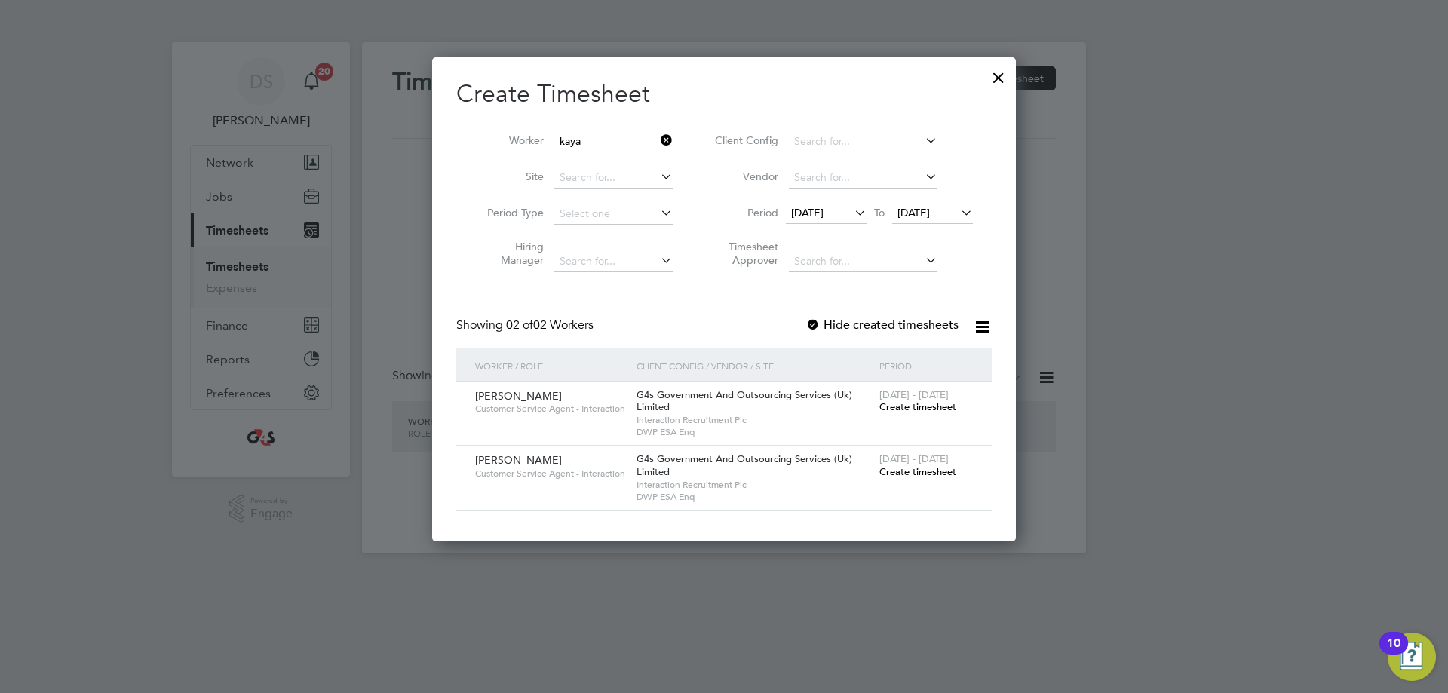
click at [622, 185] on li "[PERSON_NAME]" at bounding box center [646, 182] width 186 height 20
type input "[PERSON_NAME]"
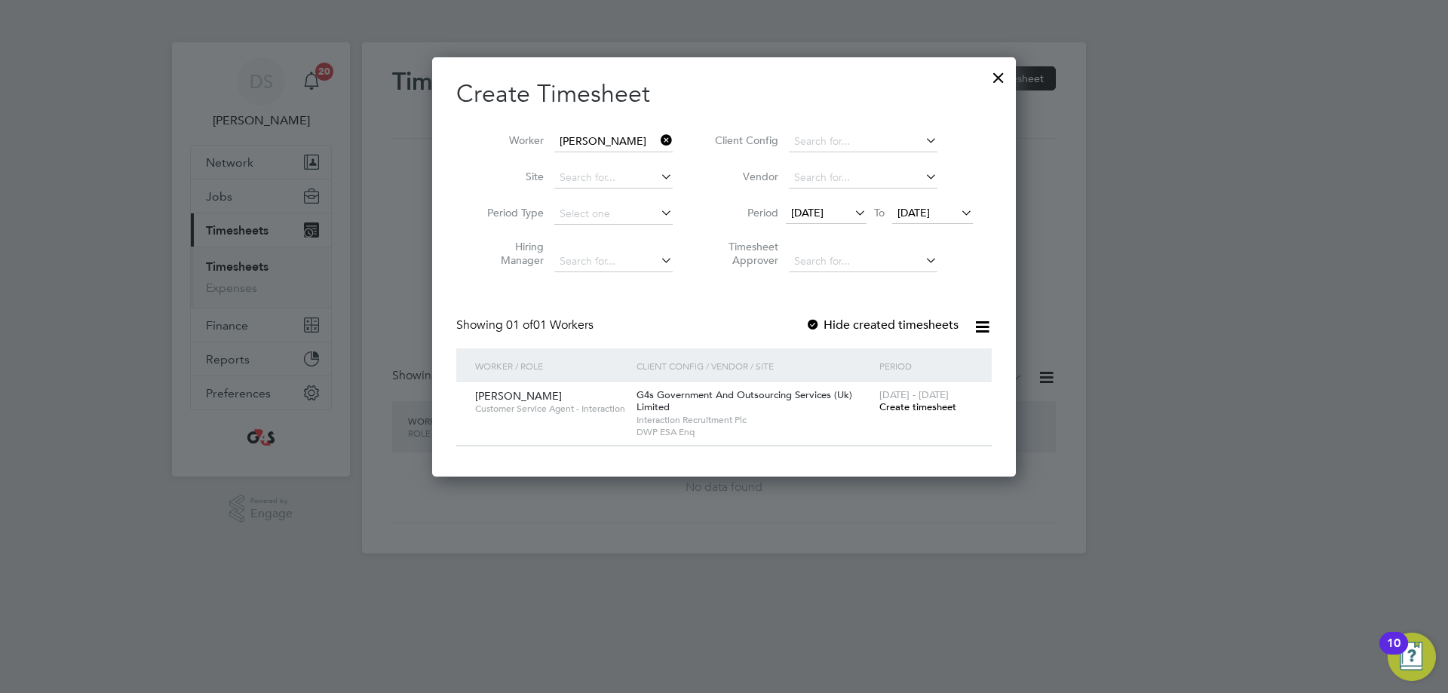
click at [918, 405] on span "Create timesheet" at bounding box center [917, 406] width 77 height 13
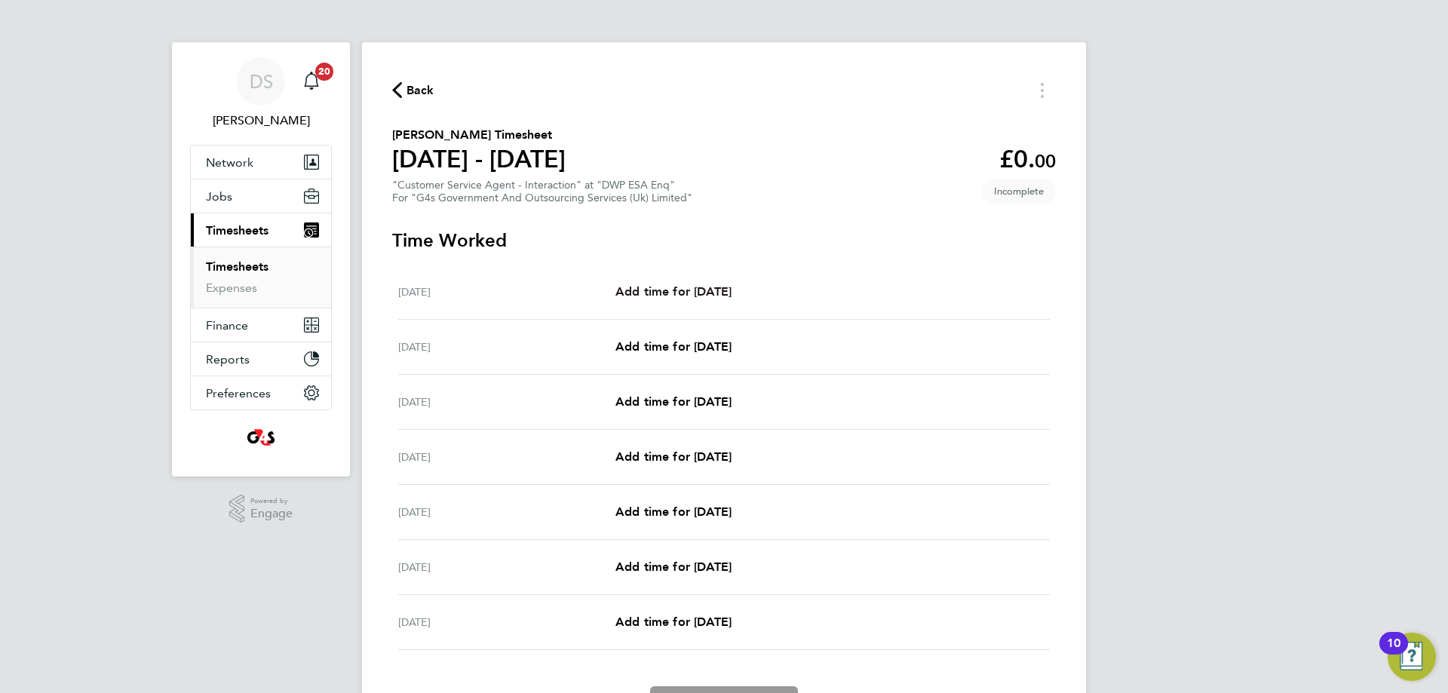
click at [721, 292] on span "Add time for [DATE]" at bounding box center [673, 291] width 116 height 14
select select "30"
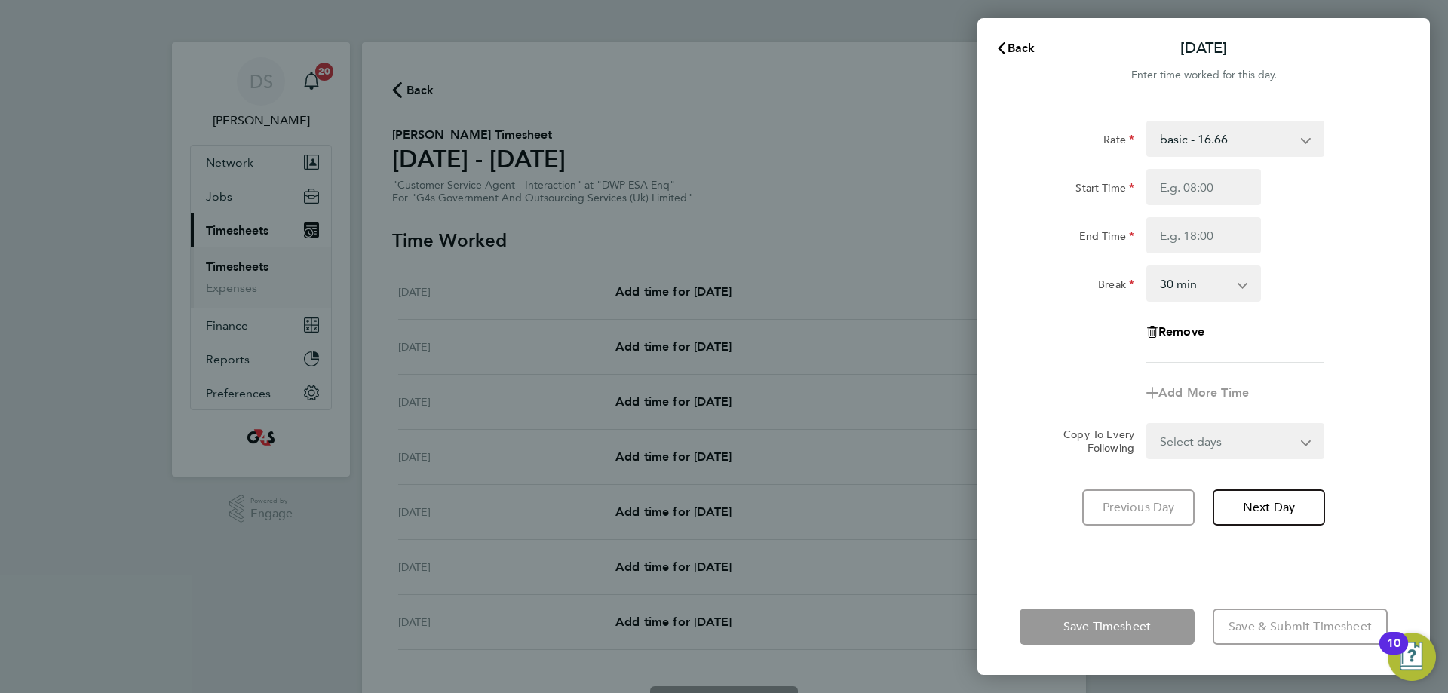
click at [1200, 146] on select "basic - 16.66 Annual Leave Bank Holiday System Issue Paid - 16.66 System Issue …" at bounding box center [1226, 138] width 157 height 33
click at [1209, 147] on select "basic - 16.66 Annual Leave Bank Holiday System Issue Paid - 16.66 System Issue …" at bounding box center [1226, 138] width 157 height 33
click at [1190, 187] on input "Start Time" at bounding box center [1203, 187] width 115 height 36
type input "09:00"
click at [1177, 234] on input "End Time" at bounding box center [1203, 235] width 115 height 36
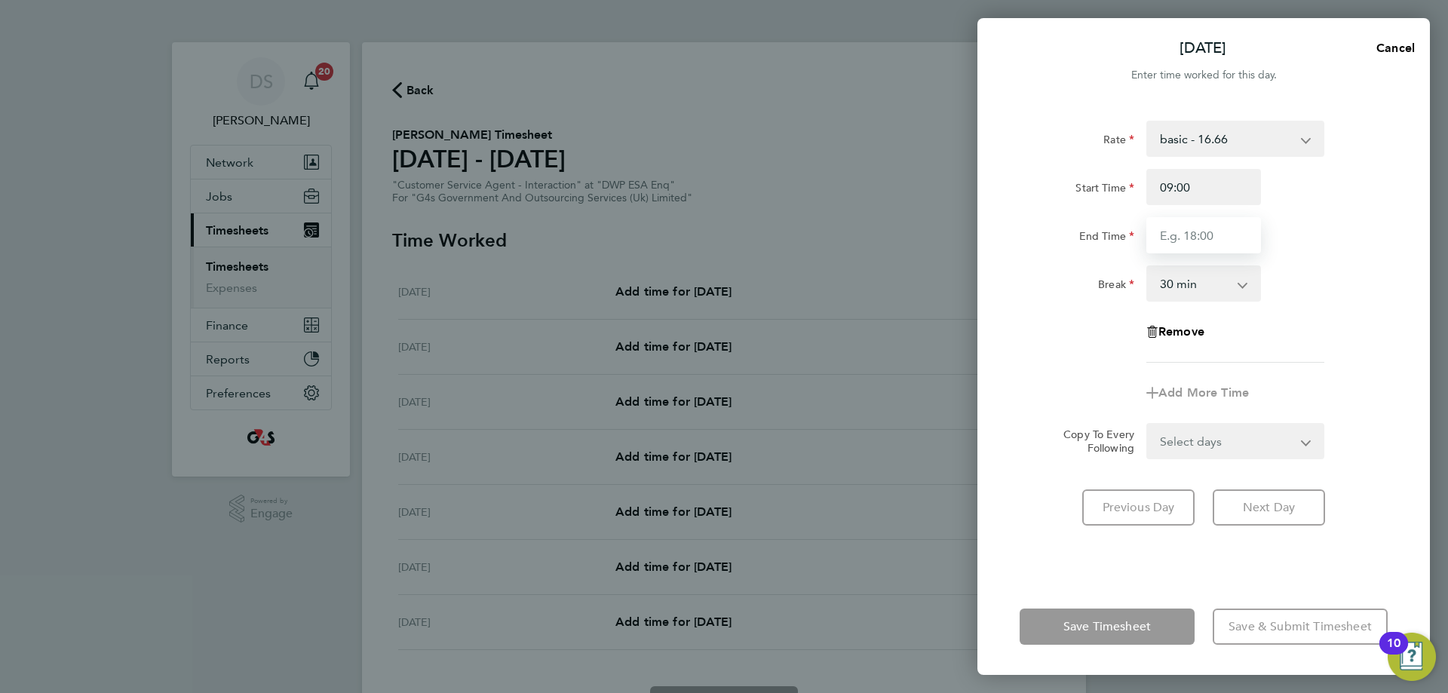
type input "17:00"
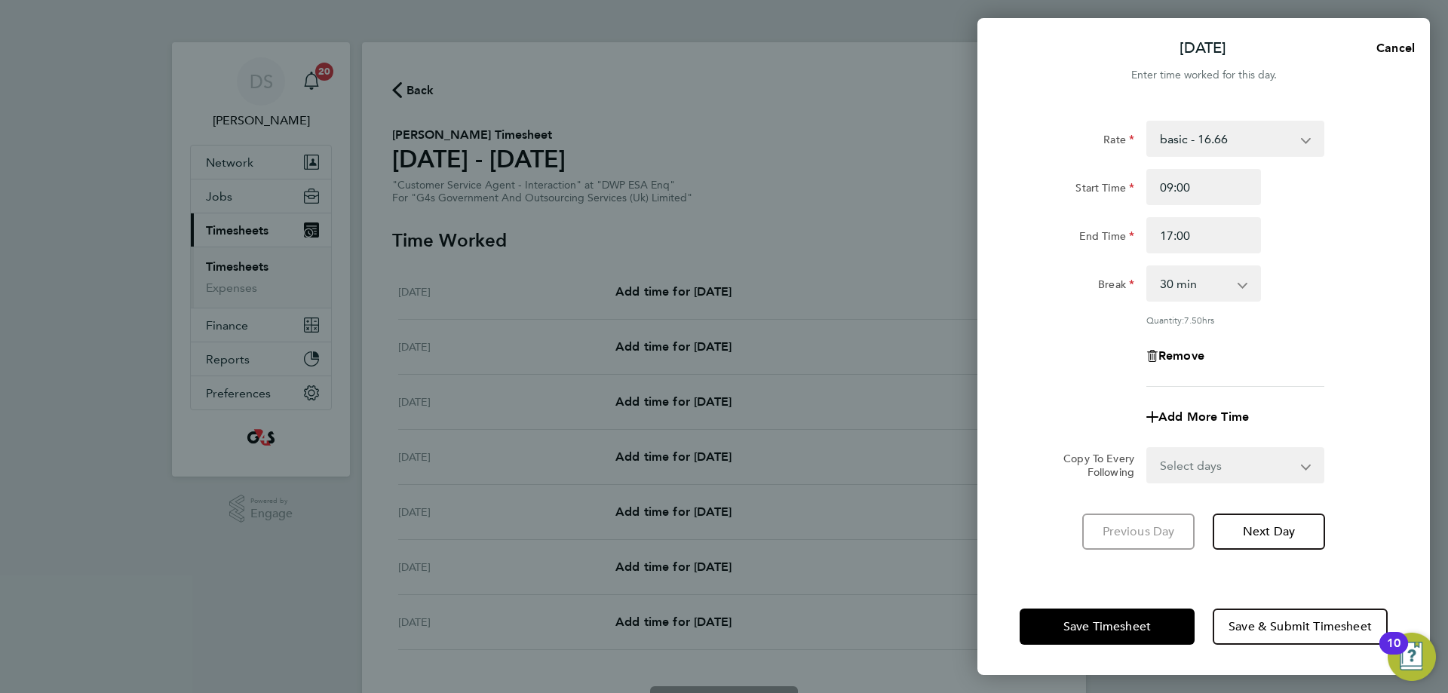
click at [1325, 279] on div "Break 0 min 15 min 30 min 45 min 60 min 75 min 90 min" at bounding box center [1203, 283] width 380 height 36
click at [1257, 465] on select "Select days Day Weekday (Mon-Fri) Weekend (Sat-Sun) [DATE] [DATE] [DATE] [DATE]…" at bounding box center [1227, 465] width 158 height 33
select select "WEEKDAY"
click at [1148, 449] on select "Select days Day Weekday (Mon-Fri) Weekend (Sat-Sun) [DATE] [DATE] [DATE] [DATE]…" at bounding box center [1227, 465] width 158 height 33
select select "[DATE]"
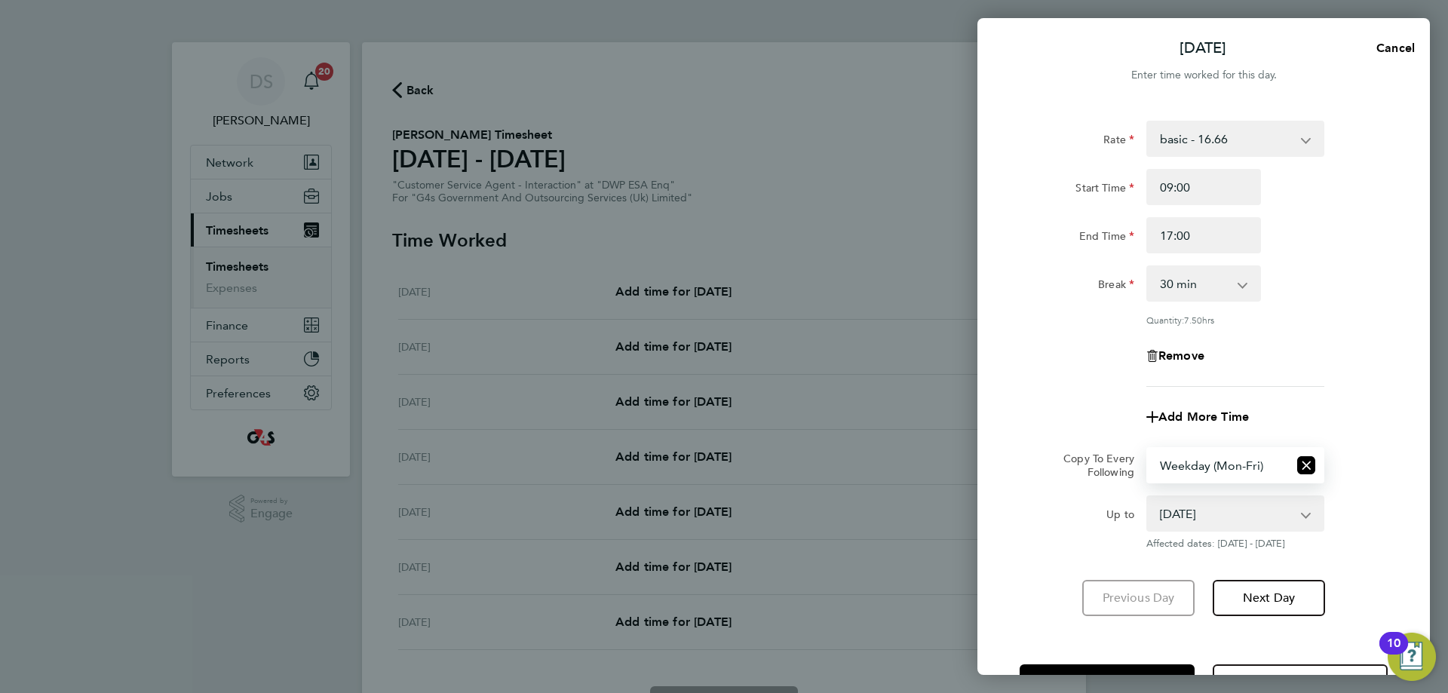
click at [1074, 383] on div "Rate basic - 16.66 Annual Leave Bank Holiday System Issue Paid - 16.66 System I…" at bounding box center [1203, 254] width 368 height 266
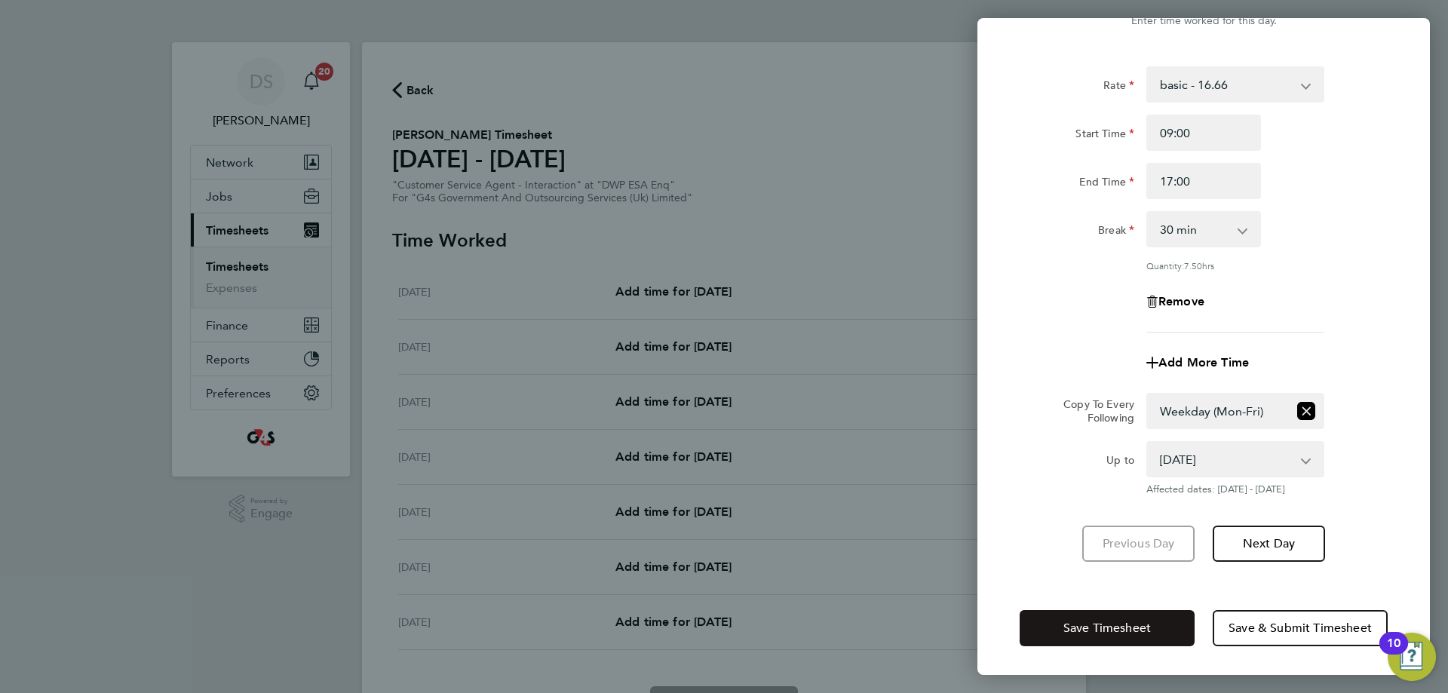
click at [1117, 618] on button "Save Timesheet" at bounding box center [1106, 628] width 175 height 36
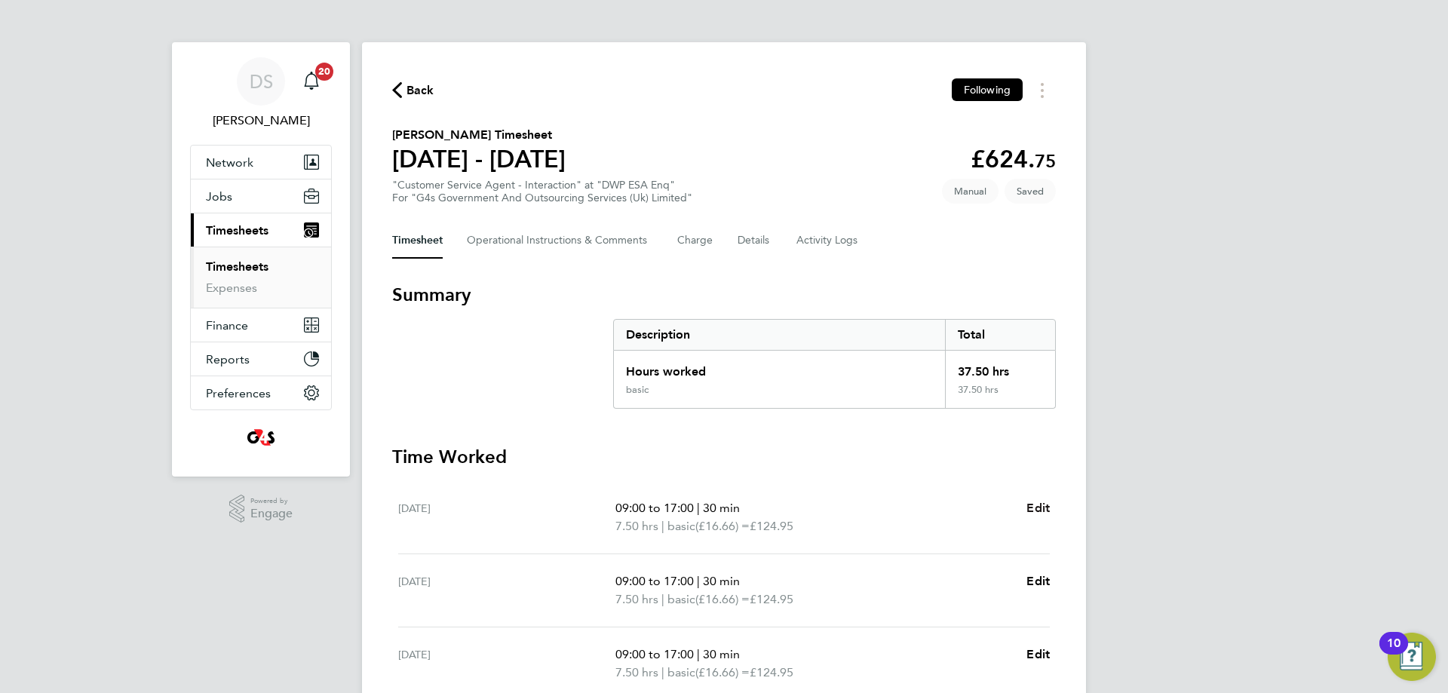
click at [1040, 501] on span "Edit" at bounding box center [1037, 508] width 23 height 14
select select "30"
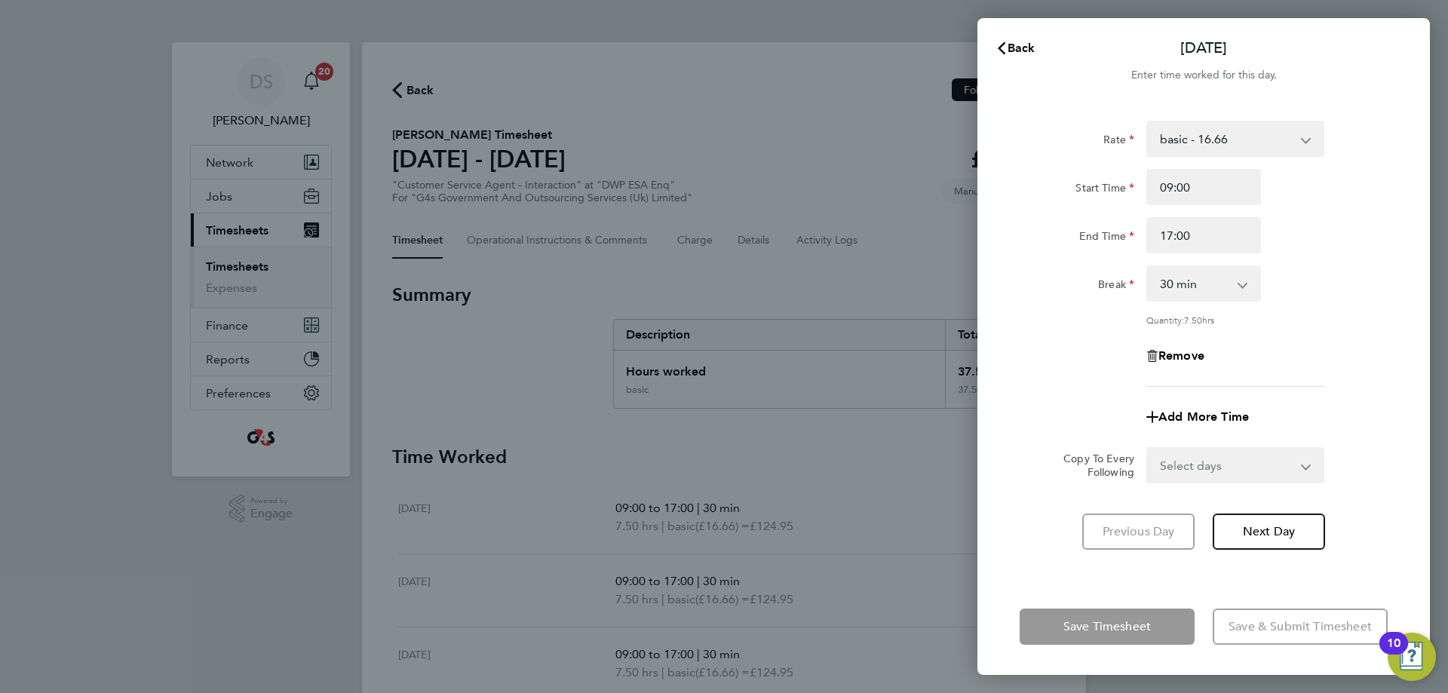
click at [1244, 138] on select "basic - 16.66 Annual Leave Bank Holiday System Issue Paid - 16.66 System Issue …" at bounding box center [1226, 138] width 157 height 33
select select "30"
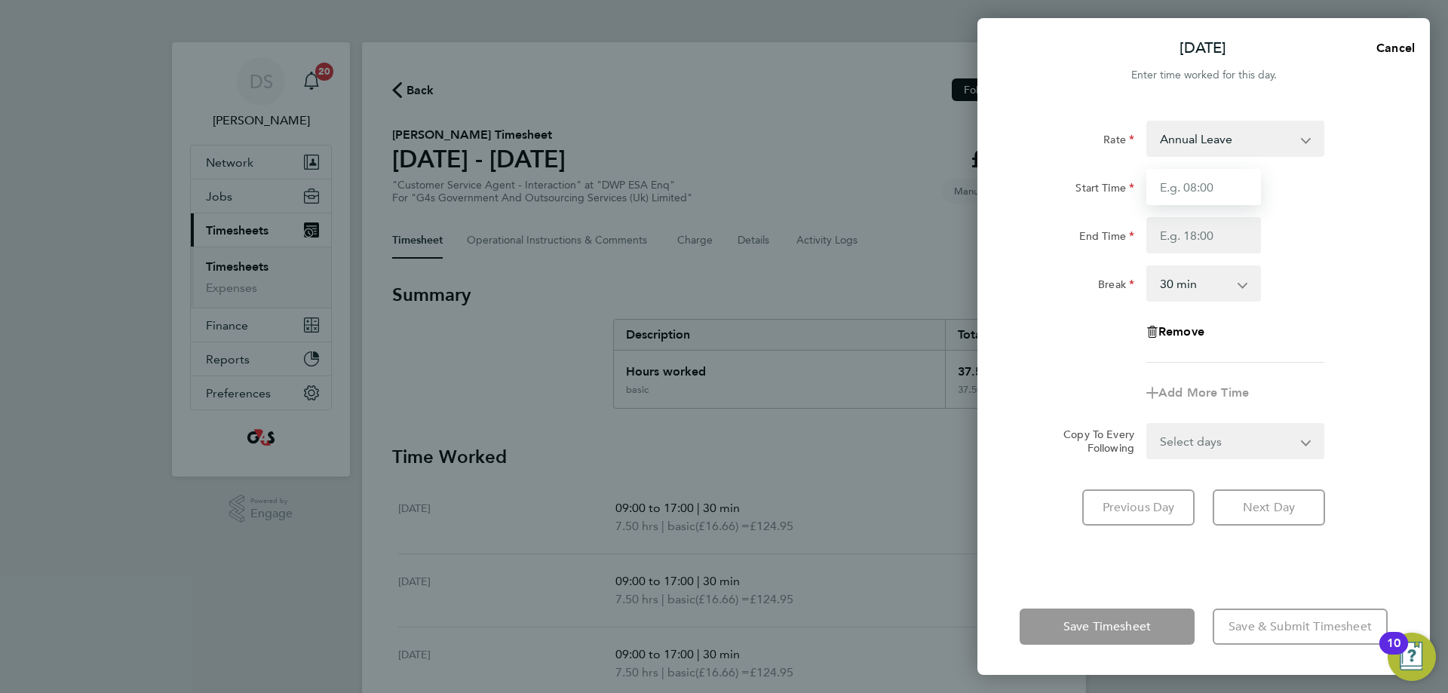
click at [1193, 185] on input "Start Time" at bounding box center [1203, 187] width 115 height 36
type input "09:00"
click at [1173, 238] on input "End Time" at bounding box center [1203, 235] width 115 height 36
type input "17:00"
click at [1346, 288] on div "Break 0 min 15 min 30 min 45 min 60 min 75 min 90 min" at bounding box center [1203, 283] width 380 height 36
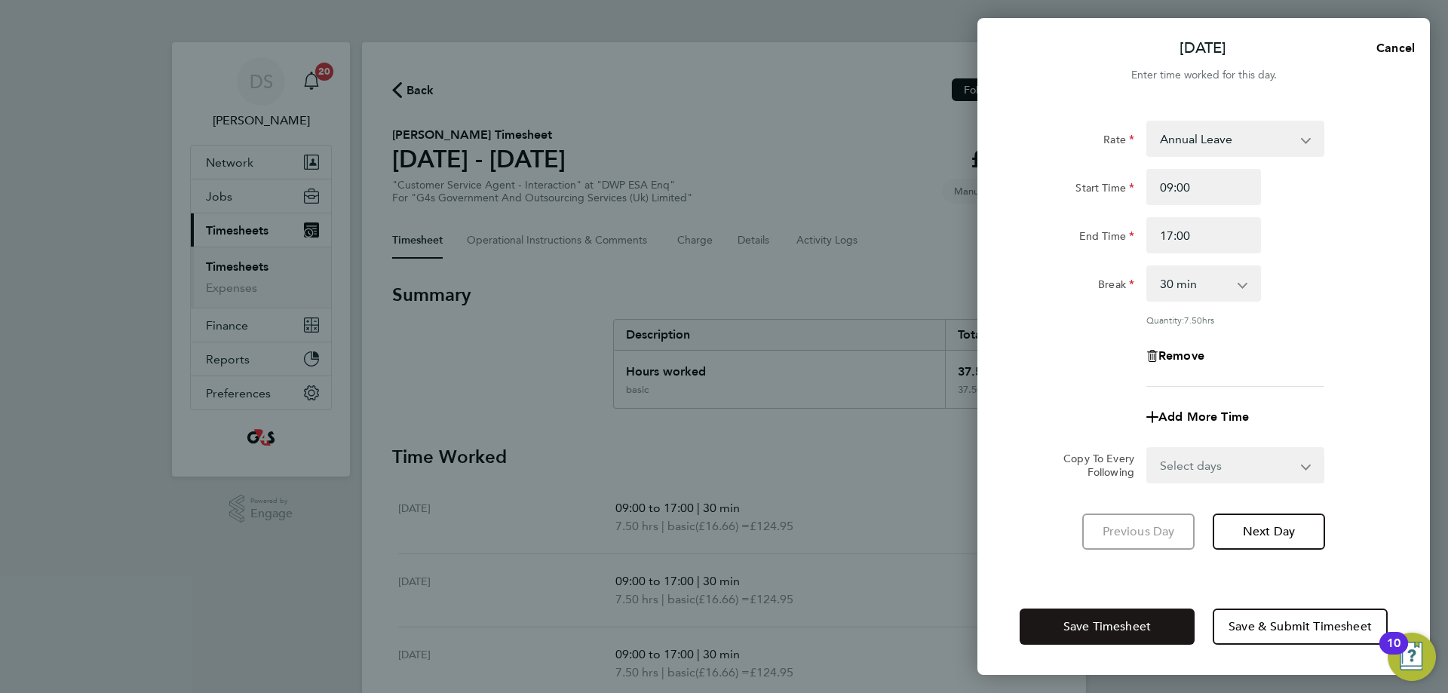
click at [1161, 629] on button "Save Timesheet" at bounding box center [1106, 626] width 175 height 36
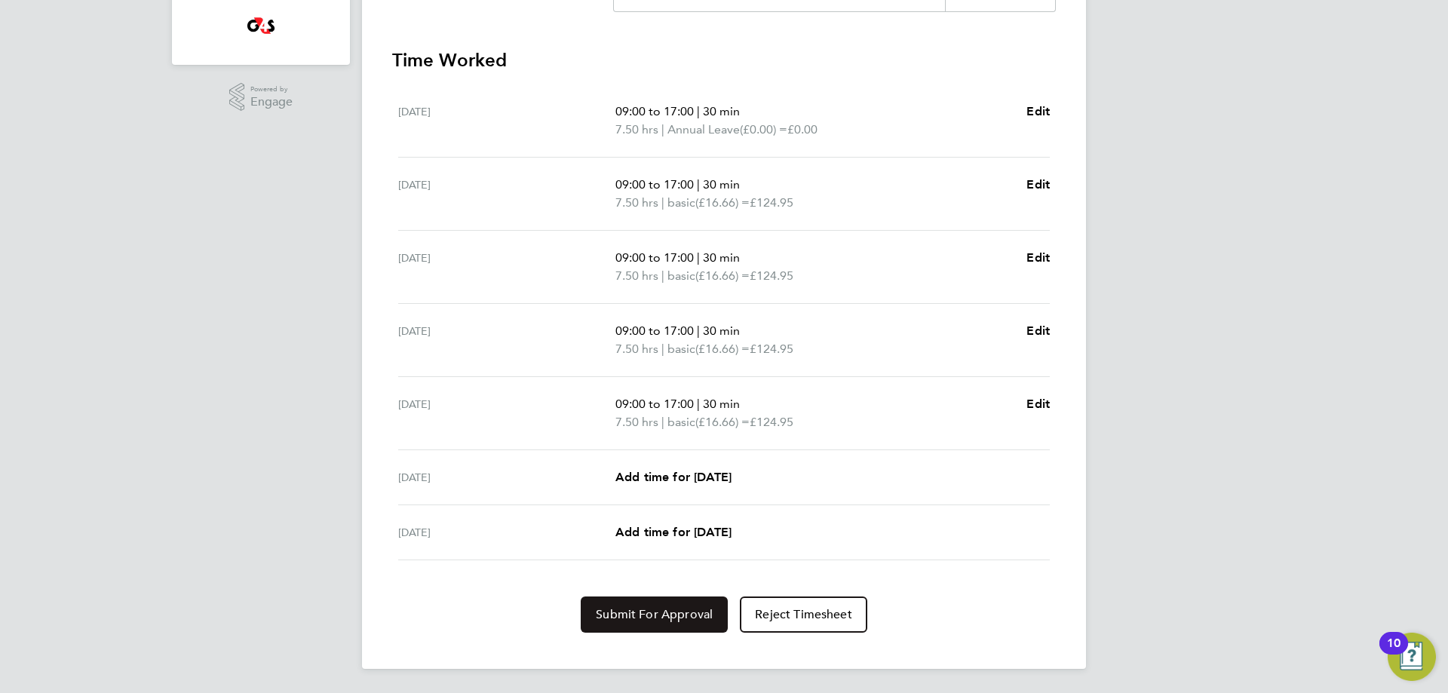
click at [676, 621] on span "Submit For Approval" at bounding box center [654, 614] width 117 height 15
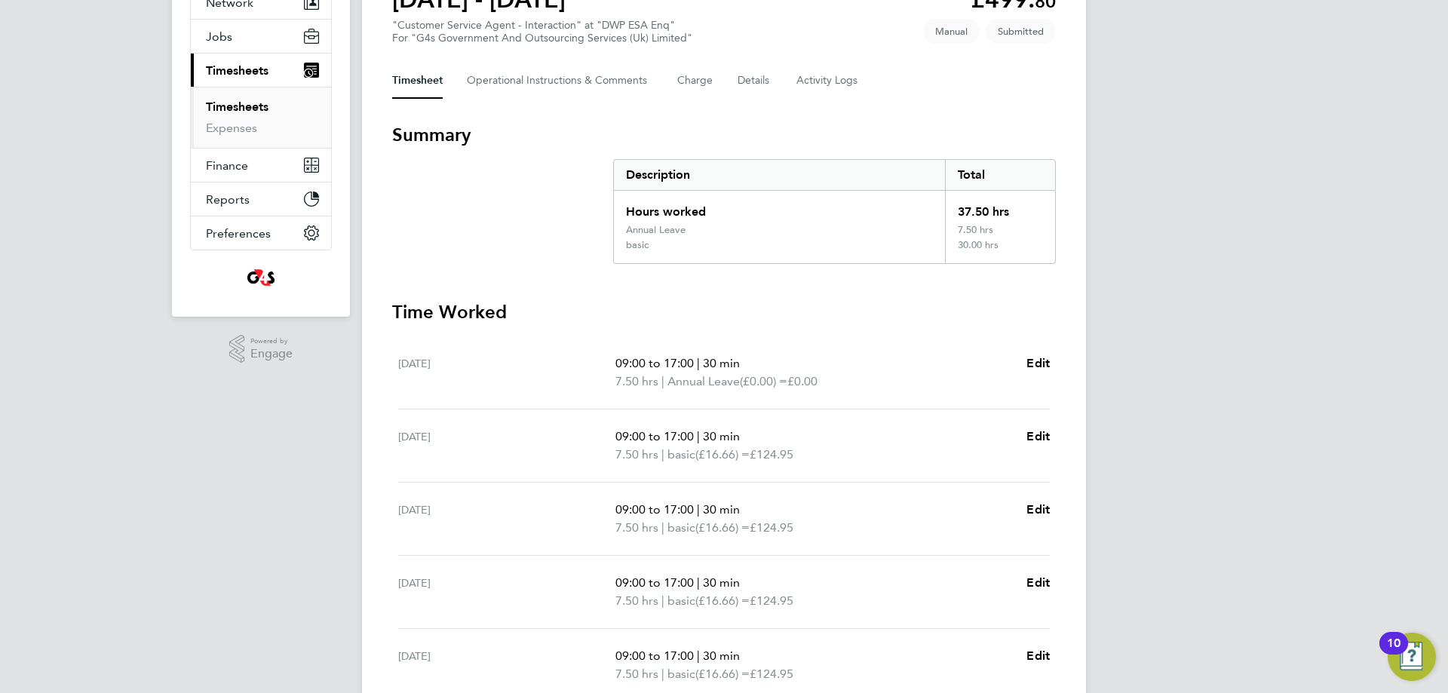
scroll to position [226, 0]
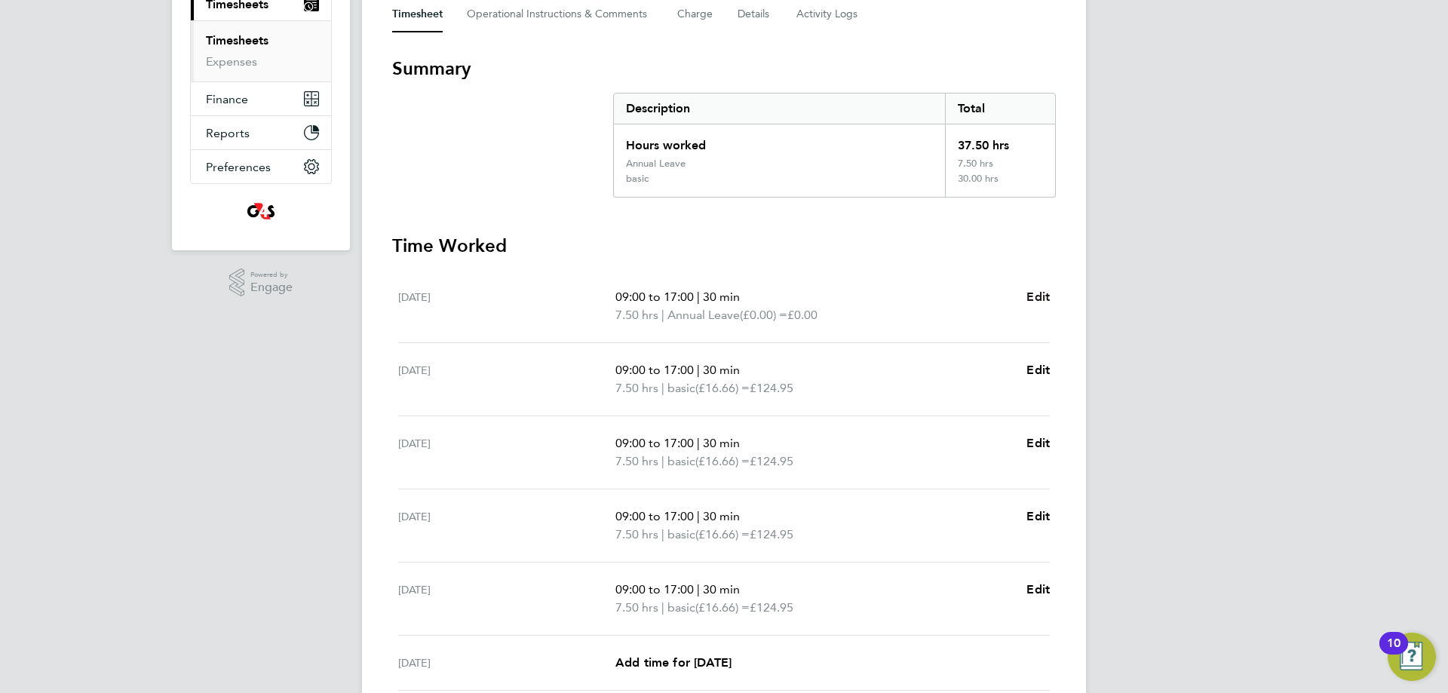
click at [1047, 296] on span "Edit" at bounding box center [1037, 297] width 23 height 14
select select "30"
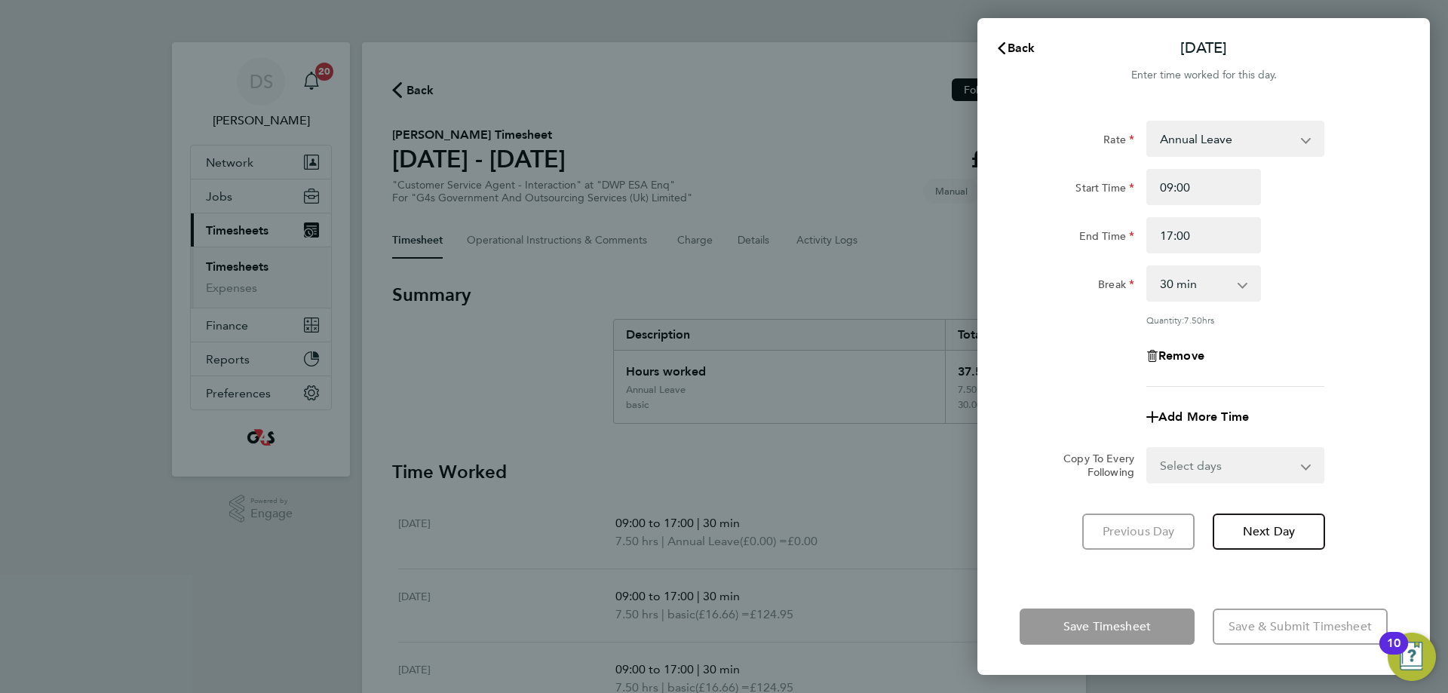
click at [1206, 135] on select "Annual Leave Bank Holiday System Issue Paid - 16.66 System Issue Not Paid x2 - …" at bounding box center [1226, 138] width 157 height 33
select select "30"
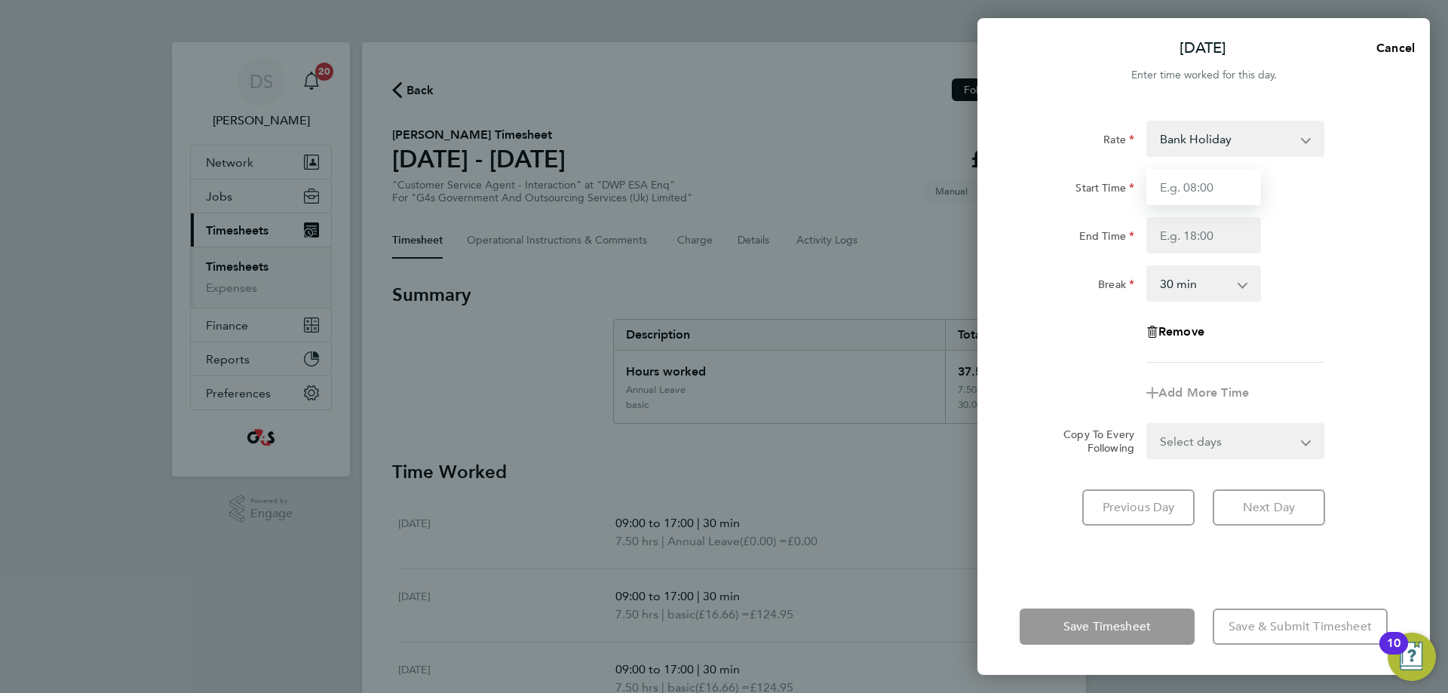
click at [1199, 176] on input "Start Time" at bounding box center [1203, 187] width 115 height 36
type input "09:00"
click at [1191, 247] on input "End Time" at bounding box center [1203, 235] width 115 height 36
type input "17:00"
click at [1062, 330] on div "Rate Bank Holiday Annual Leave System Issue Paid - 16.66 System Issue Not Paid …" at bounding box center [1203, 242] width 368 height 242
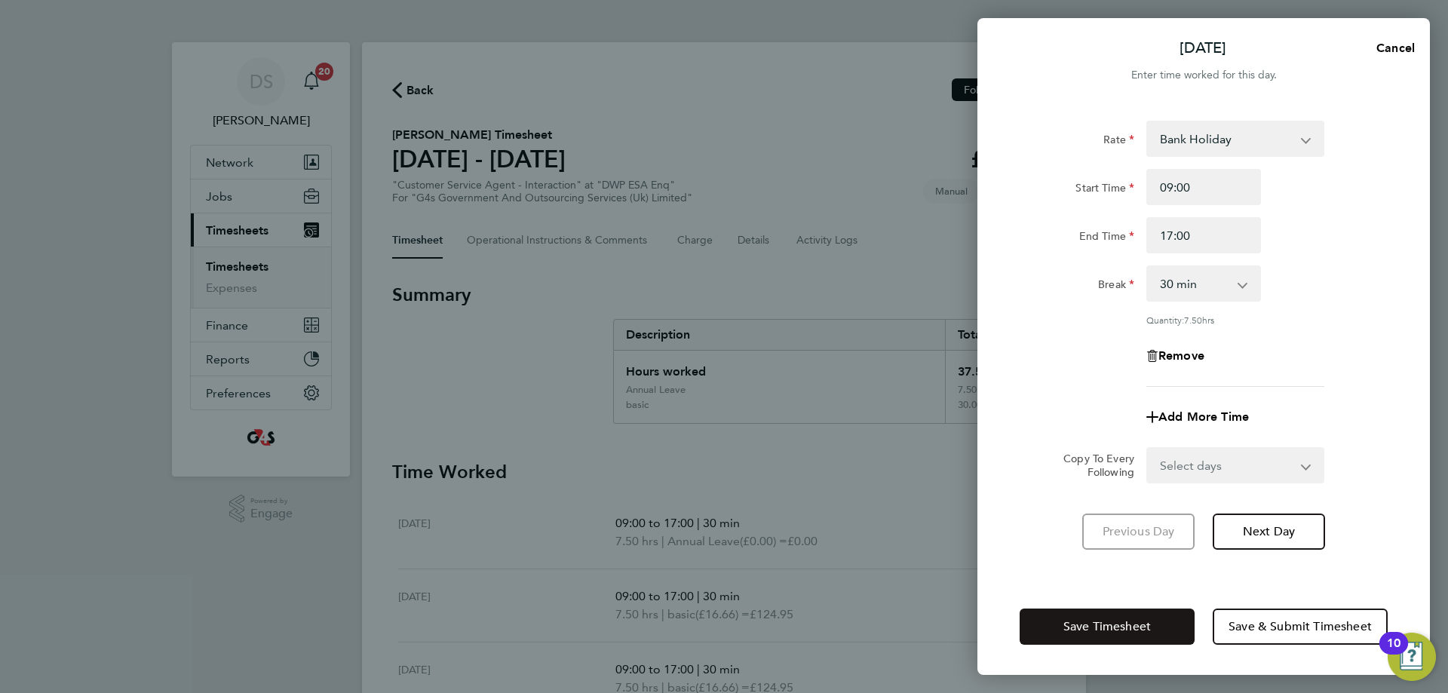
click at [1127, 630] on span "Save Timesheet" at bounding box center [1106, 626] width 87 height 15
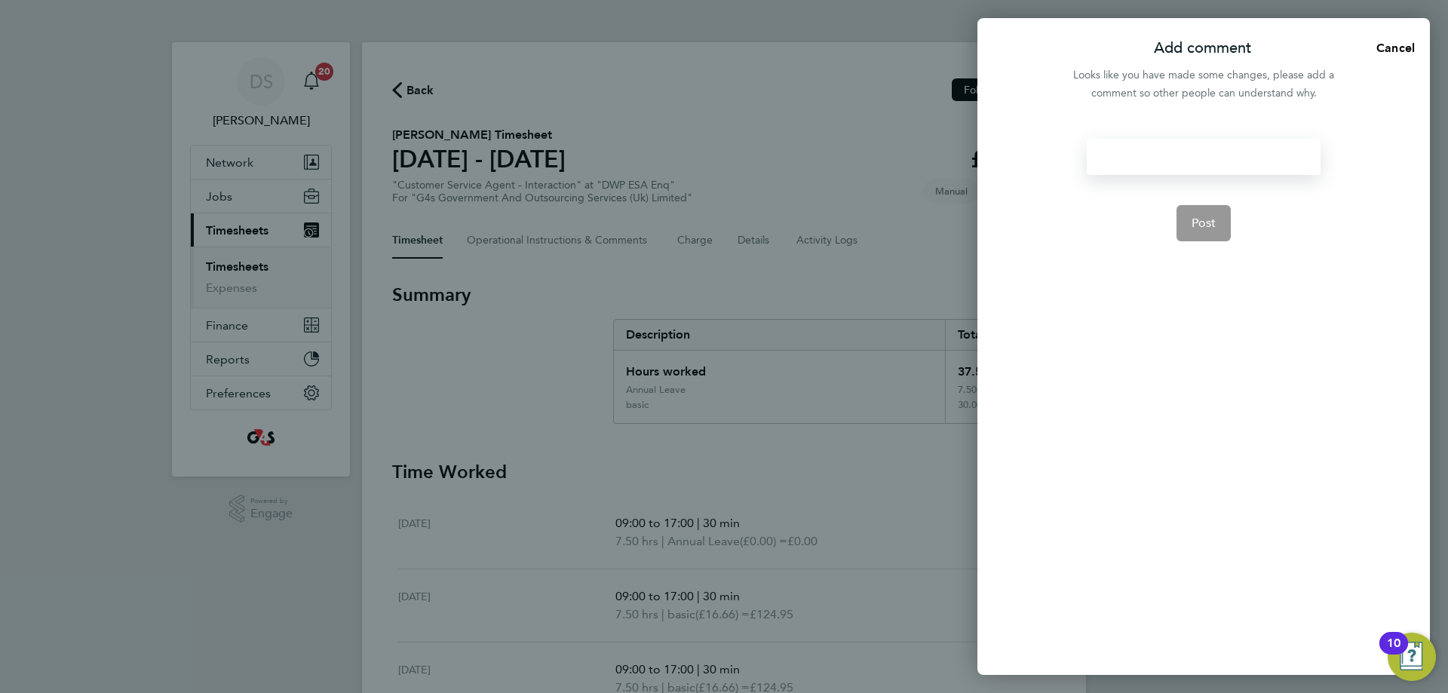
click at [1153, 146] on div at bounding box center [1203, 157] width 233 height 36
click at [1215, 213] on button "Post" at bounding box center [1203, 223] width 55 height 36
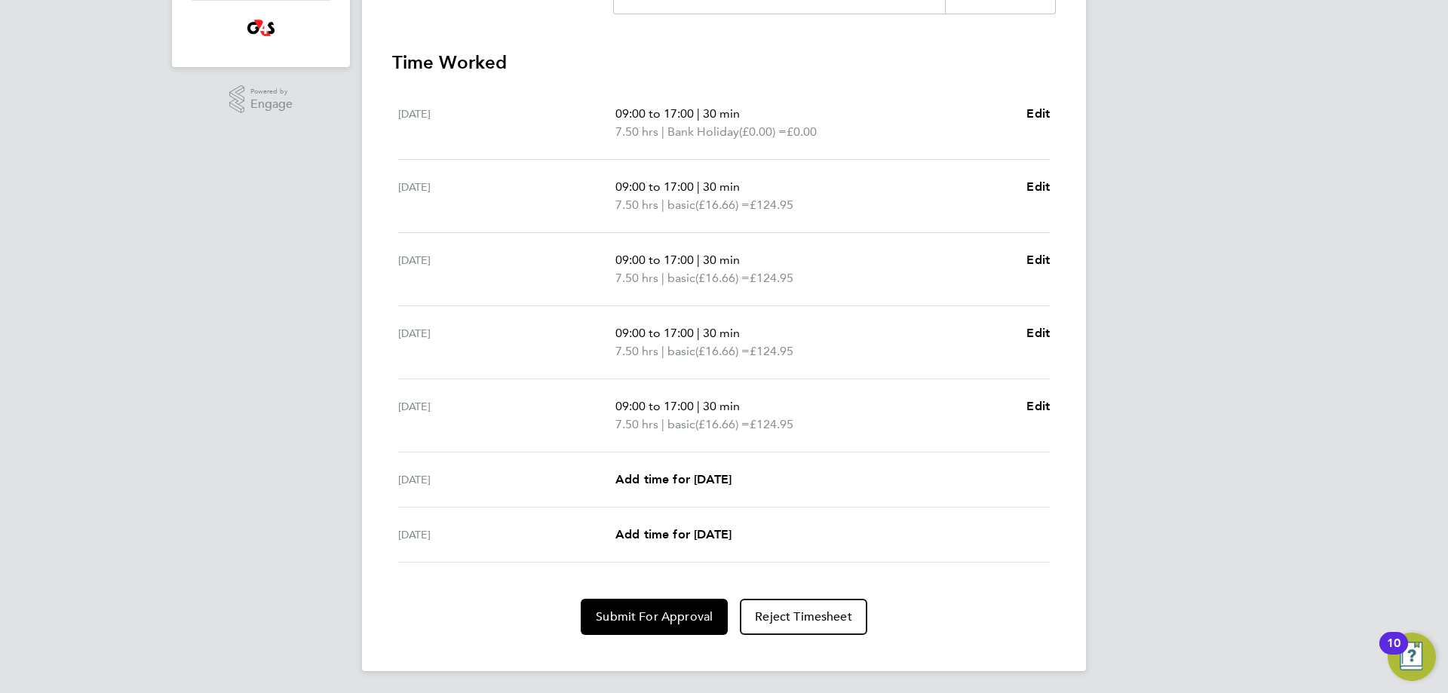
scroll to position [412, 0]
click at [681, 621] on span "Submit For Approval" at bounding box center [654, 614] width 117 height 15
